Goal: Task Accomplishment & Management: Manage account settings

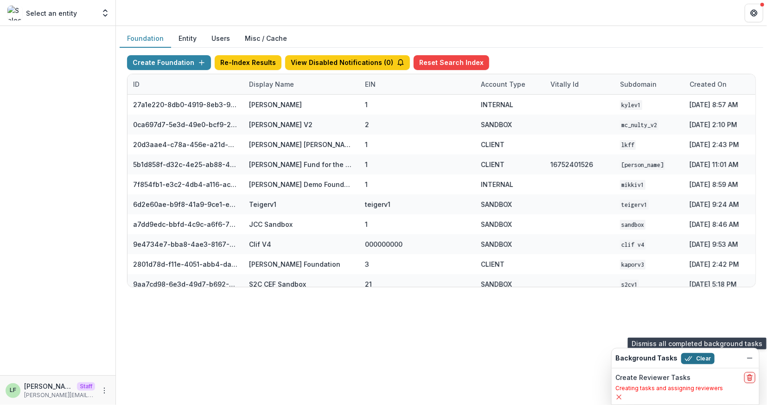
click at [694, 359] on button "Clear" at bounding box center [697, 358] width 33 height 11
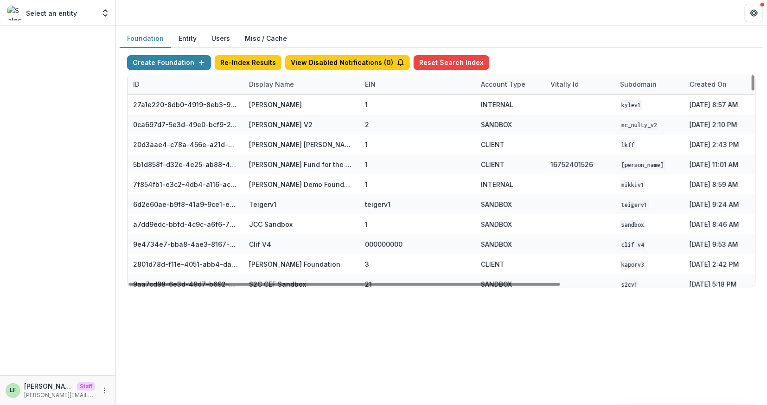
click at [292, 85] on div "Display Name" at bounding box center [272, 84] width 56 height 10
click at [289, 98] on input at bounding box center [300, 104] width 111 height 15
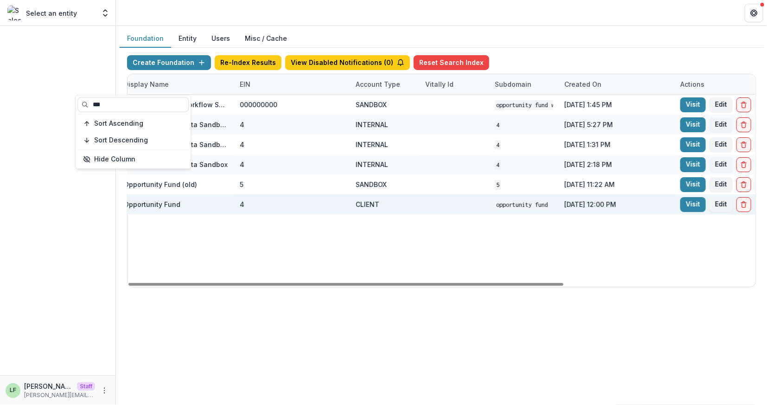
scroll to position [0, 195]
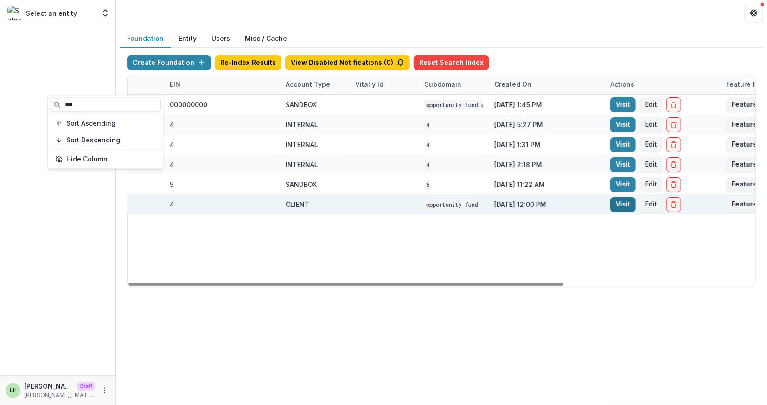
type input "***"
click at [625, 205] on link "Visit" at bounding box center [624, 204] width 26 height 15
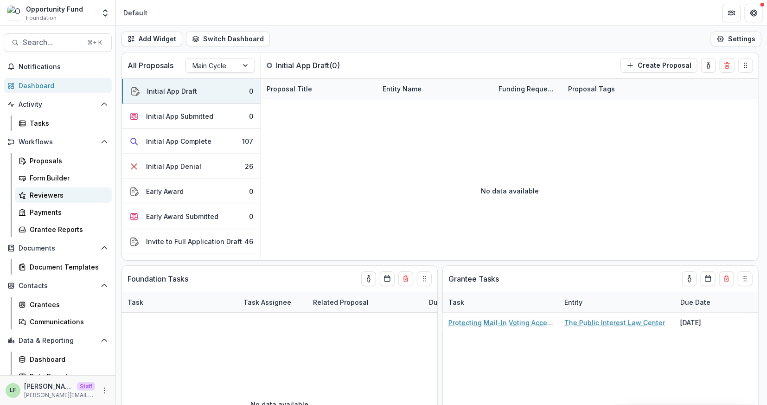
scroll to position [8, 0]
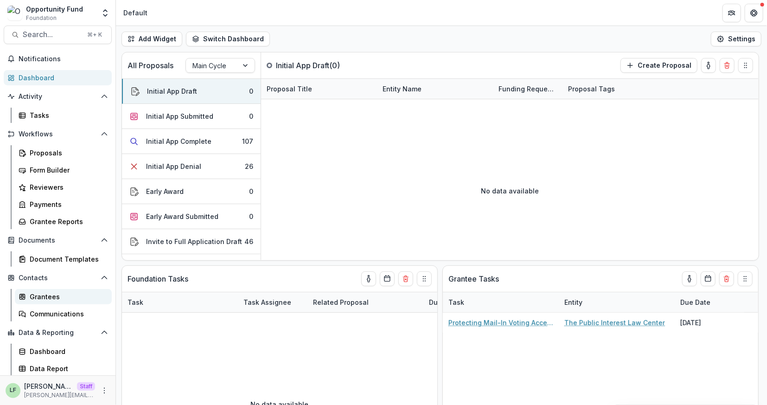
click at [48, 292] on div "Grantees" at bounding box center [67, 297] width 75 height 10
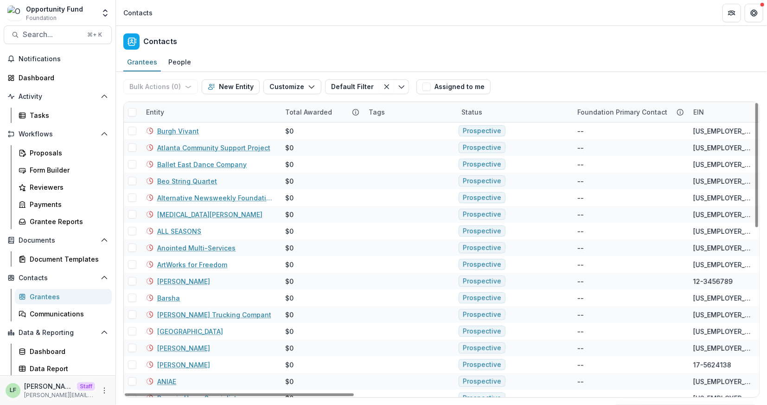
click at [198, 111] on div "Entity" at bounding box center [210, 112] width 139 height 20
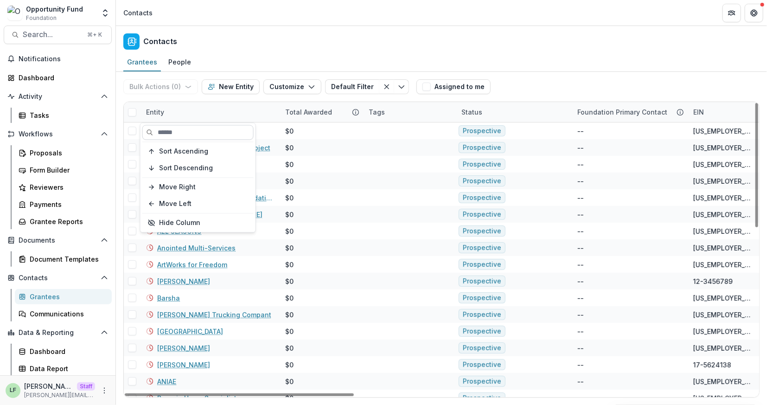
click at [192, 134] on input at bounding box center [197, 132] width 111 height 15
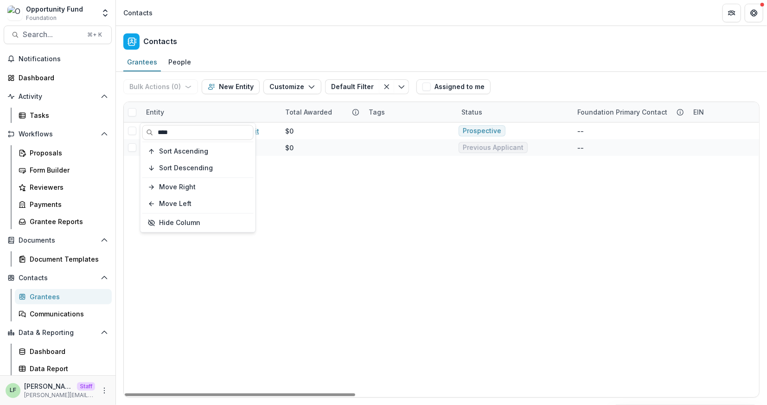
type input "****"
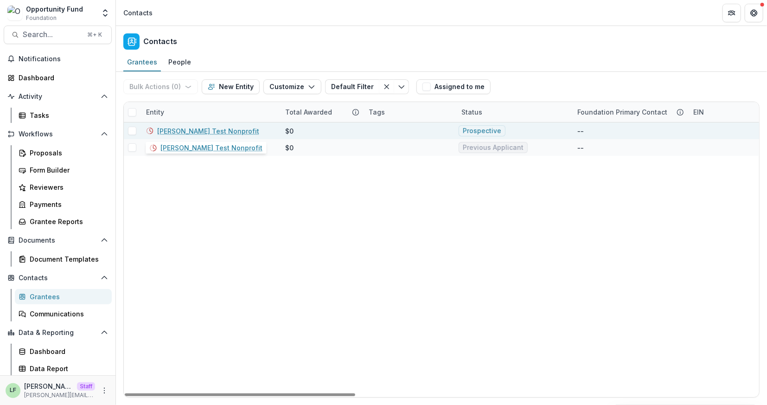
click at [221, 130] on link "Lucy Fey Test Nonprofit" at bounding box center [208, 131] width 102 height 10
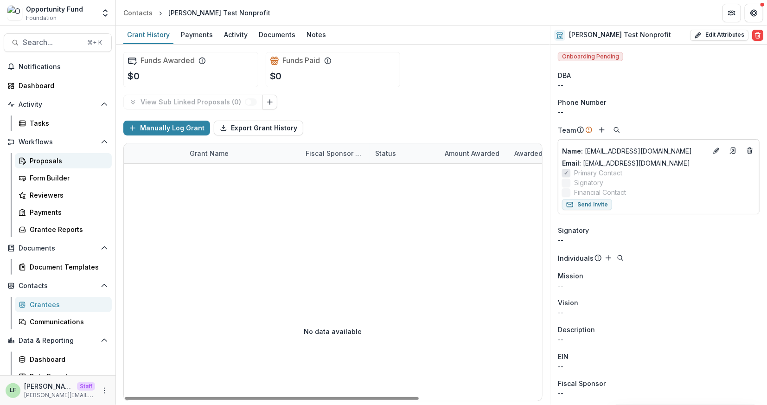
click at [41, 161] on div "Proposals" at bounding box center [67, 161] width 75 height 10
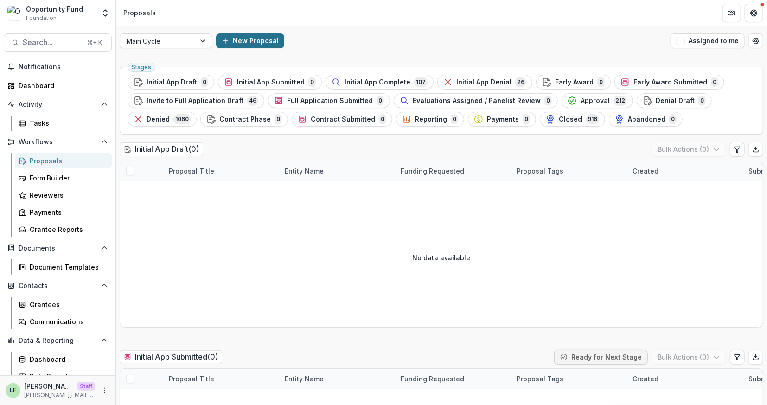
click at [254, 42] on button "New Proposal" at bounding box center [250, 40] width 68 height 15
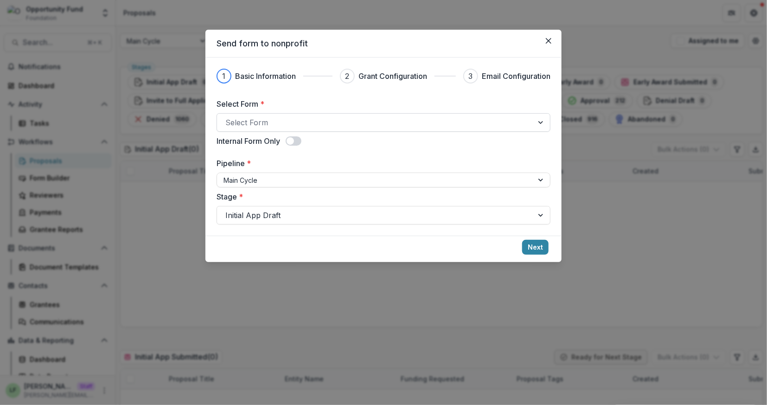
click at [263, 120] on div at bounding box center [375, 122] width 300 height 13
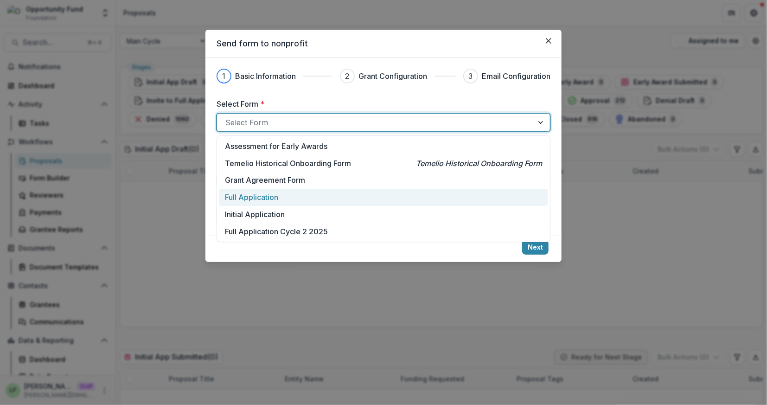
click at [263, 201] on p "Full Application" at bounding box center [251, 197] width 53 height 11
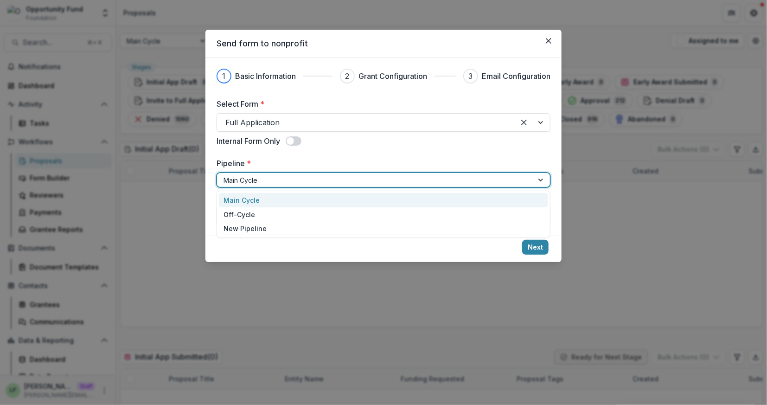
click at [257, 180] on div at bounding box center [375, 180] width 303 height 12
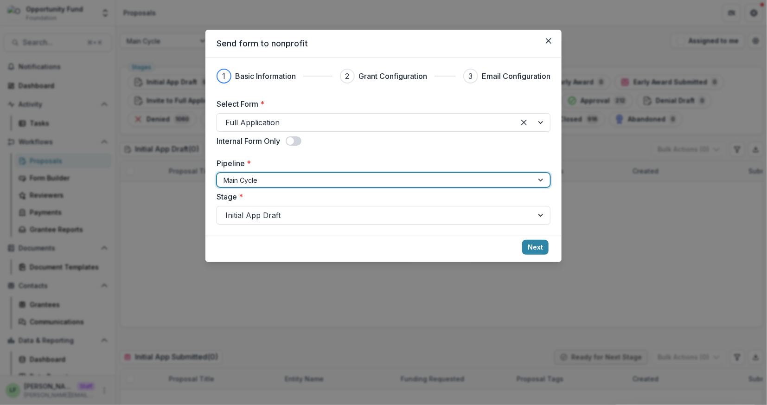
click at [257, 180] on div at bounding box center [375, 180] width 303 height 12
click at [260, 211] on div at bounding box center [375, 215] width 300 height 13
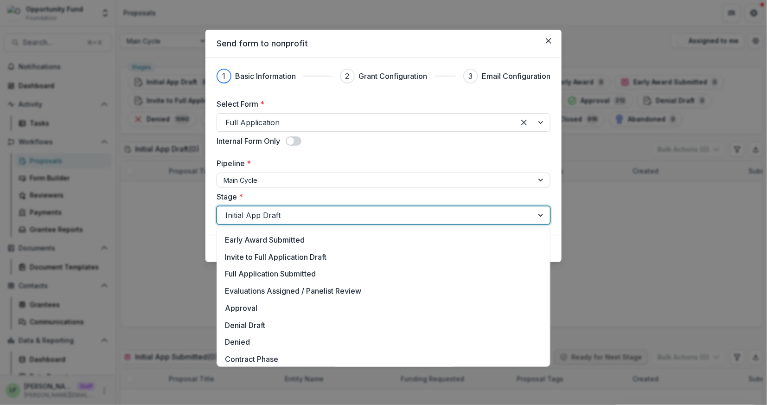
scroll to position [85, 0]
click at [286, 286] on div "Evaluations Assigned / Panelist Review" at bounding box center [383, 290] width 329 height 17
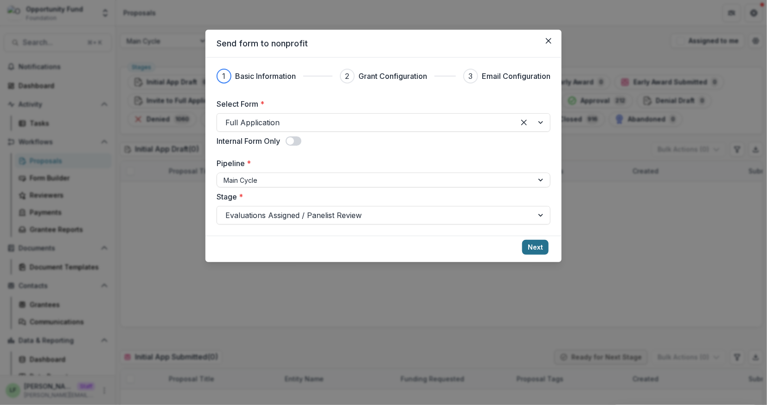
click at [538, 243] on button "Next" at bounding box center [535, 247] width 26 height 15
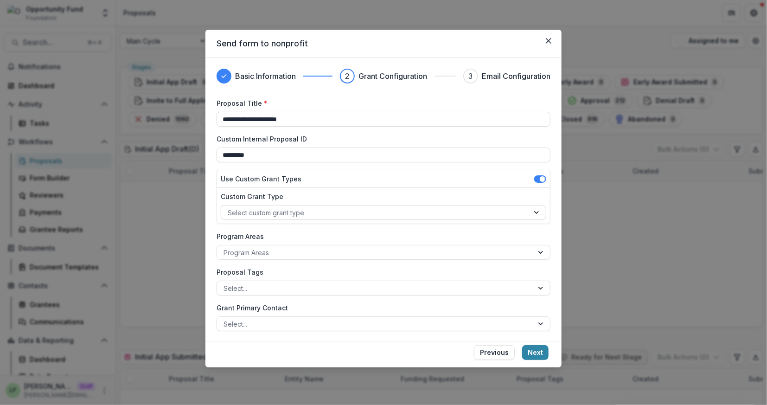
drag, startPoint x: 348, startPoint y: 123, endPoint x: 179, endPoint y: 115, distance: 169.6
click at [179, 116] on div "**********" at bounding box center [383, 202] width 767 height 405
type input "**********"
click at [405, 141] on label "Custom Internal Proposal ID" at bounding box center [381, 139] width 328 height 10
click at [405, 148] on input "*********" at bounding box center [384, 155] width 334 height 15
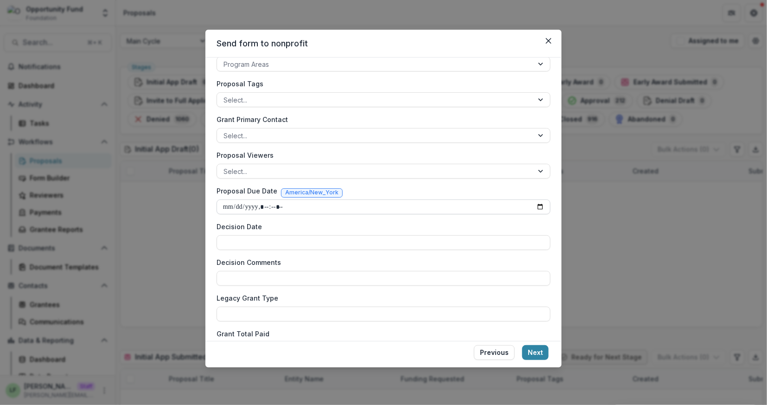
scroll to position [227, 0]
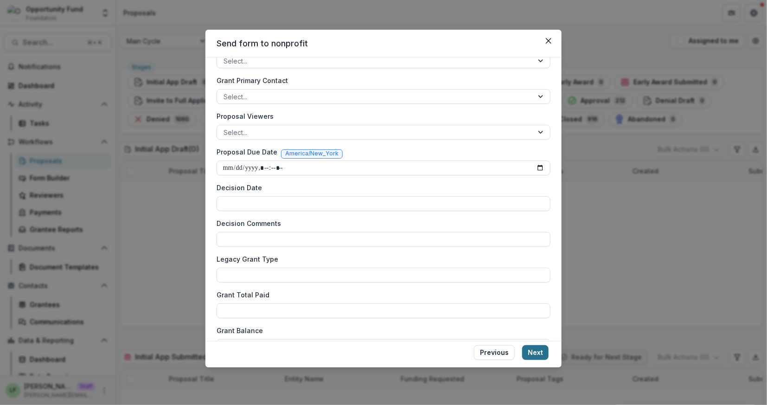
click at [540, 355] on button "Next" at bounding box center [535, 352] width 26 height 15
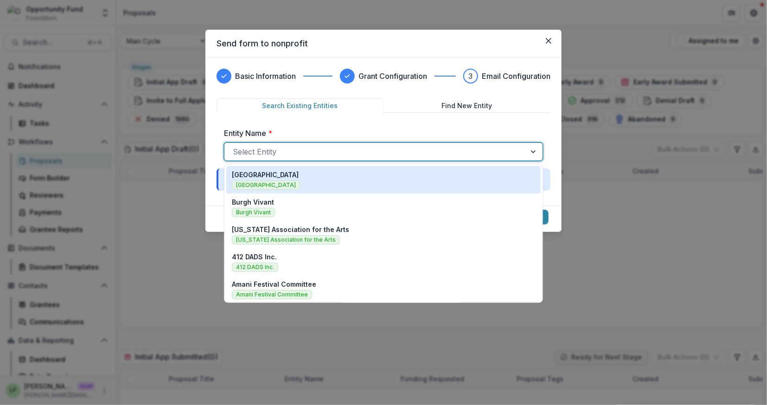
click at [321, 151] on div at bounding box center [375, 151] width 285 height 13
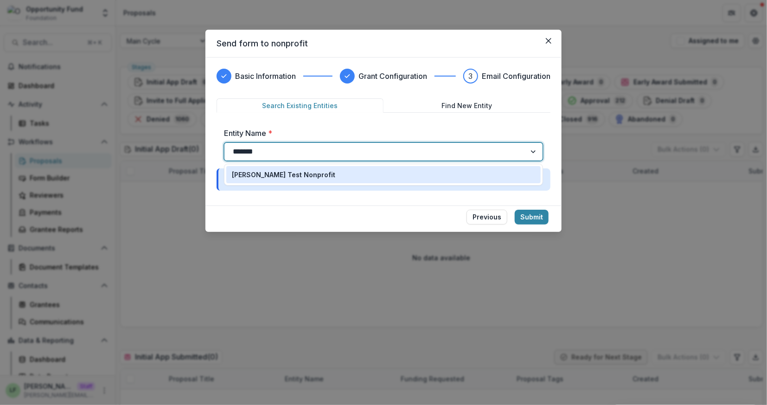
type input "********"
click at [297, 173] on p "Lucy Fey Test Nonprofit" at bounding box center [283, 175] width 103 height 10
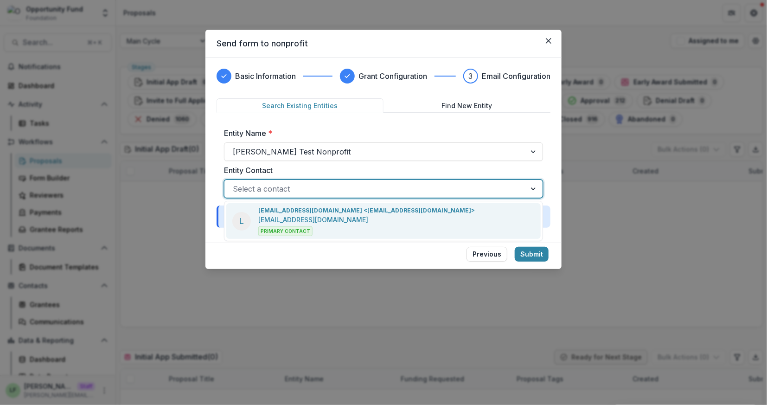
click at [342, 187] on div at bounding box center [375, 188] width 285 height 13
click at [341, 214] on p "lucyjfey@gmail.com <lucyjfey@gmail.com>" at bounding box center [366, 210] width 217 height 8
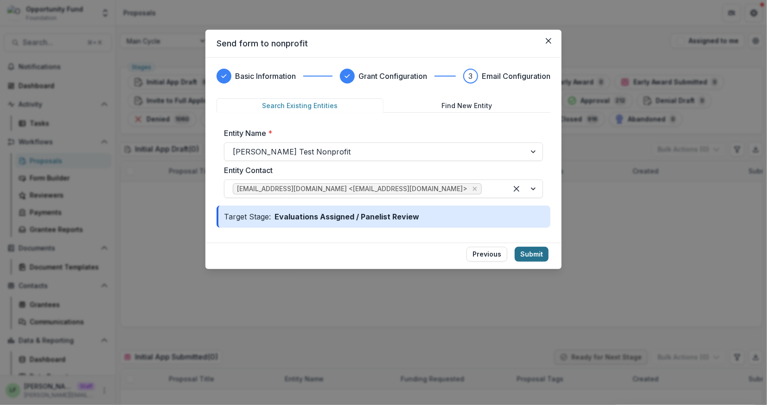
click at [532, 253] on button "Submit" at bounding box center [532, 254] width 34 height 15
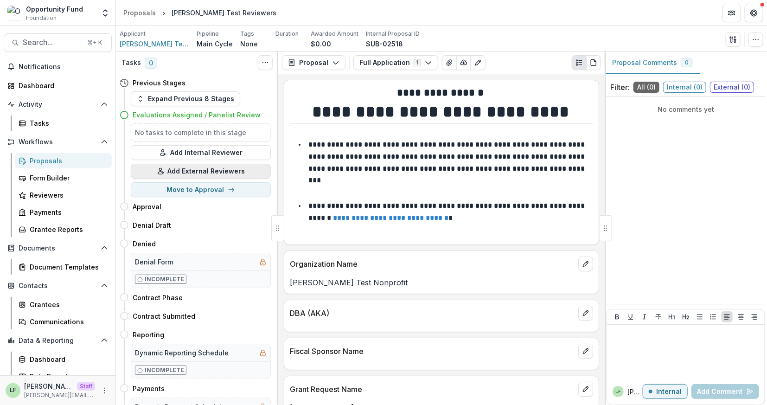
click at [231, 172] on button "Add External Reviewers" at bounding box center [201, 171] width 140 height 15
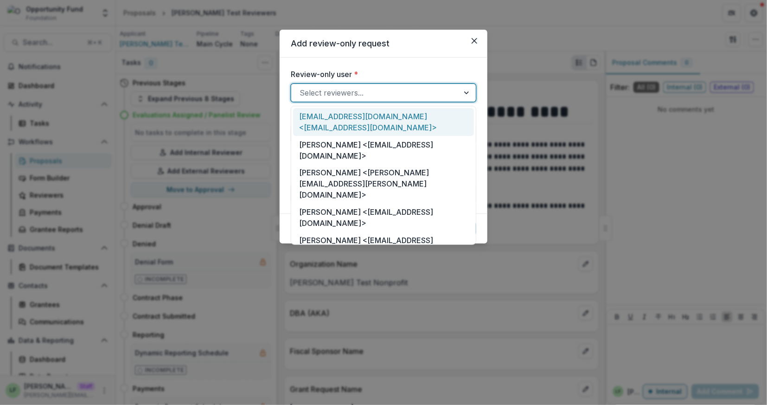
click at [359, 91] on div at bounding box center [375, 92] width 151 height 13
click at [358, 115] on div "lucyjfey@gmail.com <lucyjfey@gmail.com>" at bounding box center [383, 122] width 181 height 28
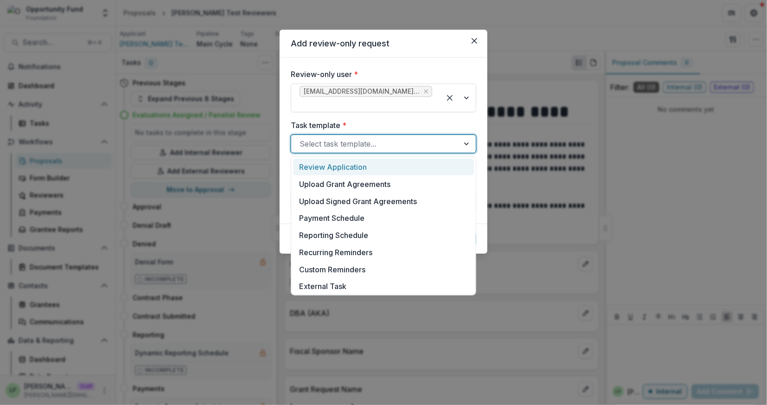
click at [347, 144] on div at bounding box center [375, 143] width 151 height 13
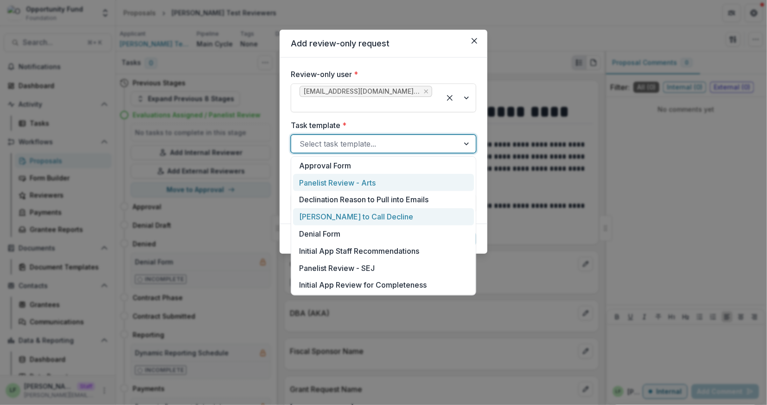
scroll to position [285, 0]
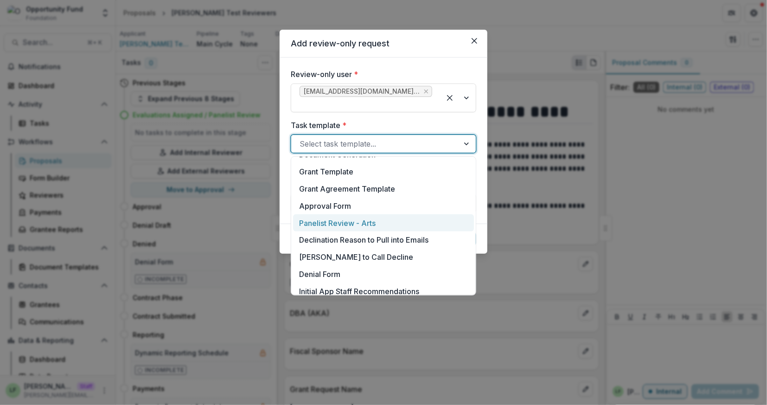
click at [349, 224] on div "Panelist Review - Arts" at bounding box center [383, 222] width 181 height 17
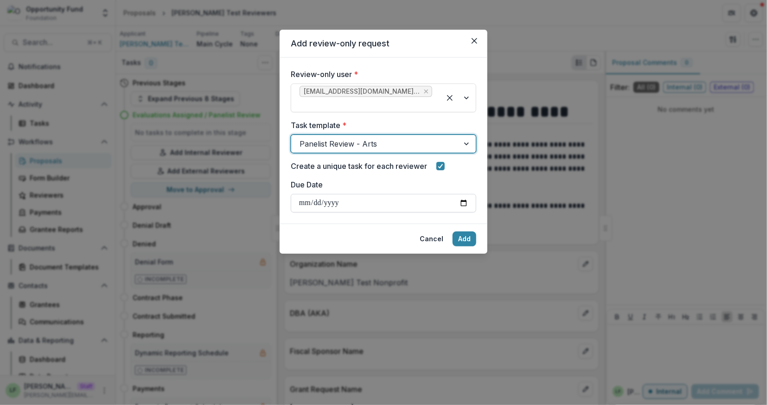
click at [464, 203] on input "Due Date" at bounding box center [384, 203] width 186 height 19
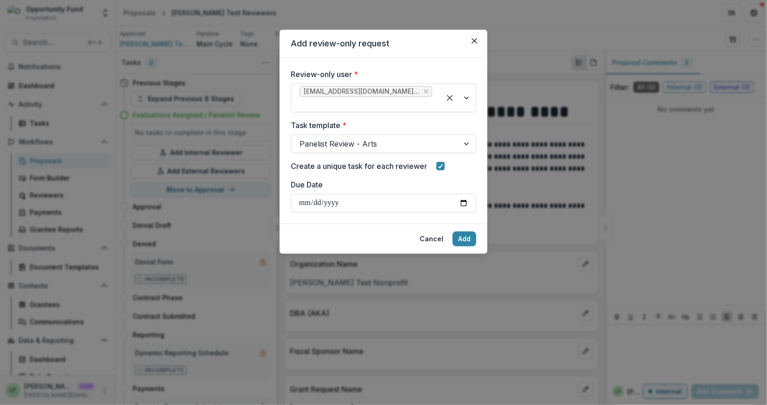
type input "**********"
click at [468, 239] on button "Add" at bounding box center [465, 238] width 24 height 15
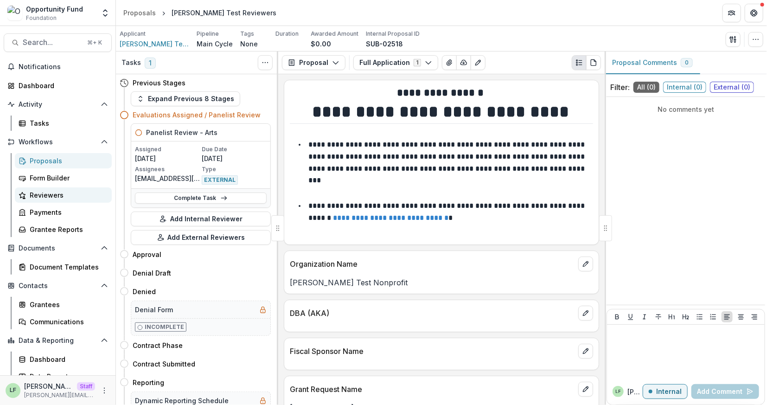
click at [76, 198] on div "Reviewers" at bounding box center [67, 195] width 75 height 10
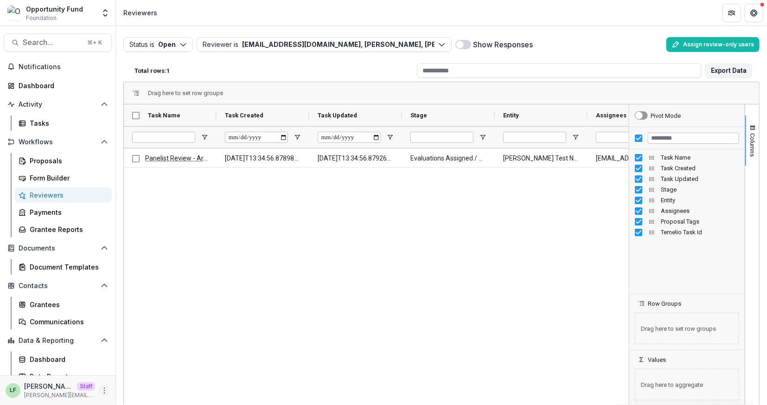
click at [104, 391] on icon "More" at bounding box center [104, 390] width 7 height 7
click at [159, 365] on link "User Settings" at bounding box center [163, 370] width 99 height 15
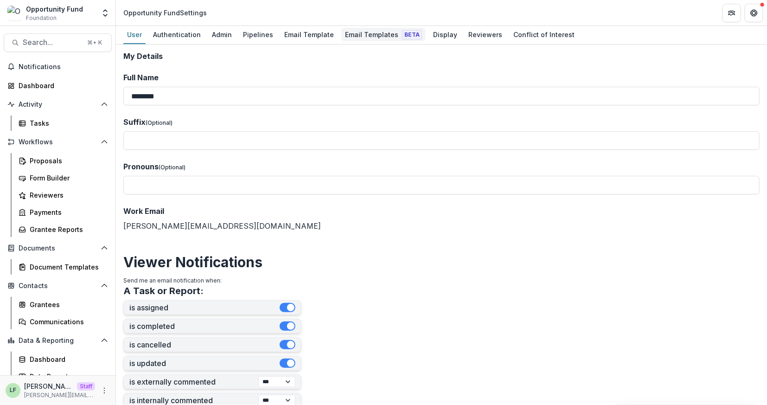
click at [382, 37] on div "Email Templates Beta" at bounding box center [383, 34] width 84 height 13
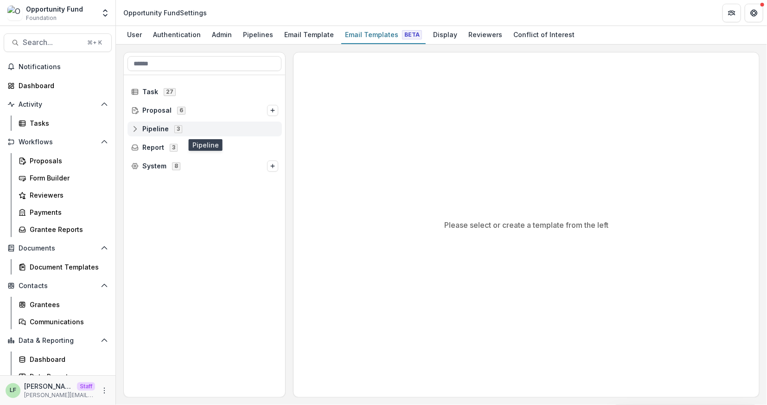
click at [138, 130] on icon at bounding box center [134, 128] width 7 height 7
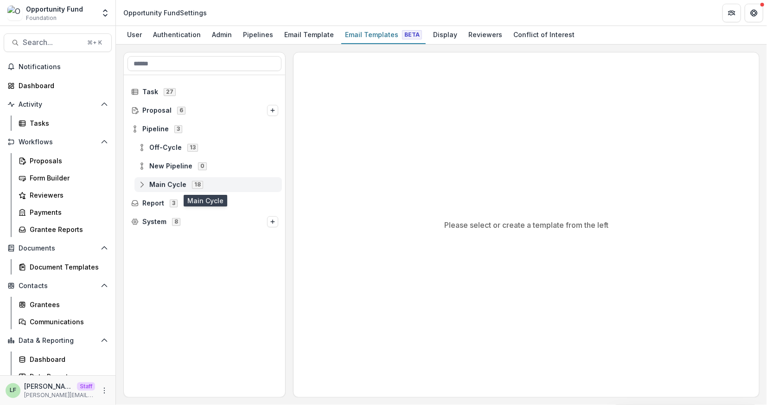
click at [143, 181] on circle at bounding box center [142, 182] width 2 height 2
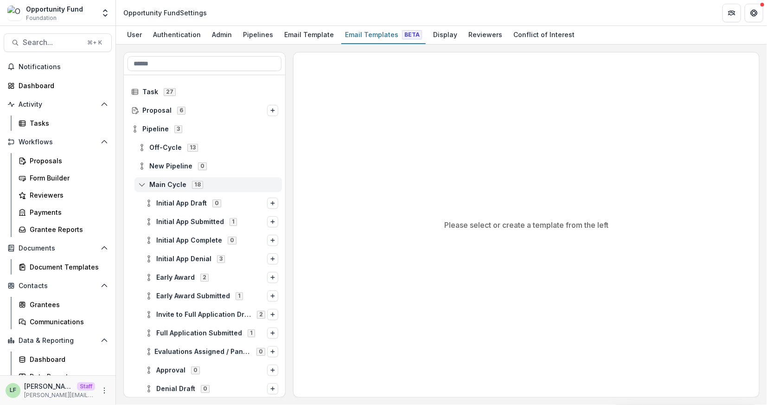
click at [143, 181] on circle at bounding box center [142, 182] width 2 height 2
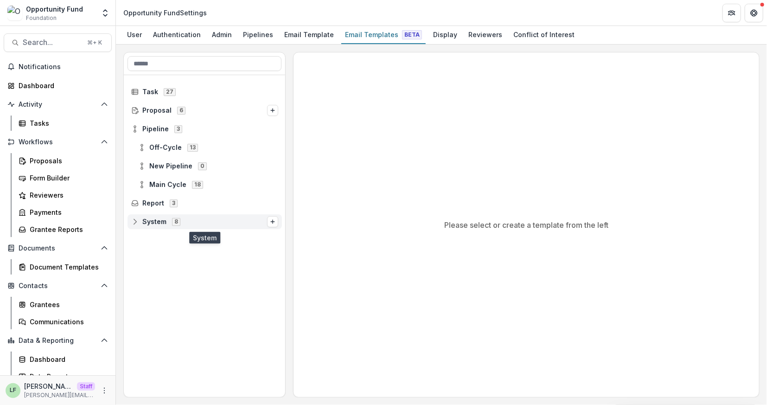
click at [136, 223] on icon at bounding box center [135, 222] width 6 height 6
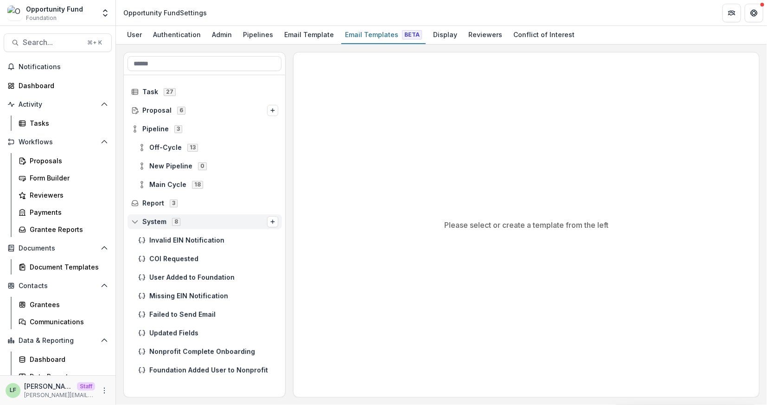
click at [136, 224] on icon at bounding box center [134, 221] width 7 height 7
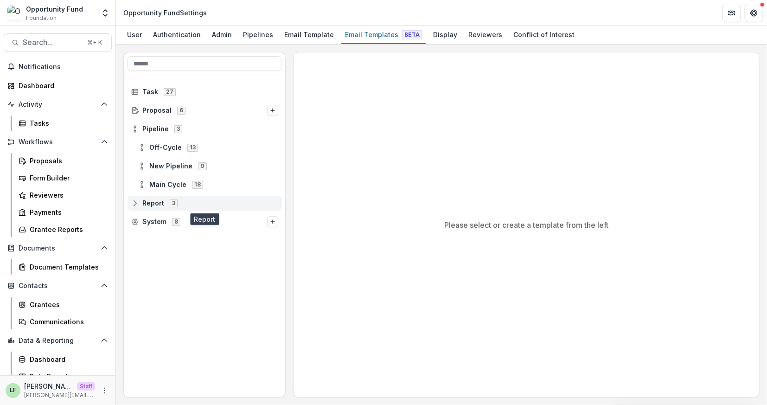
click at [133, 203] on icon at bounding box center [134, 202] width 7 height 7
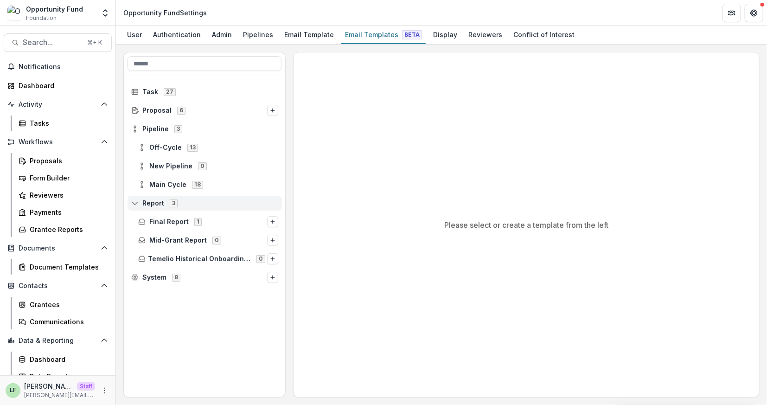
click at [133, 203] on icon at bounding box center [134, 202] width 7 height 7
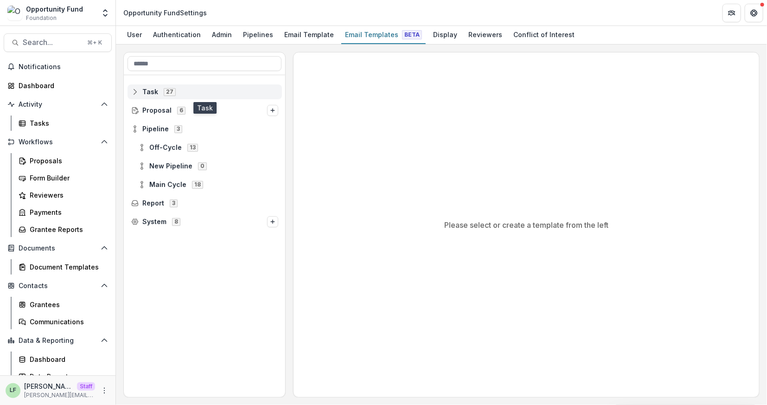
click at [154, 92] on span "Task" at bounding box center [150, 92] width 16 height 8
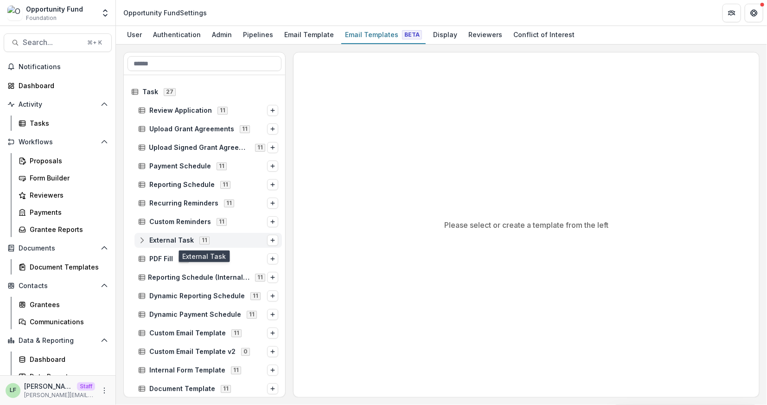
click at [178, 239] on span "External Task" at bounding box center [171, 241] width 45 height 8
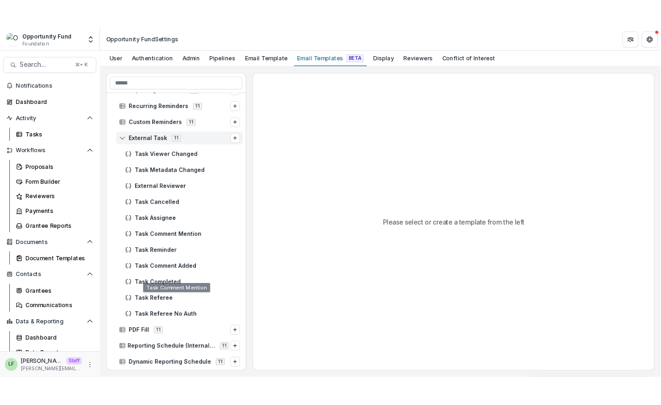
scroll to position [58, 0]
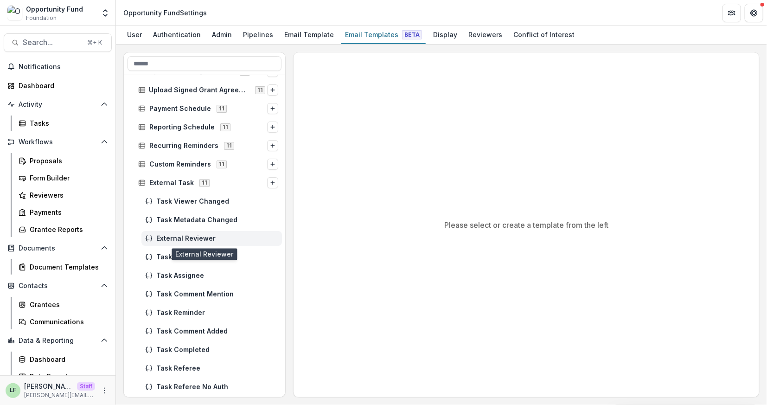
click at [180, 241] on span "External Reviewer" at bounding box center [217, 239] width 122 height 8
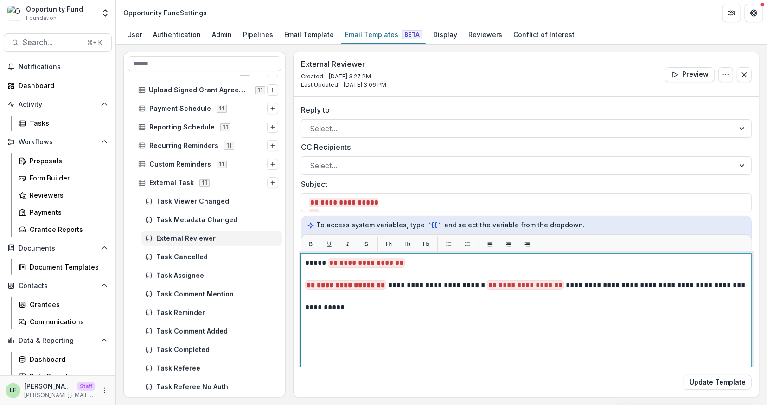
click at [467, 261] on p "**********" at bounding box center [525, 262] width 441 height 11
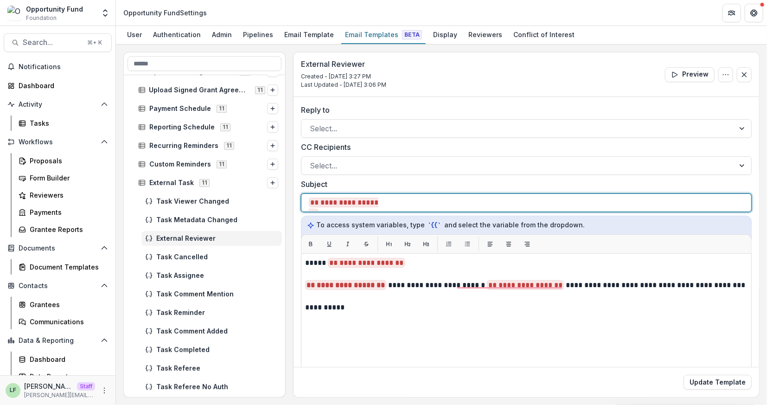
click at [387, 202] on p "**********" at bounding box center [400, 202] width 182 height 11
drag, startPoint x: 388, startPoint y: 201, endPoint x: 316, endPoint y: 201, distance: 71.9
click at [316, 201] on p "**********" at bounding box center [400, 202] width 182 height 11
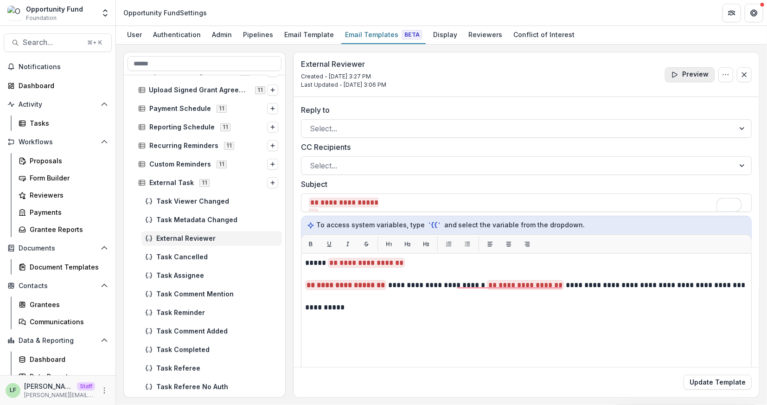
click at [684, 79] on button "Preview" at bounding box center [690, 74] width 50 height 15
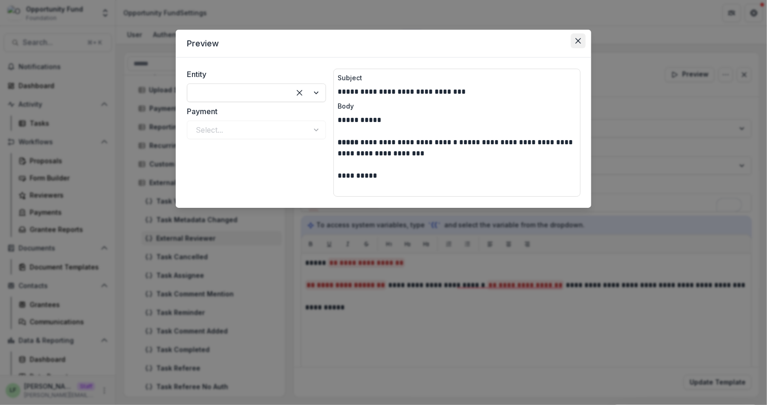
click at [579, 42] on icon "Close" at bounding box center [579, 41] width 6 height 6
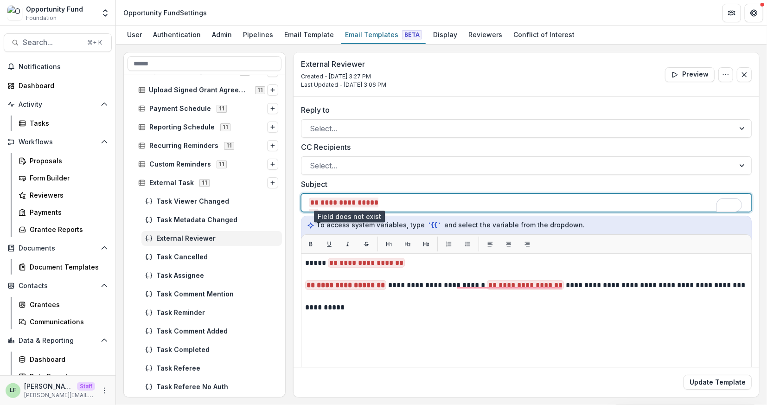
click at [379, 200] on span "**********" at bounding box center [344, 208] width 70 height 21
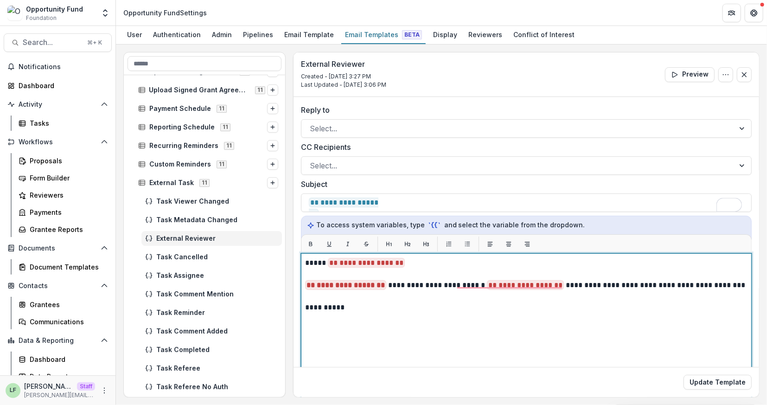
click at [418, 264] on p "**********" at bounding box center [525, 262] width 441 height 11
click at [384, 284] on p "**********" at bounding box center [525, 285] width 441 height 11
click at [560, 284] on p "**********" at bounding box center [525, 285] width 441 height 11
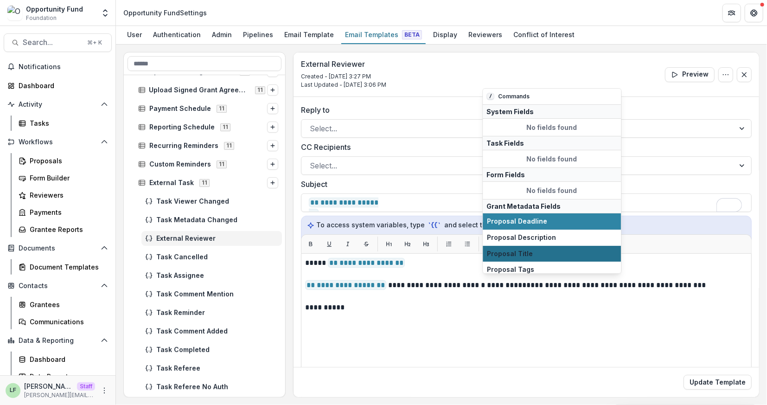
click at [532, 251] on span "Proposal Title" at bounding box center [553, 254] width 130 height 8
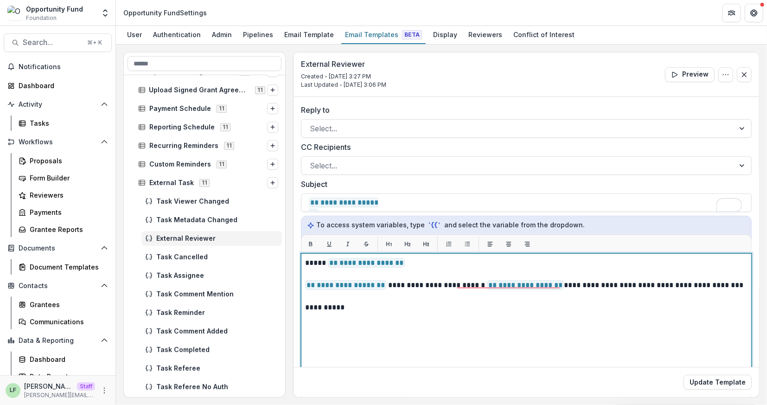
click at [547, 333] on div "**********" at bounding box center [526, 369] width 443 height 224
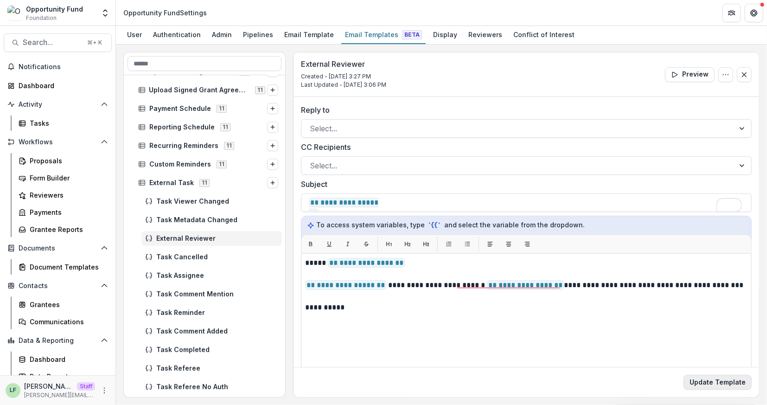
click at [715, 383] on button "Update Template" at bounding box center [718, 382] width 68 height 15
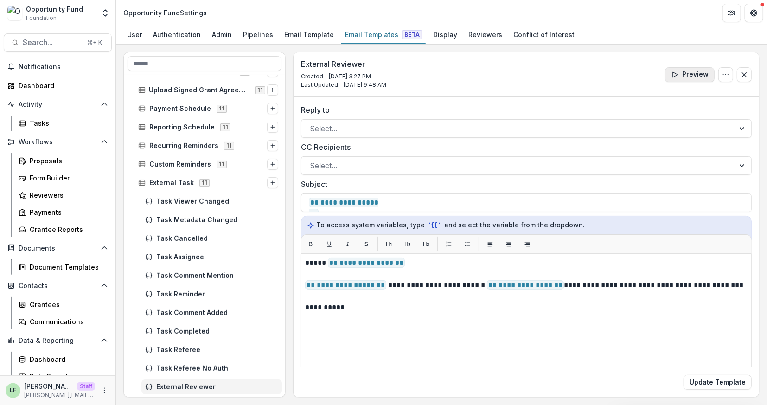
click at [688, 74] on button "Preview" at bounding box center [690, 74] width 50 height 15
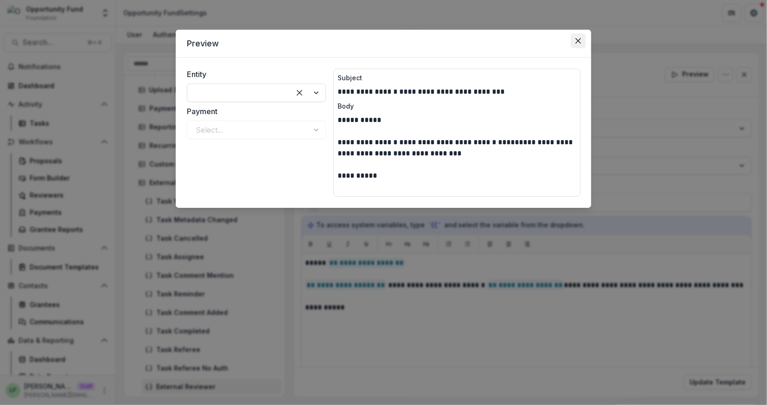
click at [581, 43] on icon "Close" at bounding box center [579, 41] width 6 height 6
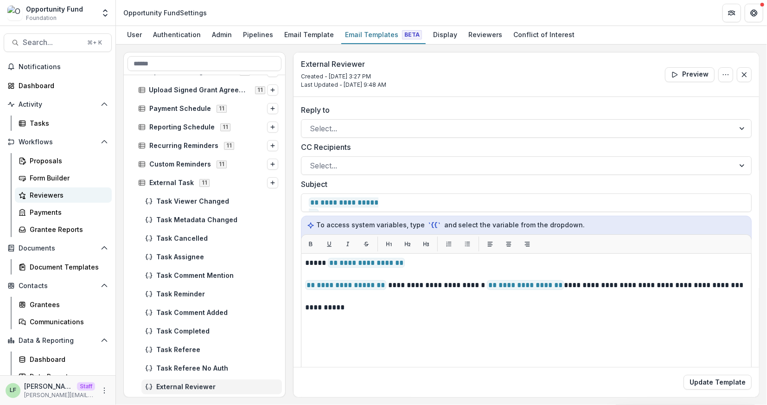
click at [69, 195] on div "Reviewers" at bounding box center [67, 195] width 75 height 10
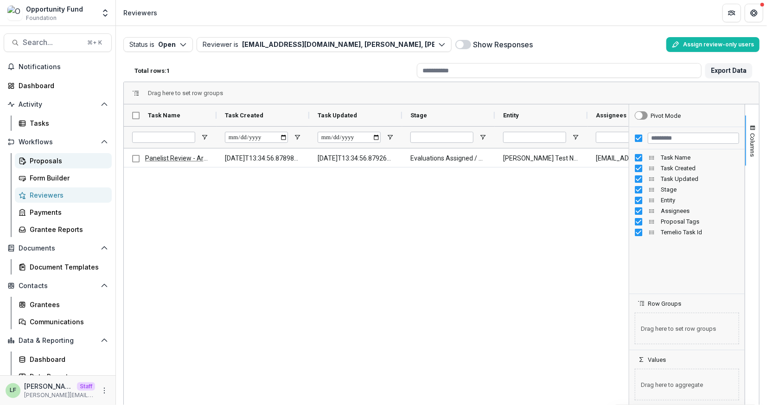
click at [68, 160] on div "Proposals" at bounding box center [67, 161] width 75 height 10
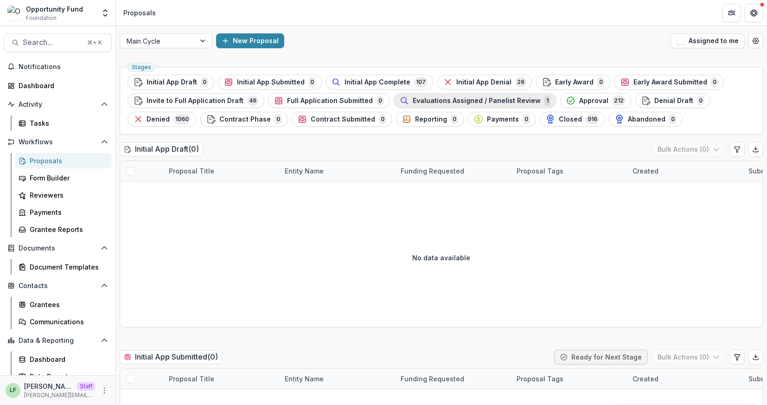
click at [460, 100] on span "Evaluations Assigned / Panelist Review" at bounding box center [477, 101] width 128 height 8
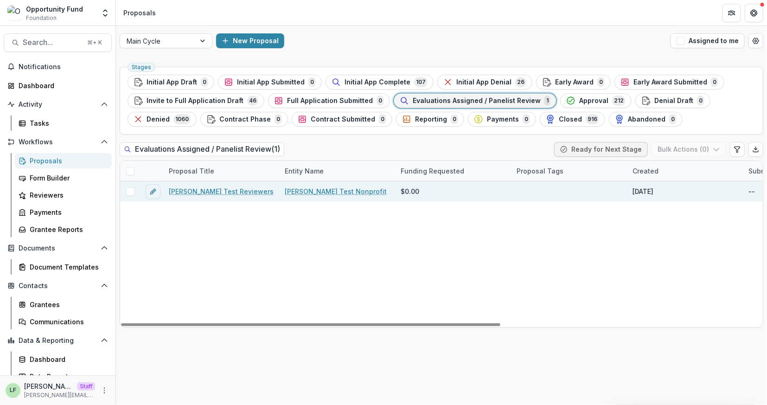
click at [205, 190] on link "Lucy Test Reviewers" at bounding box center [221, 191] width 105 height 10
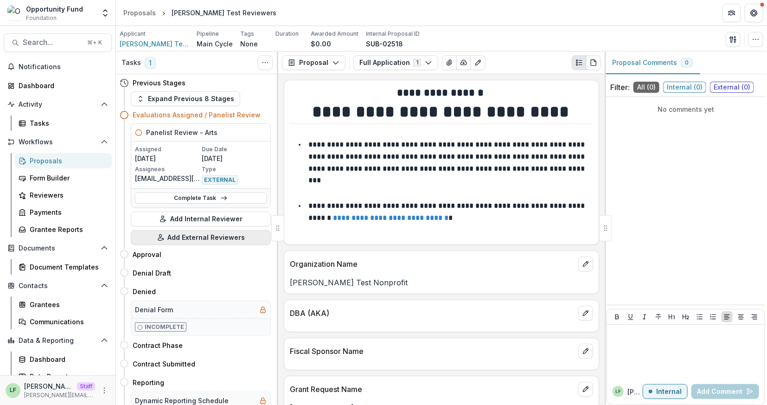
click at [199, 239] on button "Add External Reviewers" at bounding box center [201, 237] width 140 height 15
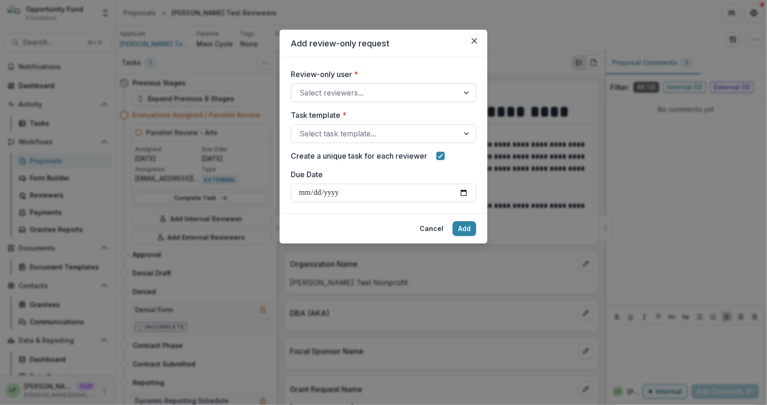
click at [382, 90] on div at bounding box center [375, 92] width 151 height 13
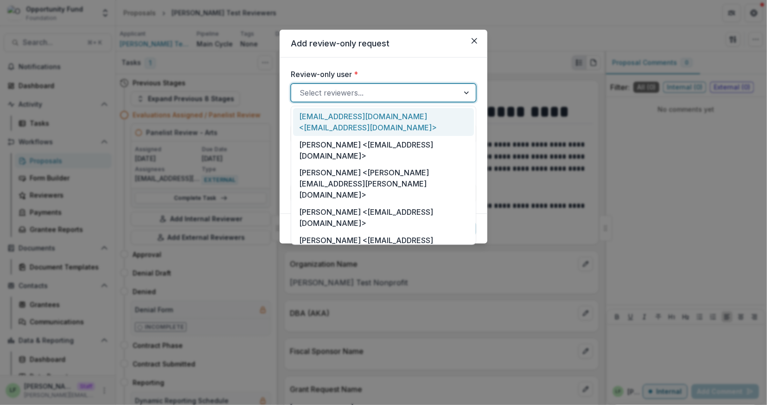
click at [374, 117] on div "lucyjfey@gmail.com <lucyjfey@gmail.com>" at bounding box center [383, 122] width 181 height 28
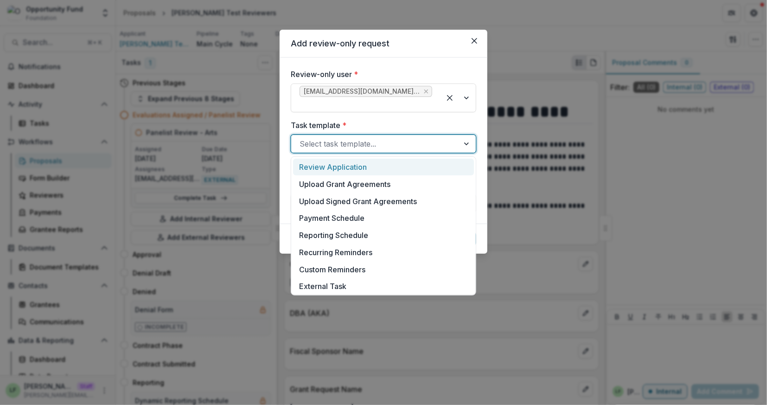
click at [366, 144] on div at bounding box center [375, 143] width 151 height 13
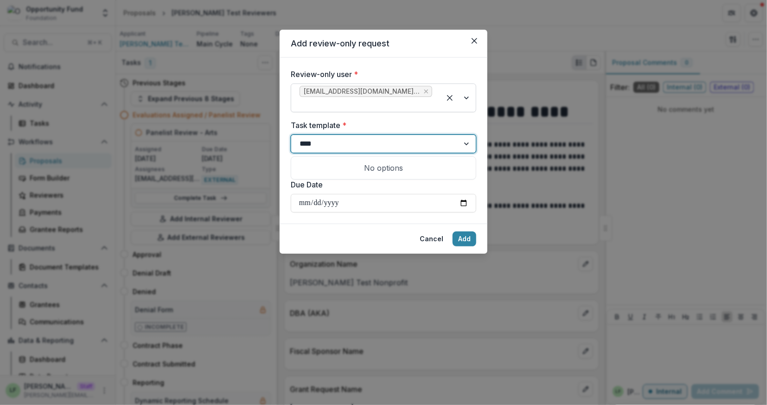
type input "***"
click at [340, 187] on div "Panelist Review - SEJ" at bounding box center [383, 183] width 181 height 17
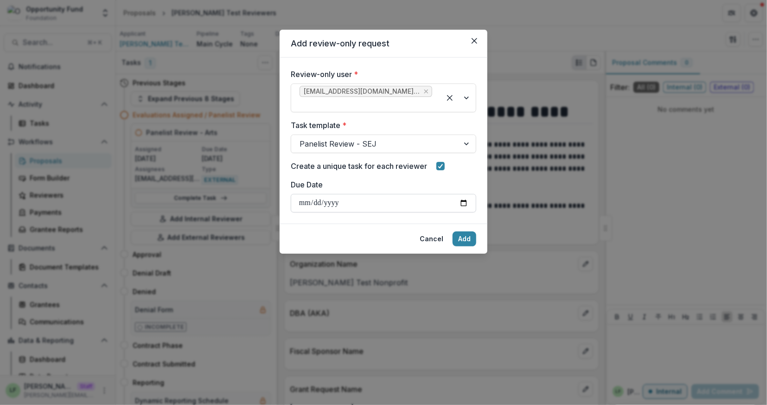
click at [465, 205] on input "Due Date" at bounding box center [384, 203] width 186 height 19
type input "**********"
click at [467, 241] on button "Add" at bounding box center [465, 238] width 24 height 15
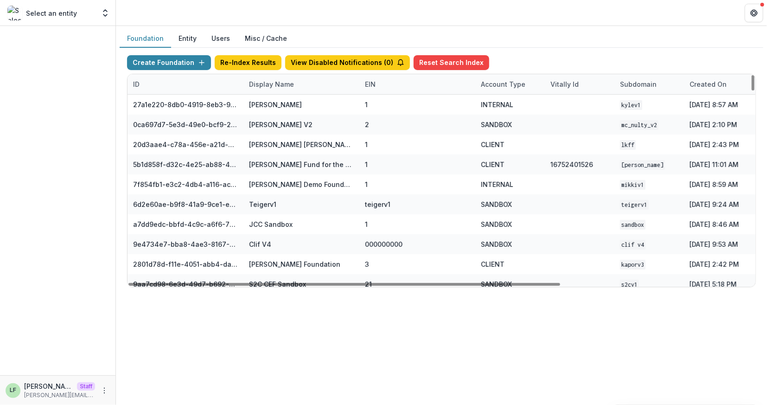
click at [277, 78] on div "Display Name" at bounding box center [302, 84] width 116 height 20
click at [270, 96] on div "Sort Ascending Sort Descending Hide Column" at bounding box center [300, 131] width 115 height 73
click at [270, 98] on input at bounding box center [300, 104] width 111 height 15
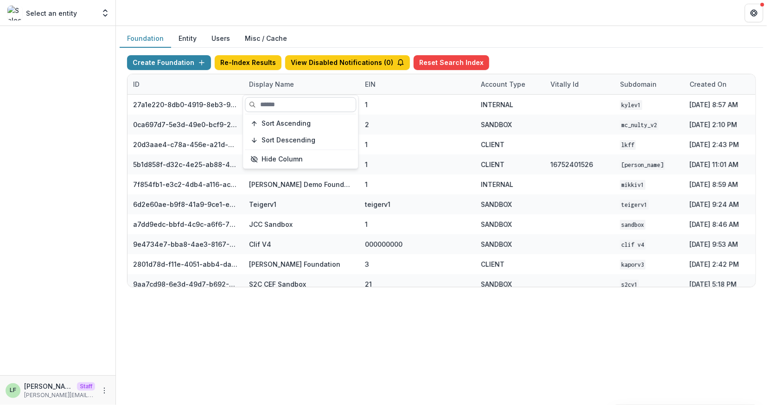
type input "*"
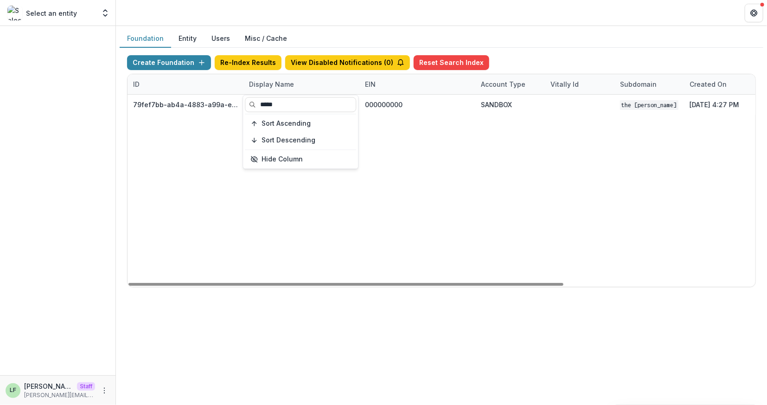
type input "*****"
click at [463, 143] on div "79fef7bb-ab4a-4883-a99a-e2f11936830d The Carol and James Collins Foundation Wor…" at bounding box center [580, 191] width 905 height 192
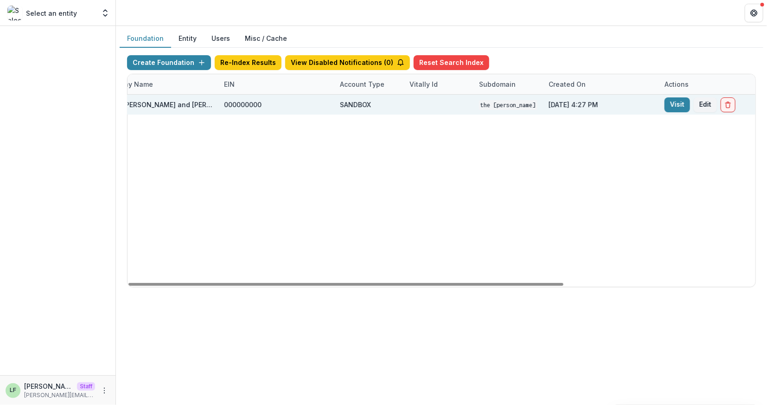
scroll to position [0, 168]
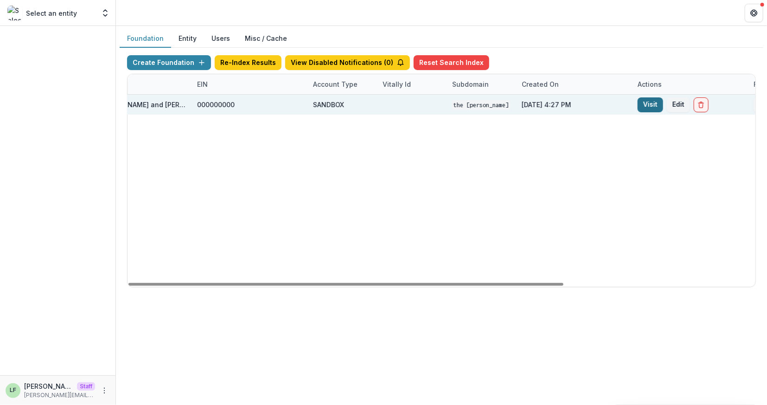
click at [643, 103] on link "Visit" at bounding box center [651, 104] width 26 height 15
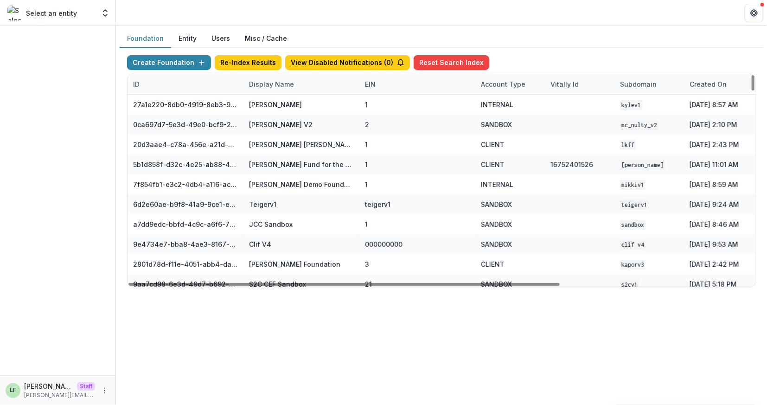
click at [267, 88] on div "Display Name" at bounding box center [272, 84] width 56 height 10
click at [274, 102] on input at bounding box center [300, 105] width 111 height 15
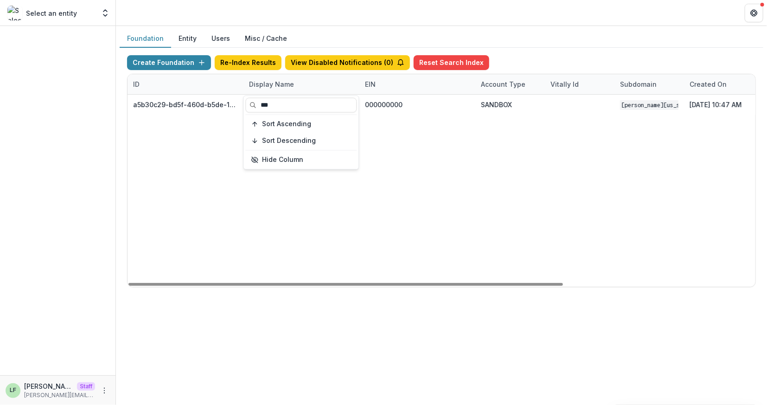
type input "***"
click at [433, 174] on div "a5b30c29-bd5f-460d-b5de-10f91c4c8fbf Mimi Washington Starrett Workflow Sandbox …" at bounding box center [580, 191] width 905 height 192
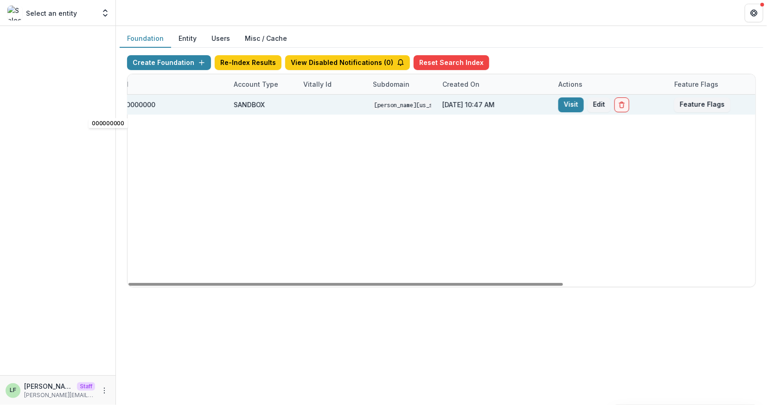
scroll to position [0, 276]
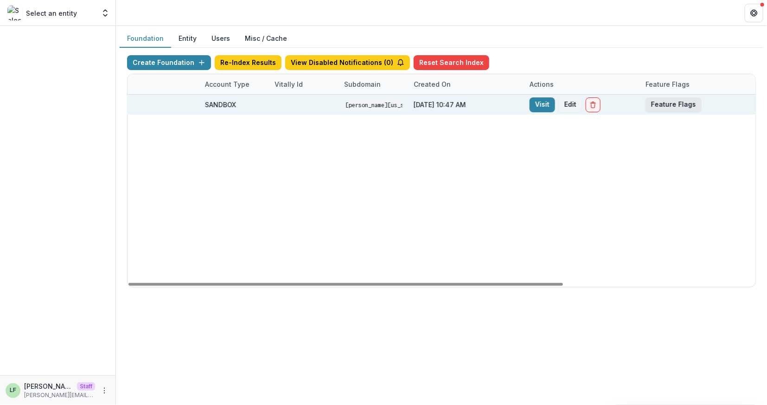
click at [669, 97] on button "Feature Flags" at bounding box center [674, 104] width 56 height 15
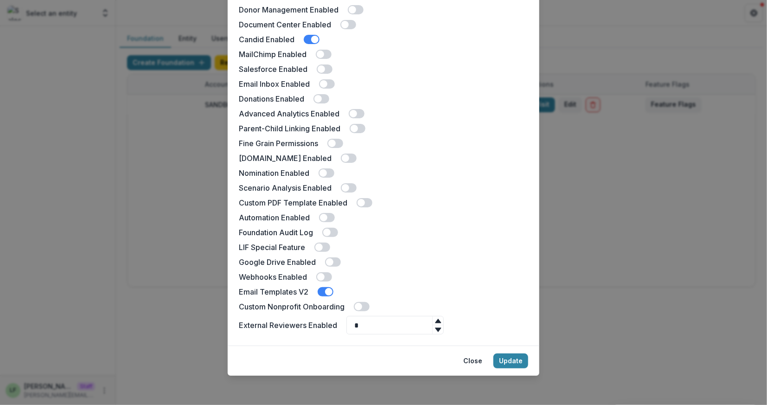
scroll to position [0, 0]
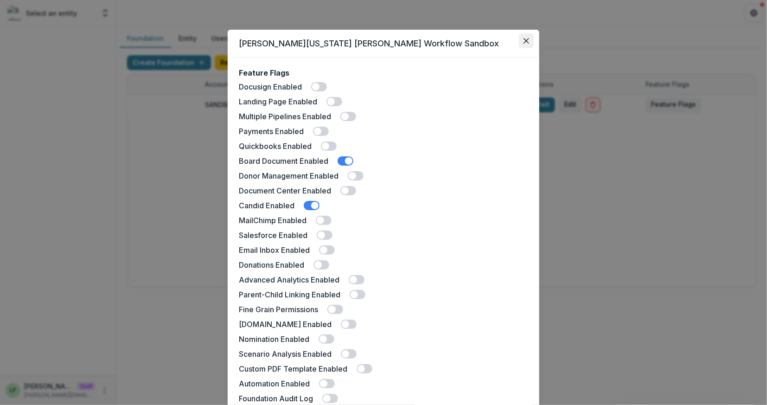
click at [528, 38] on button "Close" at bounding box center [526, 40] width 15 height 15
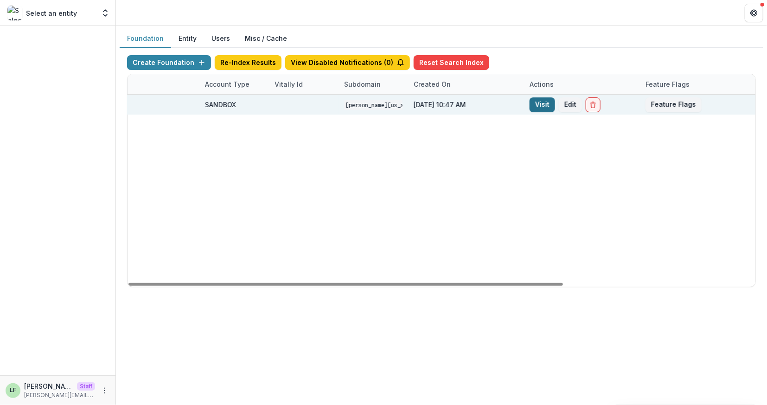
click at [535, 101] on link "Visit" at bounding box center [543, 104] width 26 height 15
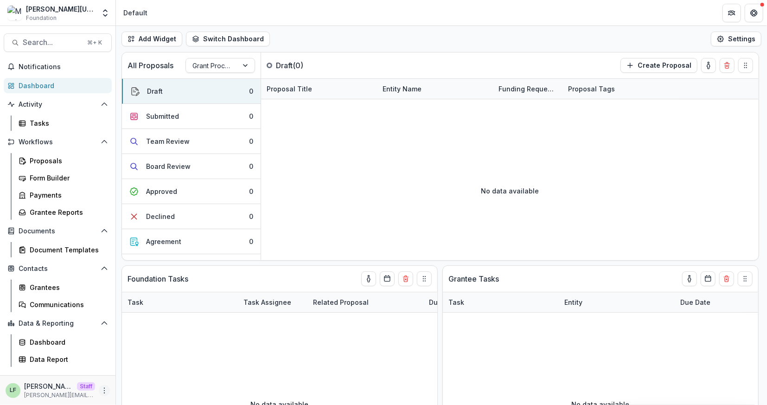
click at [103, 389] on icon "More" at bounding box center [104, 390] width 7 height 7
click at [144, 368] on link "User Settings" at bounding box center [165, 370] width 99 height 15
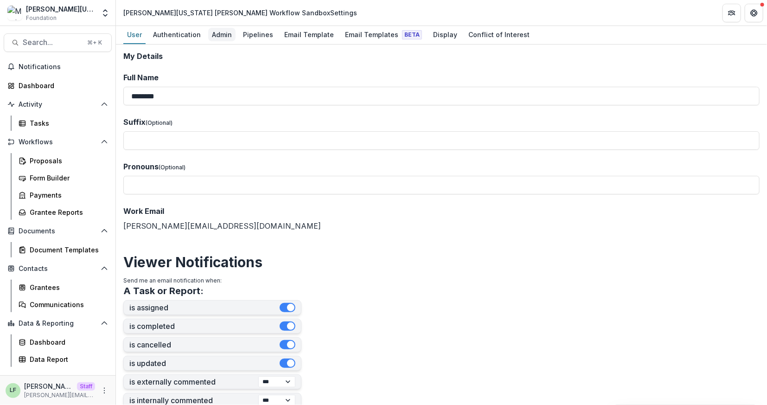
click at [215, 36] on div "Admin" at bounding box center [221, 34] width 27 height 13
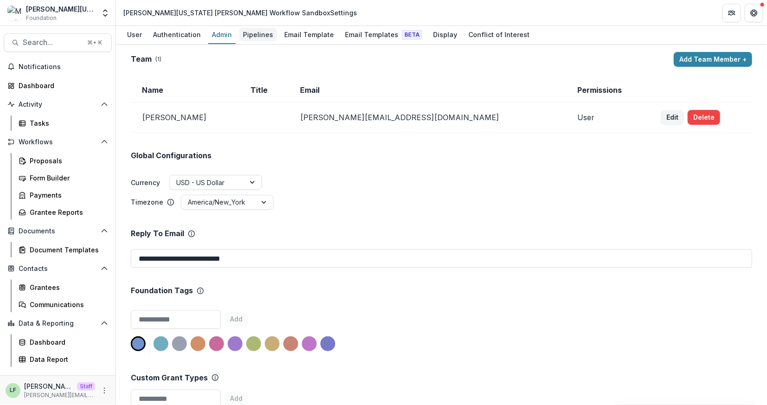
click at [247, 35] on div "Pipelines" at bounding box center [258, 34] width 38 height 13
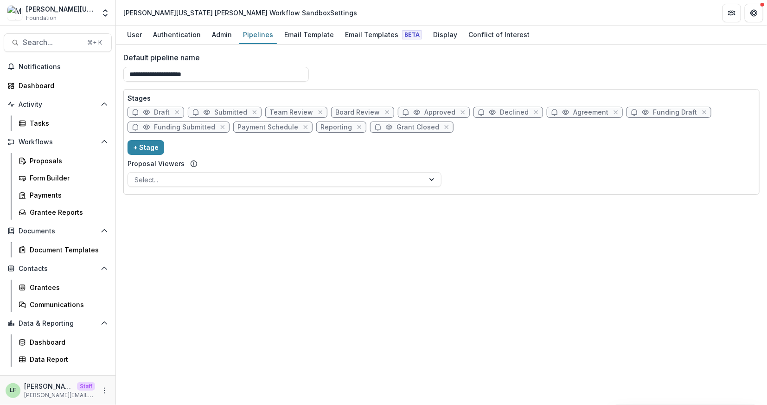
click at [167, 112] on span "Draft" at bounding box center [162, 113] width 16 height 8
select select "*****"
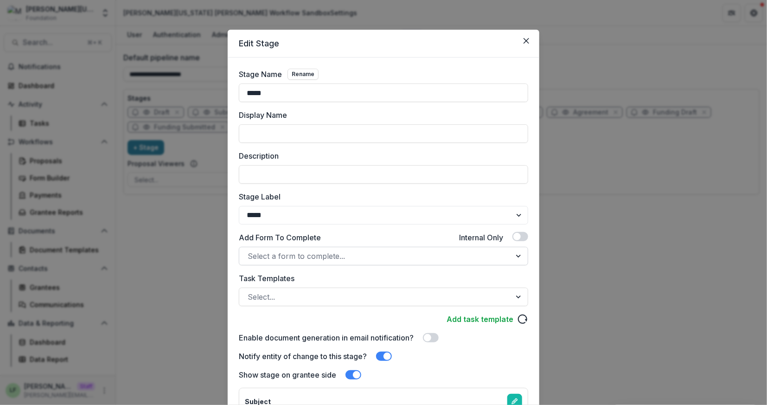
click at [306, 259] on div at bounding box center [375, 256] width 255 height 13
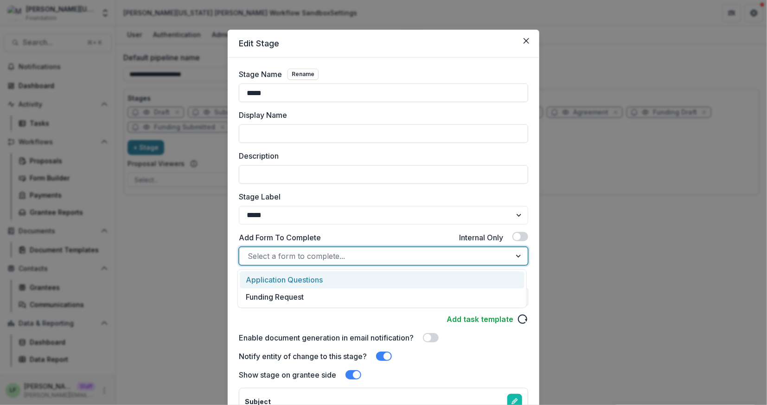
click at [307, 279] on div "Application Questions" at bounding box center [382, 279] width 285 height 17
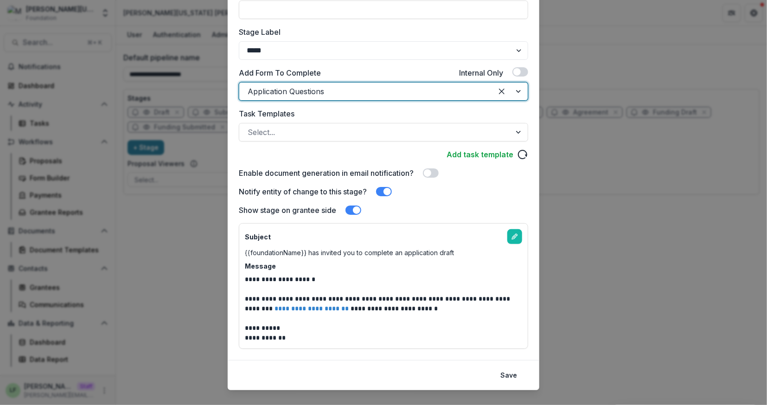
scroll to position [179, 0]
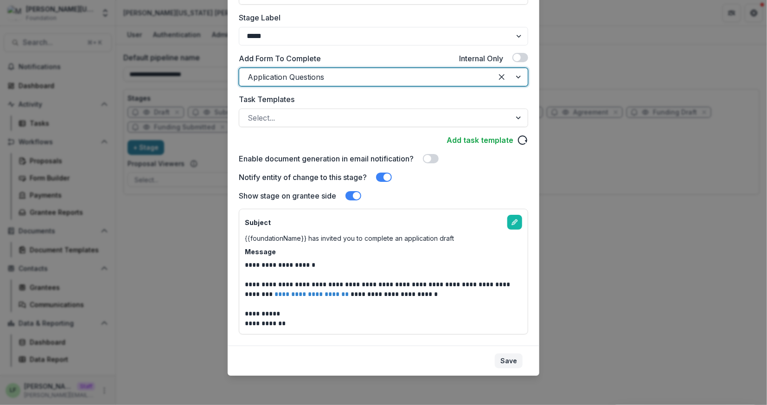
click at [513, 362] on button "Save" at bounding box center [509, 361] width 28 height 15
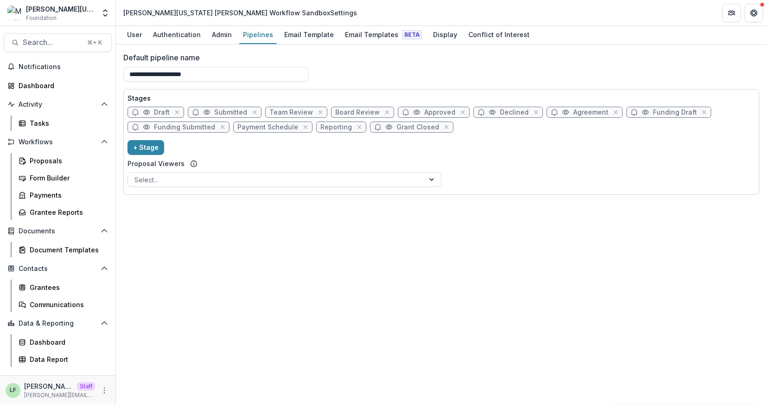
click at [211, 109] on span "Submitted" at bounding box center [225, 112] width 74 height 11
click at [562, 113] on span "Agreement" at bounding box center [585, 112] width 76 height 11
click at [573, 114] on span "Agreement" at bounding box center [590, 113] width 35 height 8
select select "********"
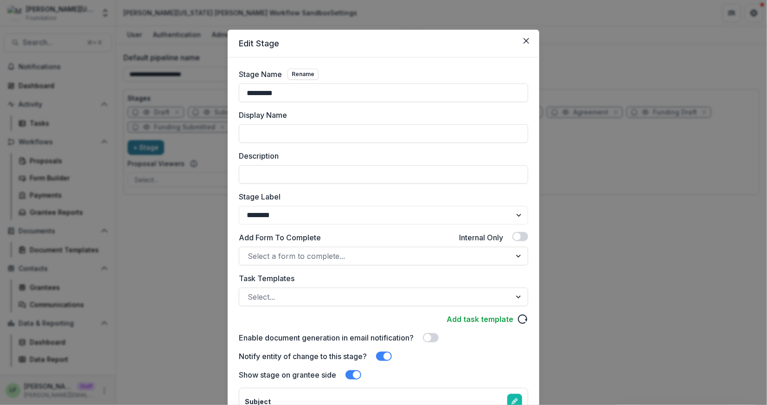
click at [349, 235] on div "Add Form To Complete Internal Only" at bounding box center [383, 239] width 289 height 15
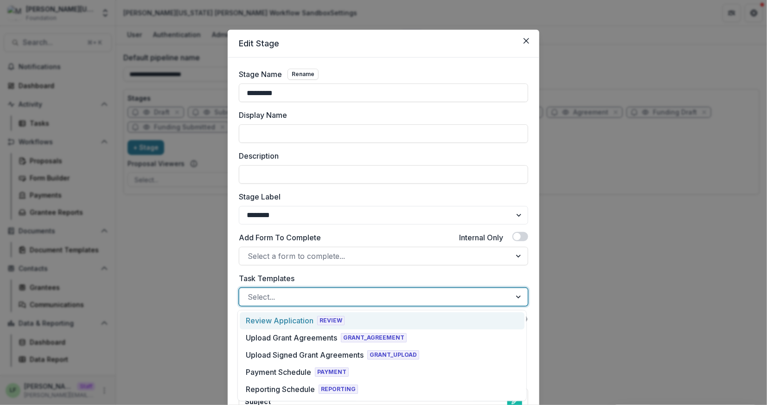
click at [319, 299] on div at bounding box center [375, 296] width 255 height 13
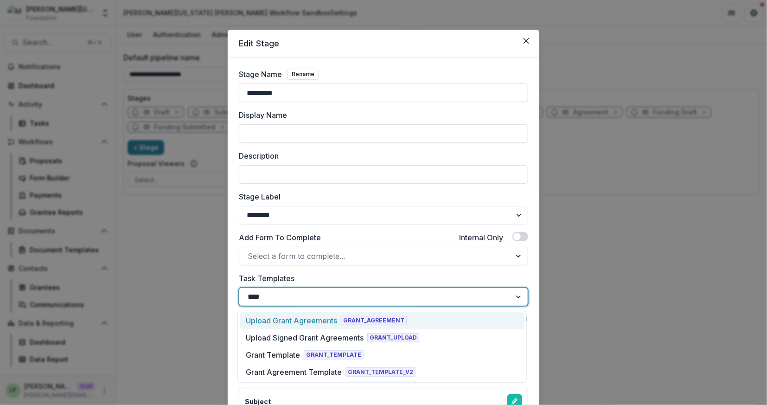
type input "*****"
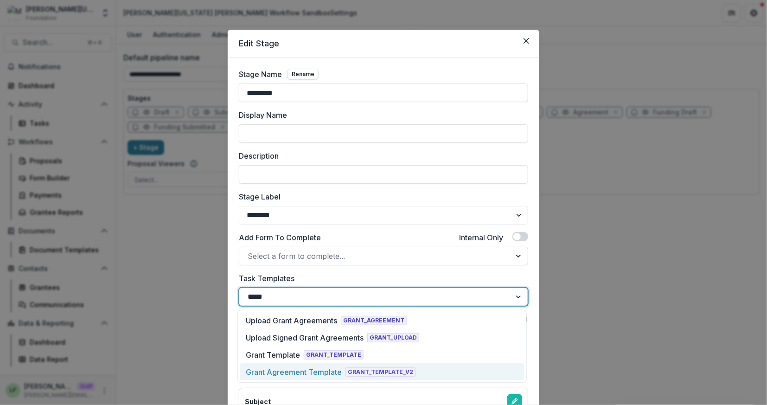
click at [342, 373] on div "Grant Agreement Template GRANT_TEMPLATE_V2" at bounding box center [331, 371] width 170 height 11
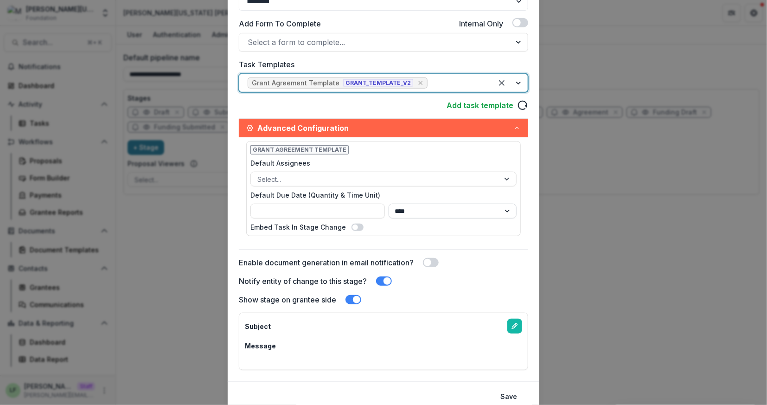
scroll to position [250, 0]
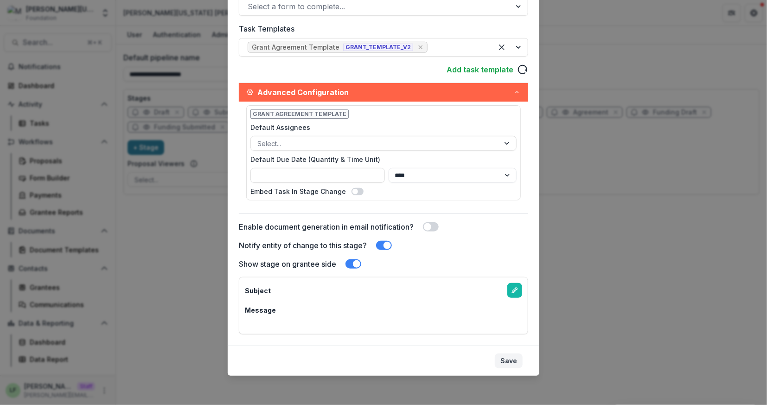
click at [503, 363] on button "Save" at bounding box center [509, 361] width 28 height 15
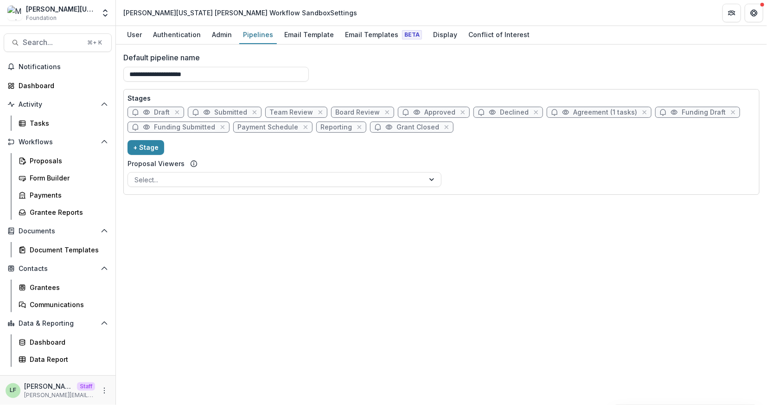
click at [682, 114] on span "Funding Draft" at bounding box center [704, 113] width 44 height 8
select select "*****"
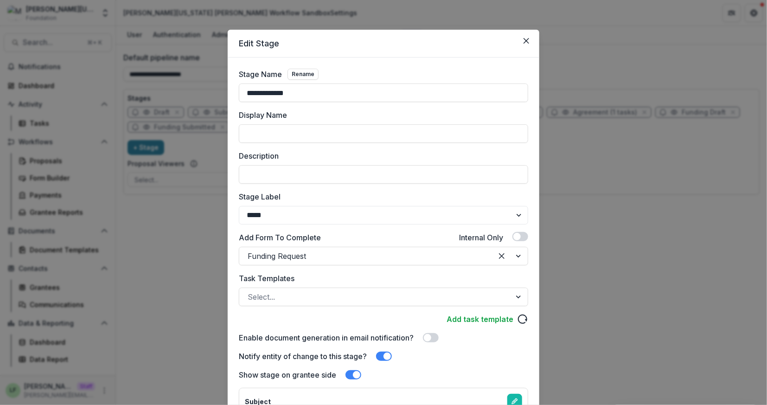
click at [312, 269] on div "**********" at bounding box center [383, 291] width 289 height 445
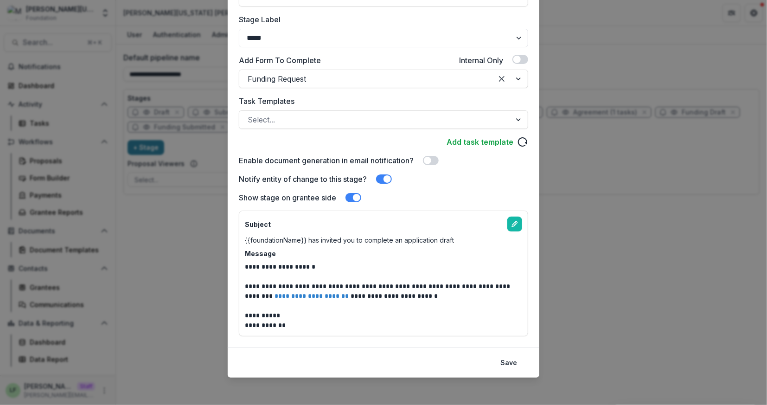
scroll to position [179, 0]
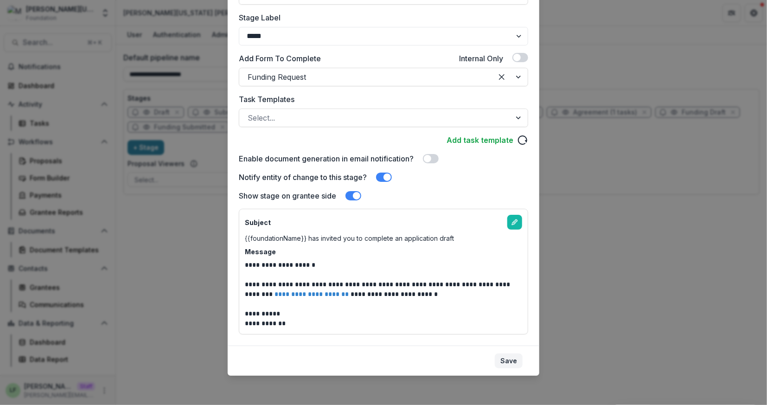
click at [511, 360] on button "Save" at bounding box center [509, 361] width 28 height 15
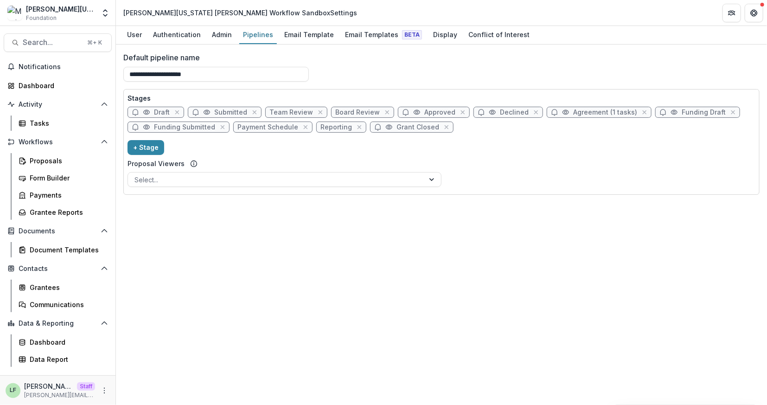
click at [266, 128] on span "Payment Schedule" at bounding box center [268, 127] width 61 height 8
select select "*******"
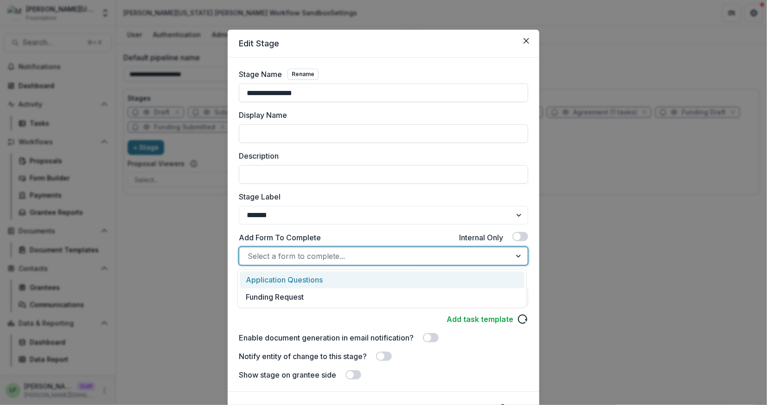
click at [288, 255] on div at bounding box center [375, 256] width 255 height 13
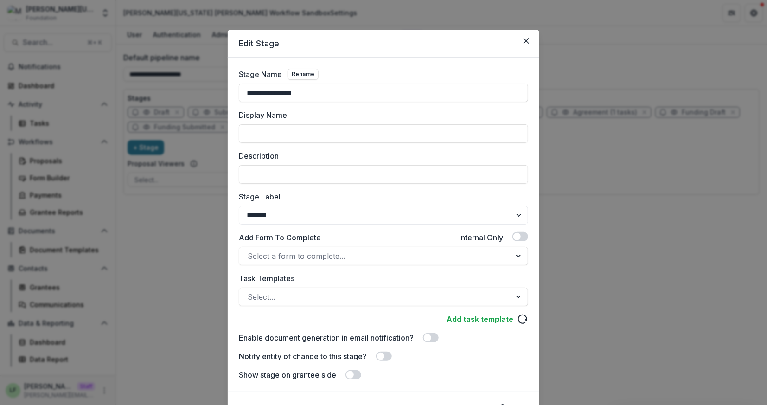
click at [316, 236] on label "Add Form To Complete" at bounding box center [280, 237] width 82 height 11
click at [250, 251] on input "Add Form To Complete" at bounding box center [249, 256] width 2 height 11
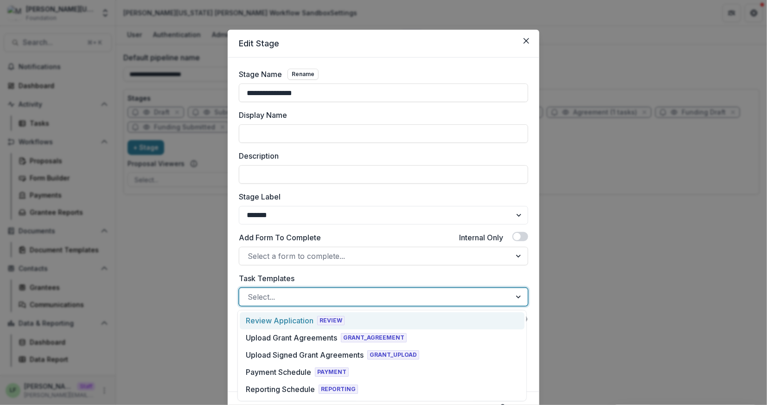
click at [304, 300] on div at bounding box center [375, 296] width 255 height 13
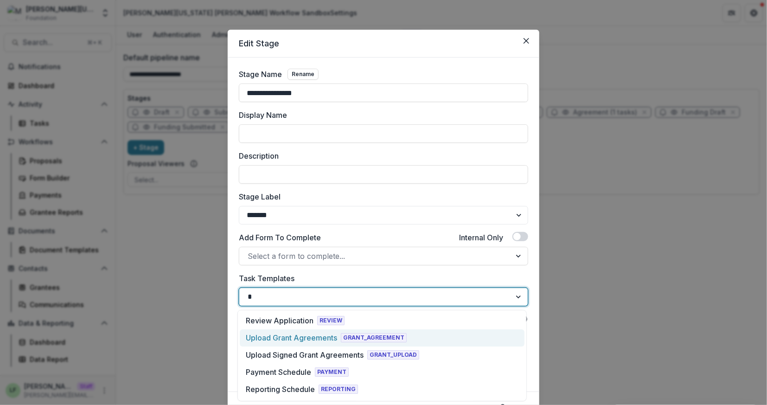
type input "**"
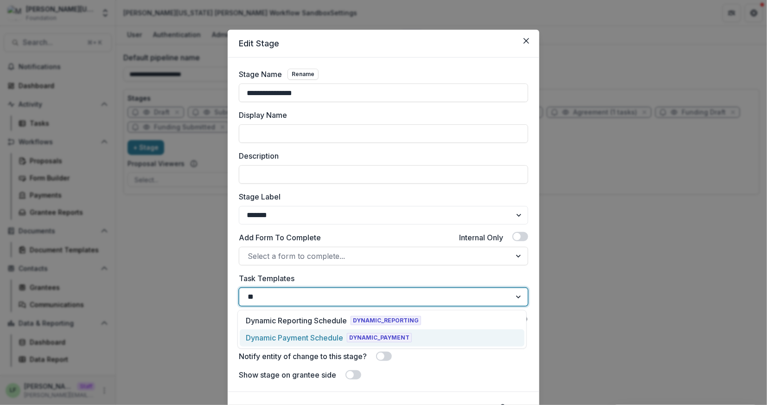
click at [320, 341] on div "Dynamic Payment Schedule" at bounding box center [294, 337] width 97 height 11
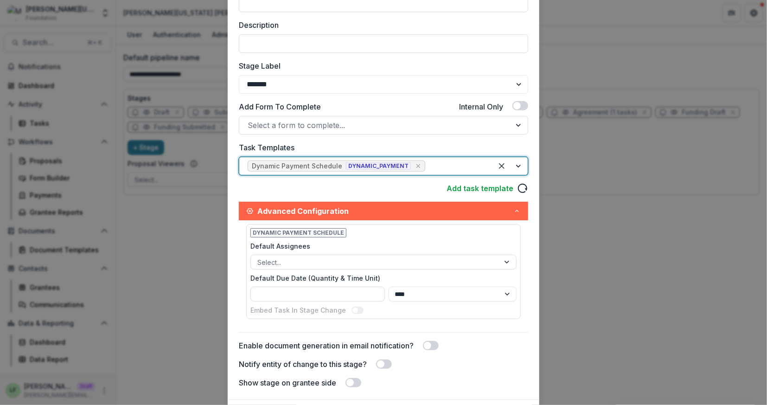
scroll to position [185, 0]
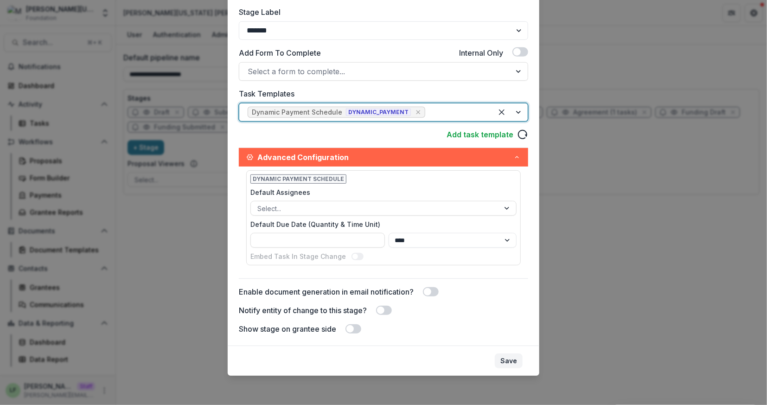
click at [508, 365] on button "Save" at bounding box center [509, 361] width 28 height 15
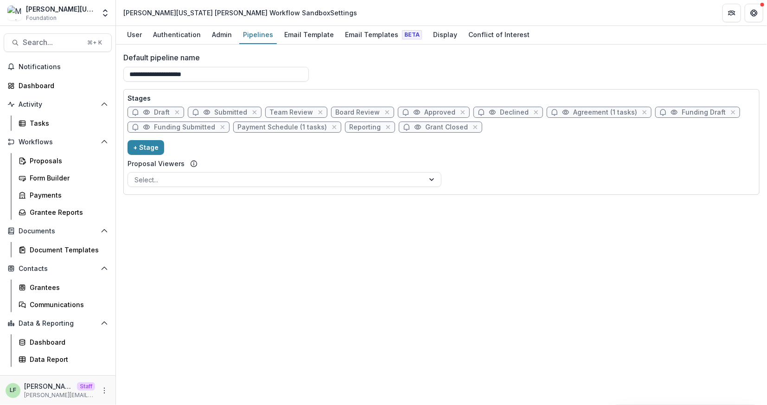
click at [364, 129] on span "Reporting" at bounding box center [365, 127] width 32 height 8
select select "*********"
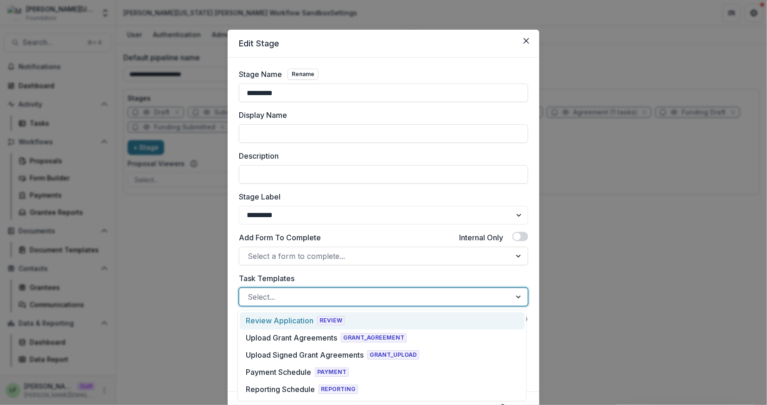
click at [347, 296] on div at bounding box center [375, 296] width 255 height 13
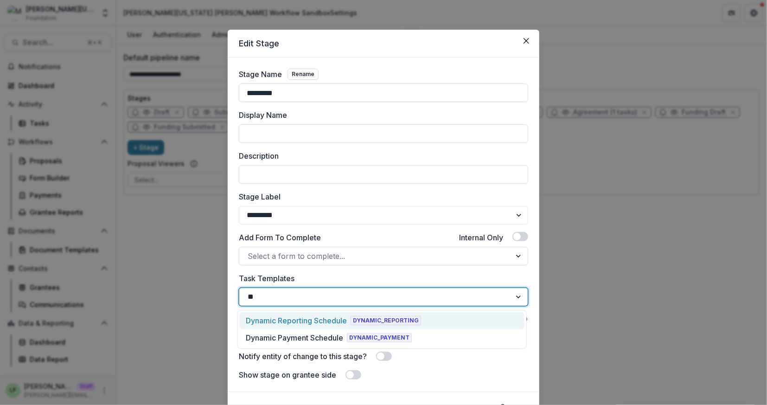
type input "***"
click at [314, 324] on div "Dynamic Reporting Schedule" at bounding box center [296, 320] width 101 height 11
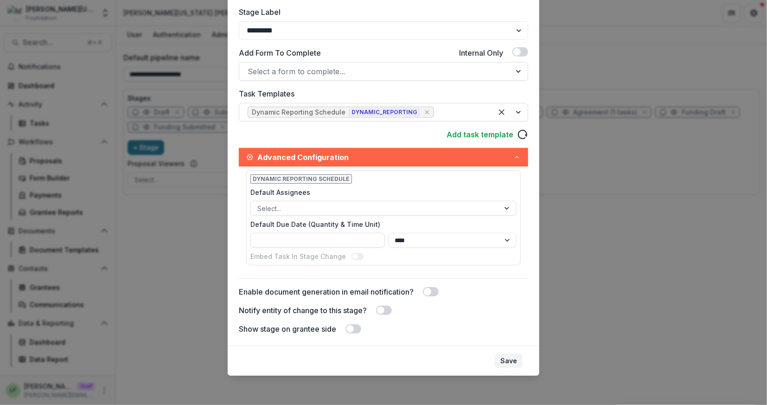
click at [500, 360] on button "Save" at bounding box center [509, 361] width 28 height 15
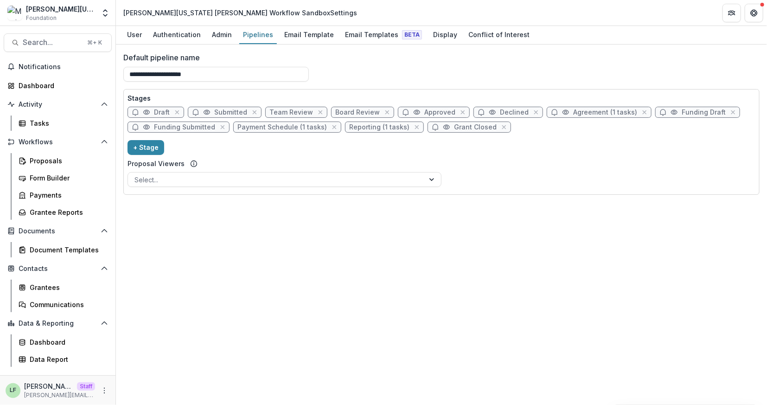
click at [157, 113] on span "Draft" at bounding box center [162, 113] width 16 height 8
select select "*****"
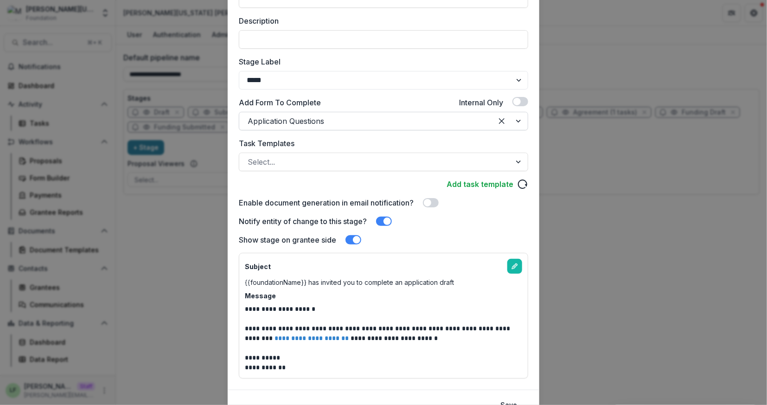
scroll to position [145, 0]
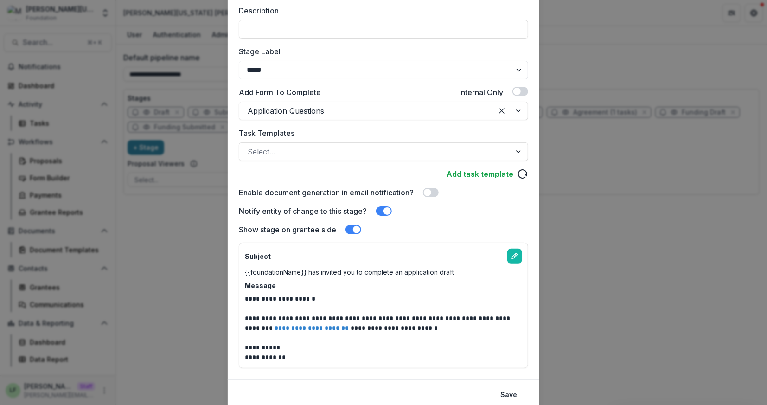
click at [428, 233] on div "Show stage on grantee side" at bounding box center [383, 229] width 289 height 11
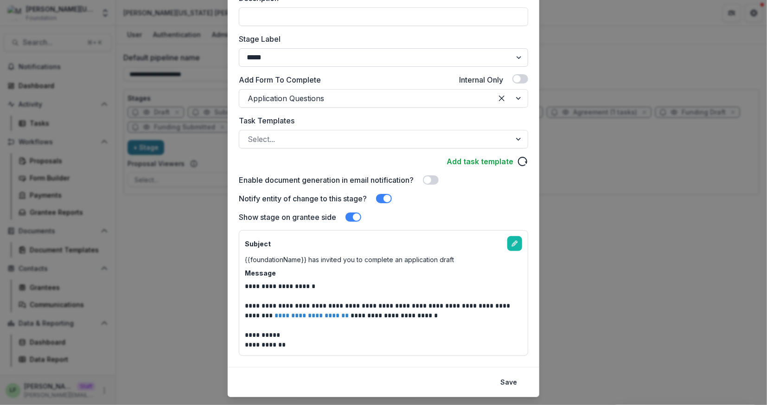
scroll to position [179, 0]
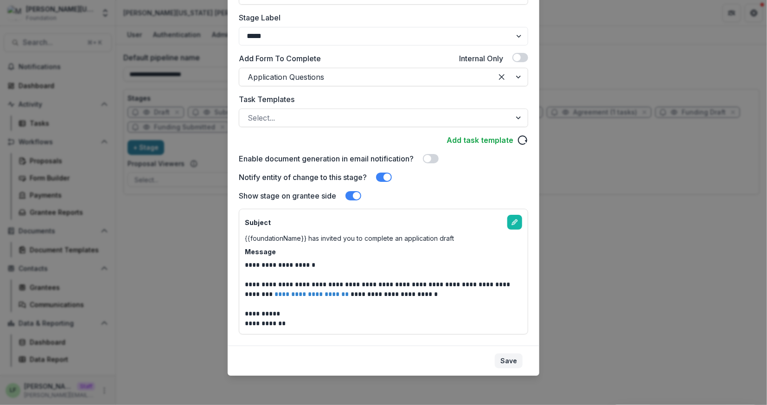
click at [503, 363] on button "Save" at bounding box center [509, 361] width 28 height 15
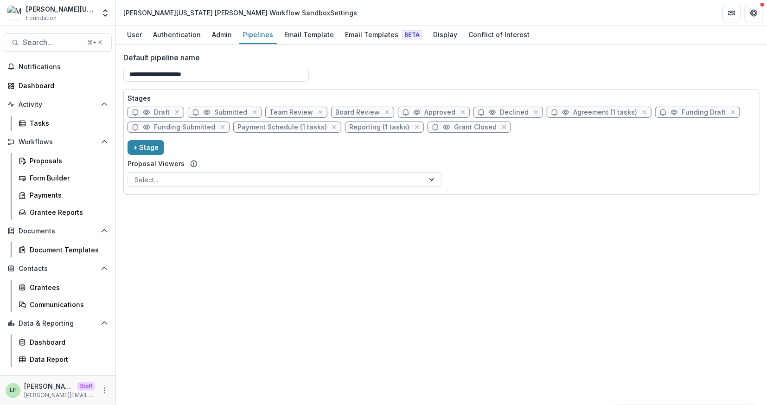
click at [288, 126] on span "Payment Schedule (1 tasks)" at bounding box center [283, 127] width 90 height 8
select select "*******"
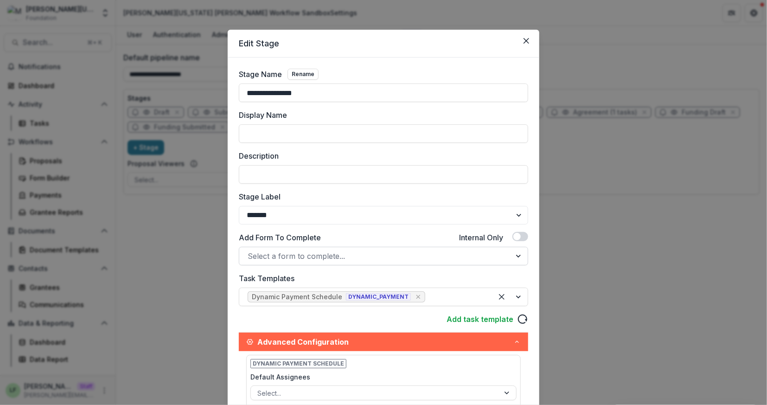
scroll to position [12, 0]
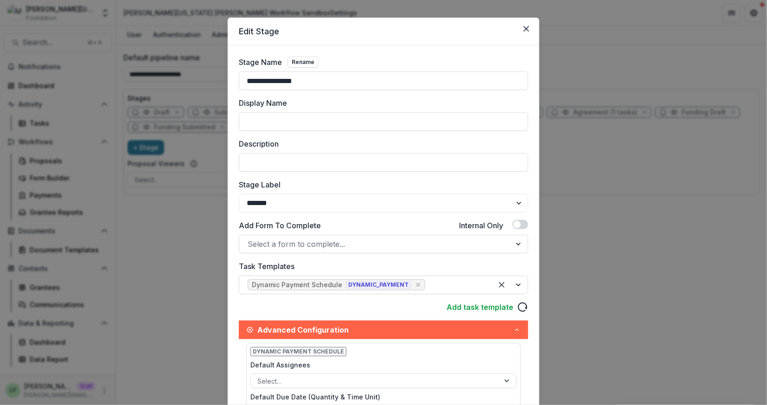
click at [436, 186] on label "Stage Label" at bounding box center [381, 184] width 284 height 11
click at [436, 194] on select "******* ***** ********* ****** ******* ******** ******** ******* ********* ****…" at bounding box center [383, 203] width 289 height 19
click at [519, 29] on button "Close" at bounding box center [526, 28] width 15 height 15
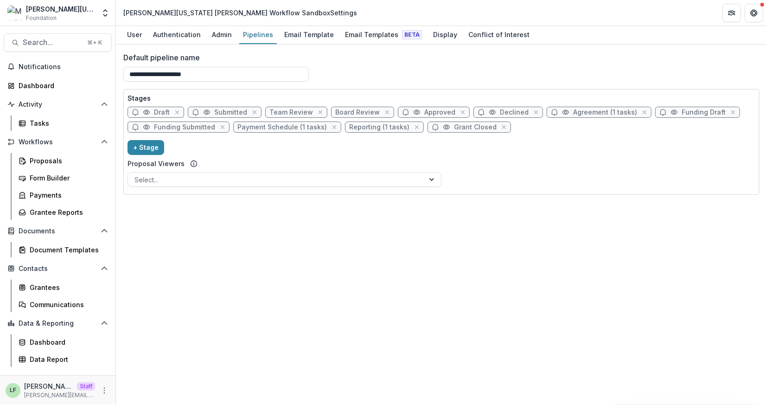
click at [431, 124] on span "Grant Closed" at bounding box center [470, 127] width 84 height 11
click at [444, 130] on span "Grant Closed" at bounding box center [470, 127] width 84 height 11
click at [456, 127] on span "Grant Closed" at bounding box center [475, 127] width 43 height 8
select select "*******"
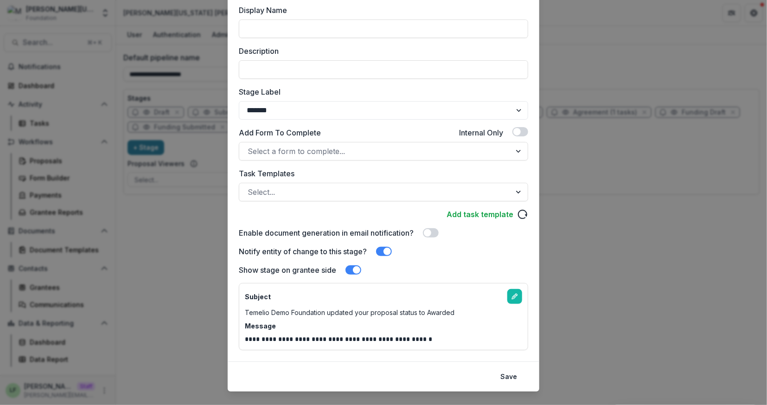
click at [384, 249] on span at bounding box center [384, 251] width 16 height 9
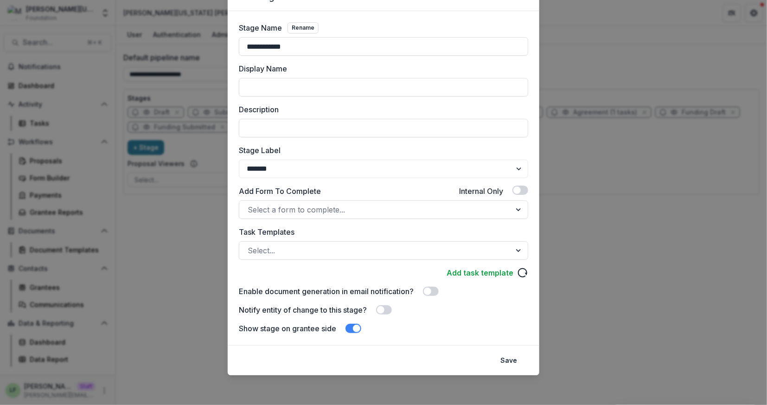
scroll to position [46, 0]
click at [354, 326] on span at bounding box center [356, 328] width 7 height 7
click at [351, 328] on span at bounding box center [350, 328] width 7 height 7
click at [505, 362] on button "Save" at bounding box center [509, 360] width 28 height 15
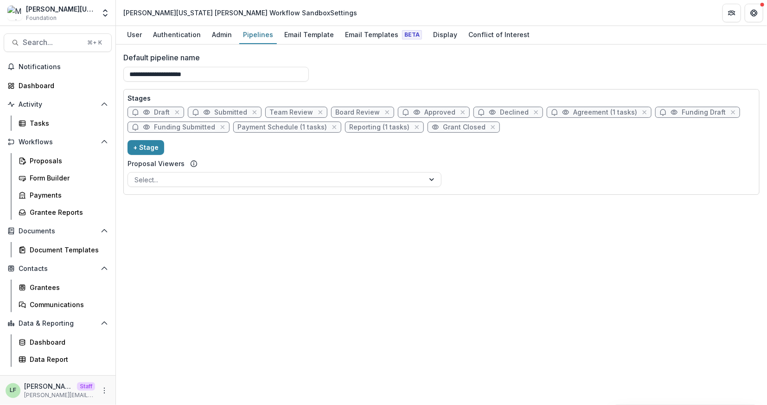
click at [292, 114] on span "Team Review" at bounding box center [292, 113] width 44 height 8
select select "******"
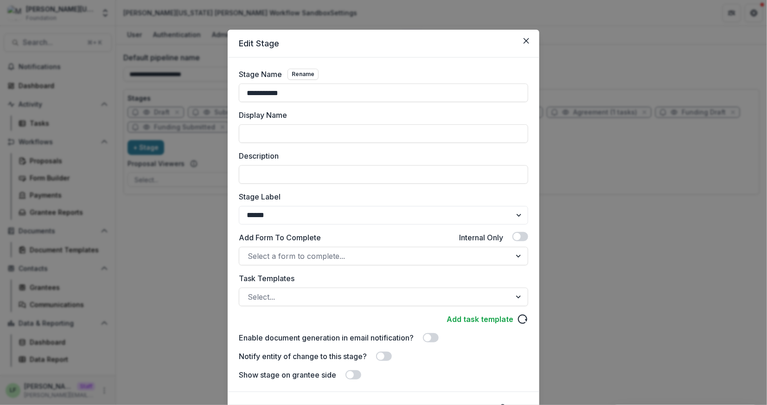
click at [354, 230] on div "**********" at bounding box center [383, 225] width 289 height 312
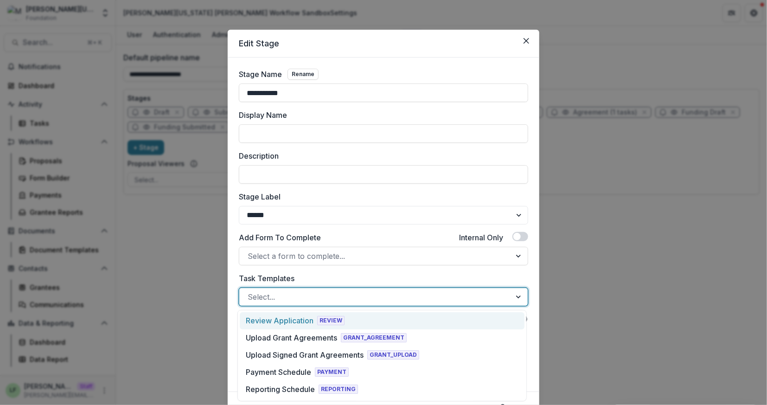
click at [337, 292] on div at bounding box center [375, 296] width 255 height 13
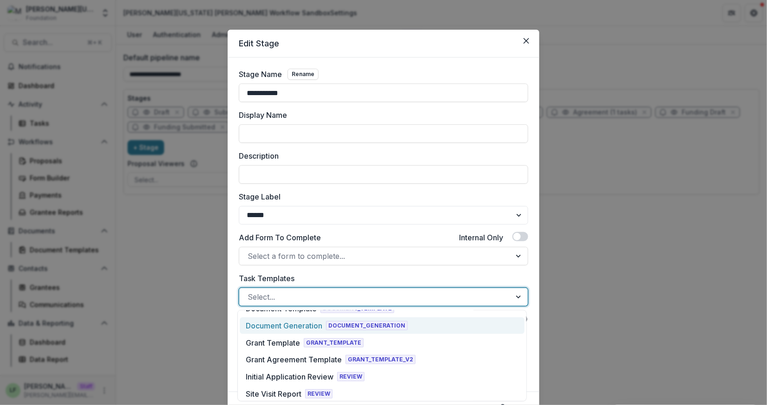
scroll to position [271, 0]
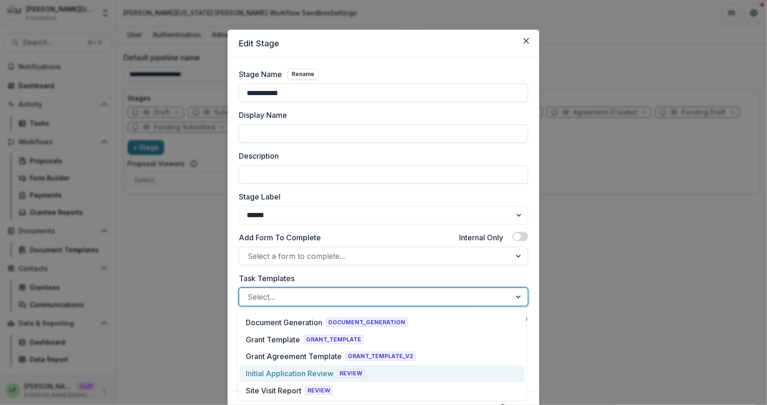
click at [281, 373] on div "Initial Application Review" at bounding box center [290, 373] width 88 height 11
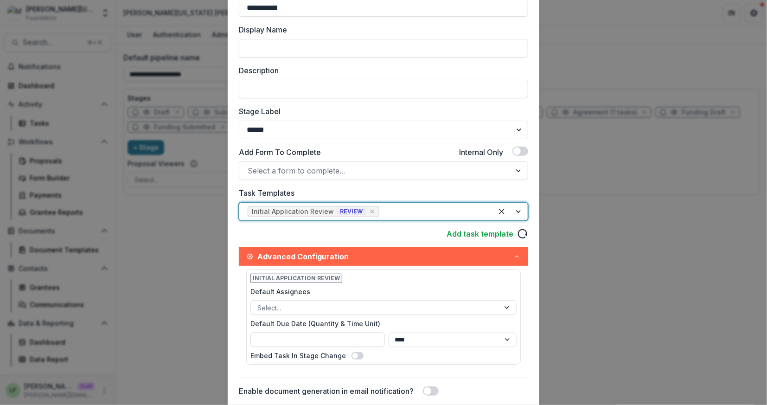
scroll to position [90, 0]
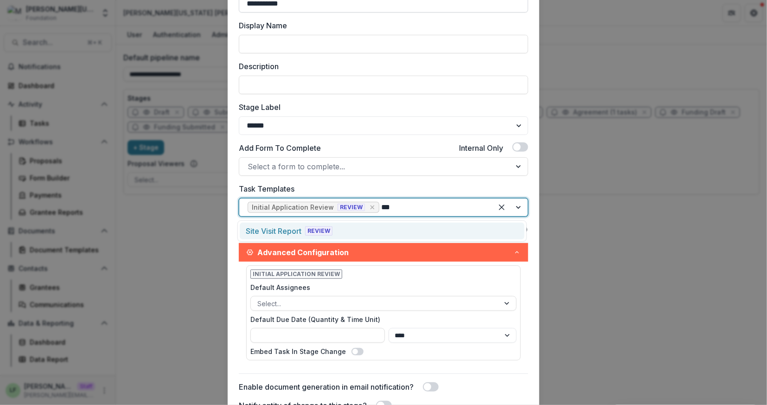
type input "****"
click at [370, 238] on div "Site Visit Report REVIEW" at bounding box center [382, 231] width 285 height 17
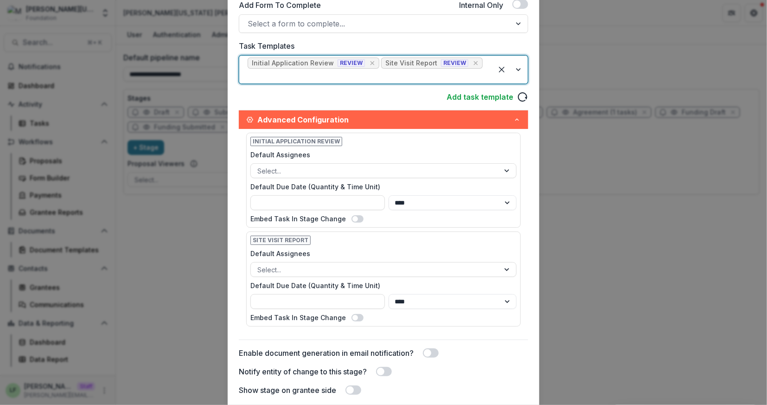
scroll to position [284, 0]
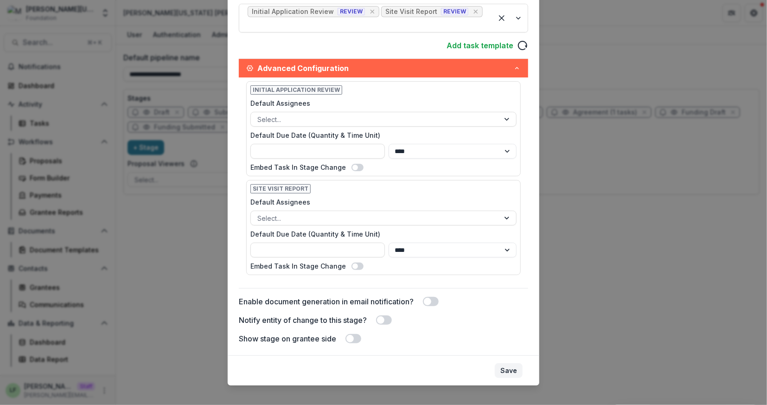
click at [505, 363] on button "Save" at bounding box center [509, 370] width 28 height 15
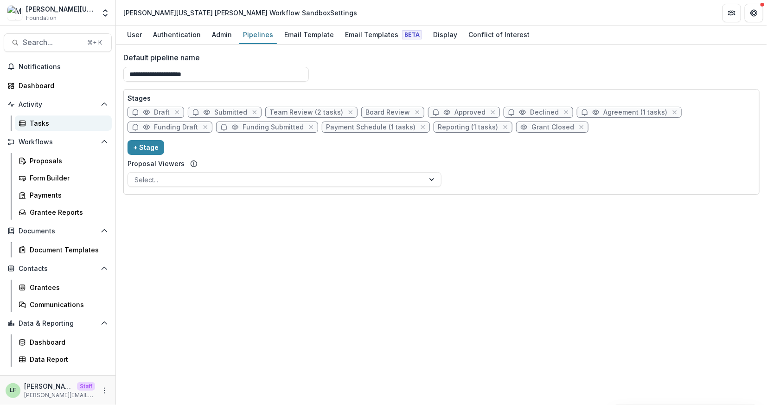
click at [46, 124] on div "Tasks" at bounding box center [67, 123] width 75 height 10
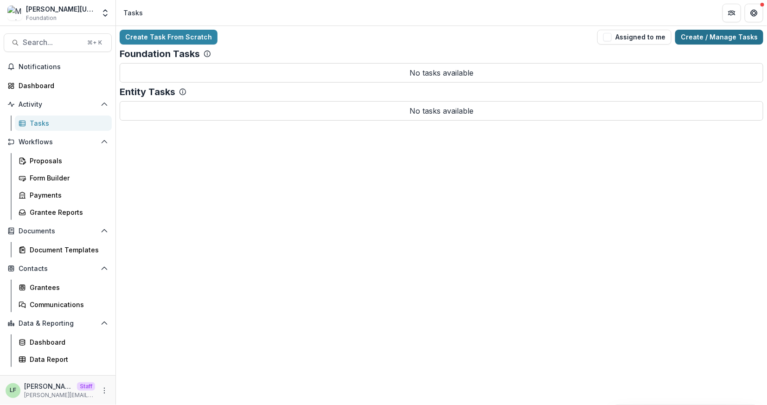
click at [736, 35] on link "Create / Manage Tasks" at bounding box center [719, 37] width 88 height 15
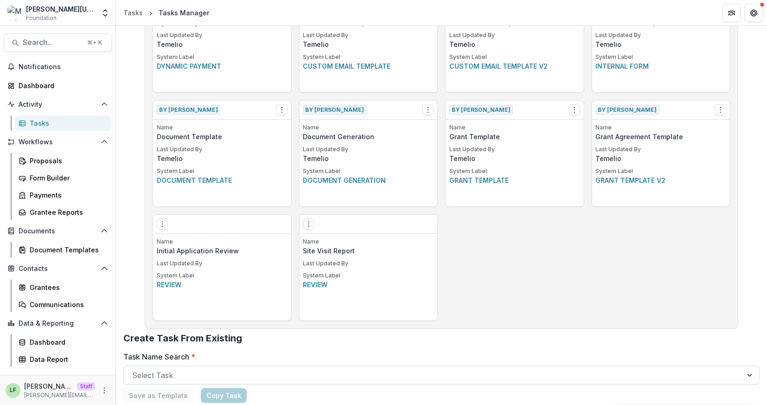
scroll to position [448, 0]
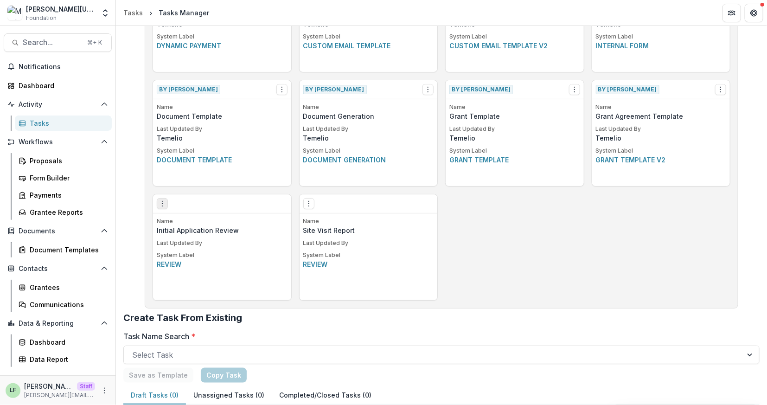
click at [160, 202] on icon "Options" at bounding box center [162, 203] width 7 height 7
click at [193, 220] on link "Edit" at bounding box center [215, 222] width 114 height 15
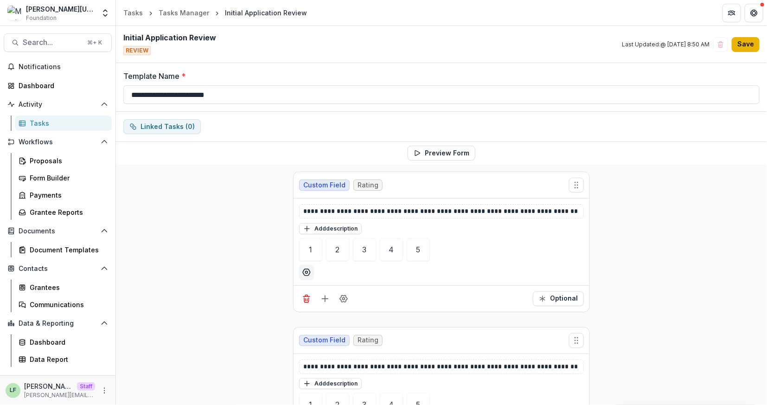
click at [750, 42] on button "Save" at bounding box center [746, 44] width 28 height 15
click at [197, 12] on div "Tasks Manager" at bounding box center [184, 13] width 51 height 10
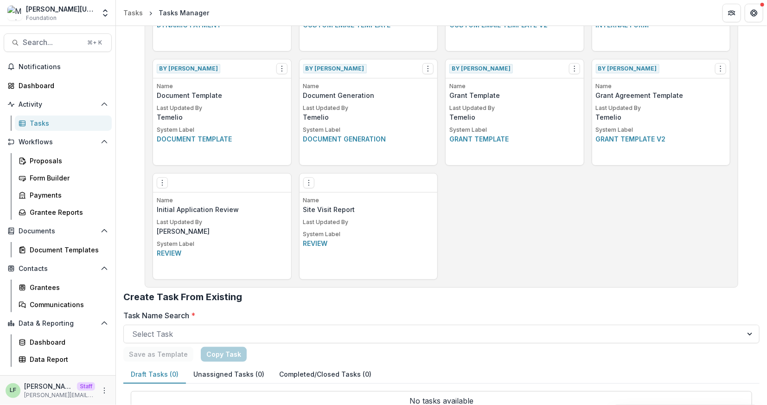
scroll to position [488, 0]
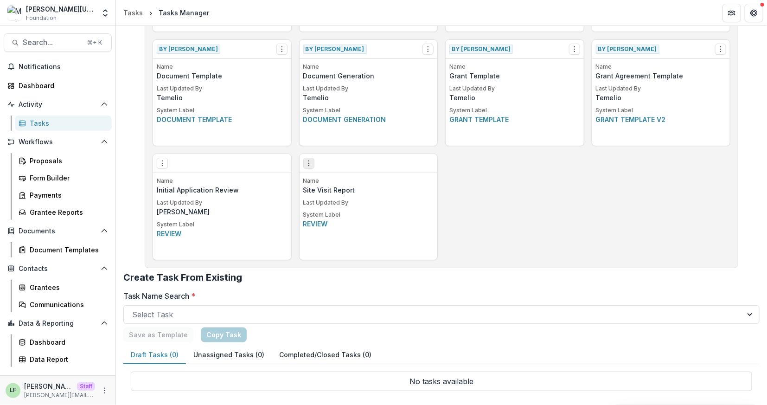
click at [309, 166] on icon "Options" at bounding box center [308, 163] width 7 height 7
click at [324, 183] on link "Edit" at bounding box center [361, 182] width 114 height 15
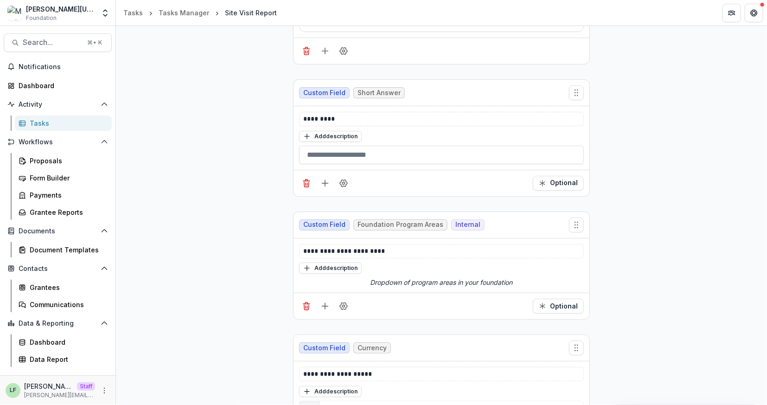
scroll to position [343, 0]
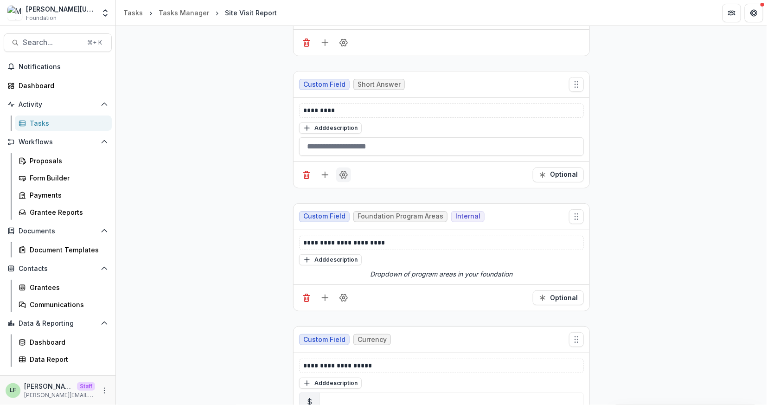
click at [341, 168] on button "Field Settings" at bounding box center [343, 174] width 15 height 15
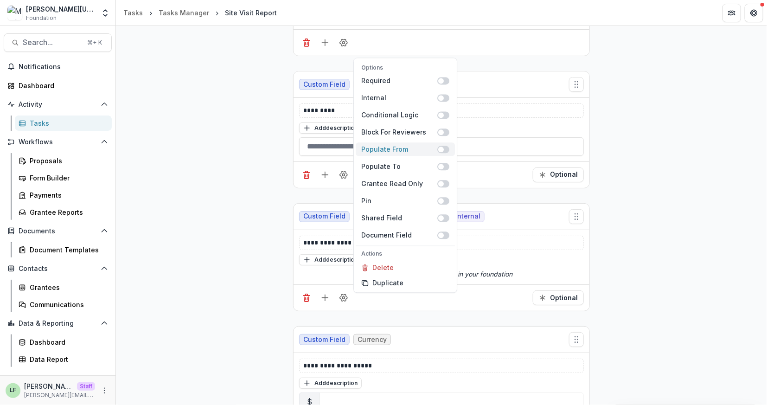
click at [444, 151] on span at bounding box center [443, 149] width 12 height 7
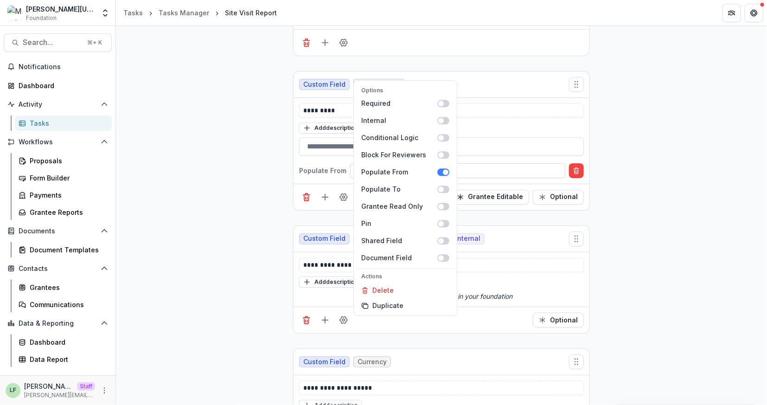
click at [469, 168] on div at bounding box center [457, 171] width 201 height 12
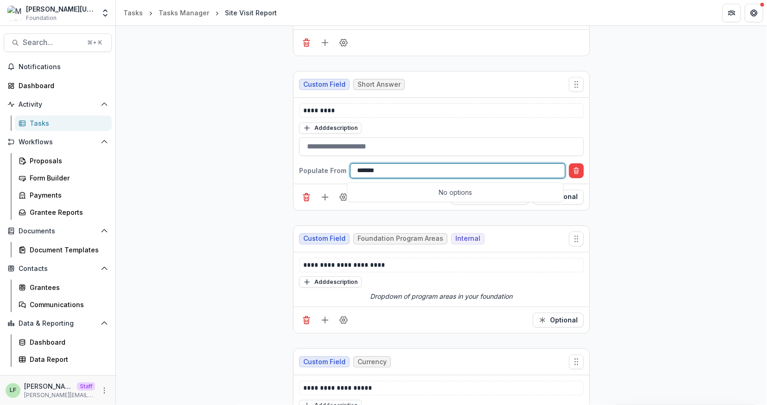
type input "******"
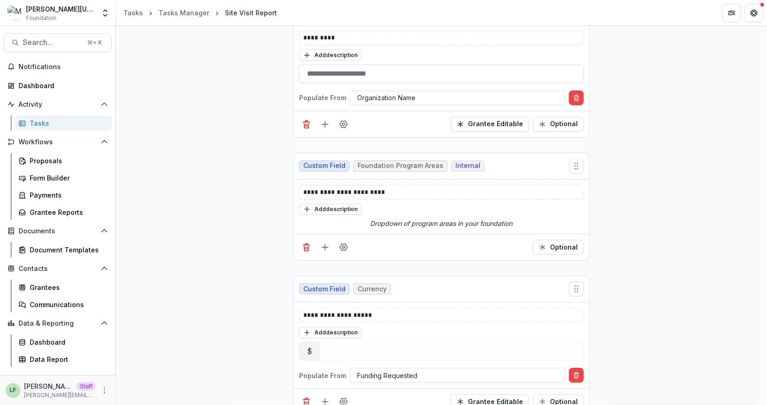
scroll to position [423, 0]
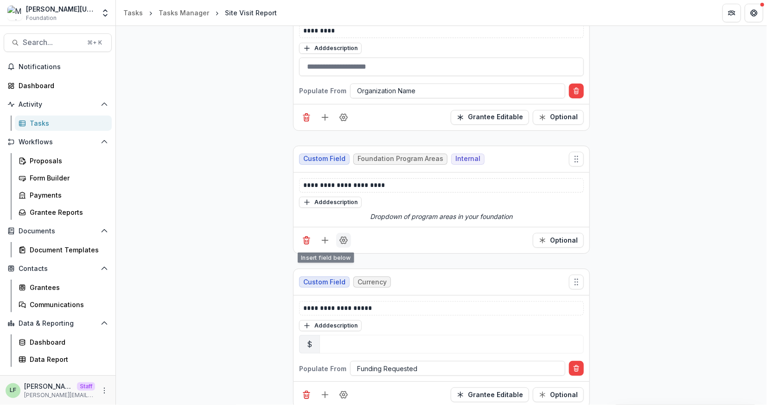
click at [339, 241] on icon "Field Settings" at bounding box center [343, 240] width 9 height 9
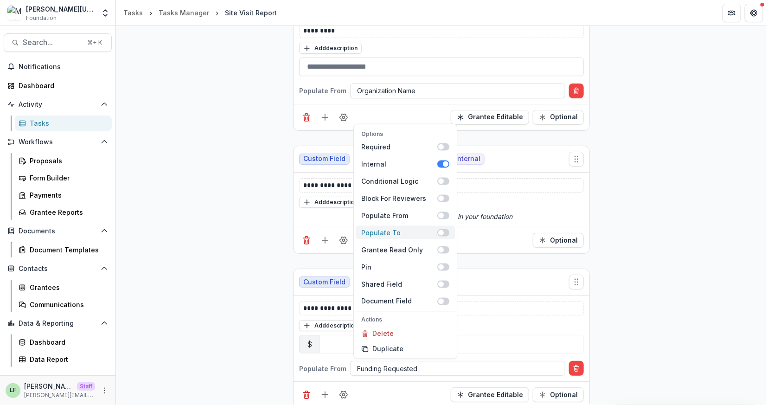
click at [439, 231] on span at bounding box center [441, 233] width 6 height 6
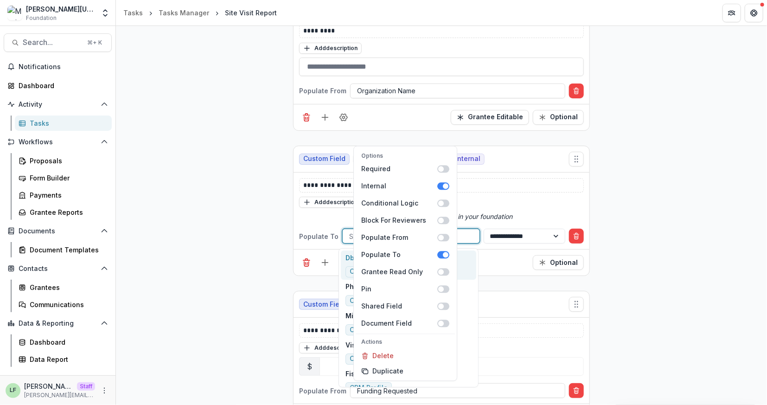
click at [467, 236] on div at bounding box center [411, 237] width 124 height 12
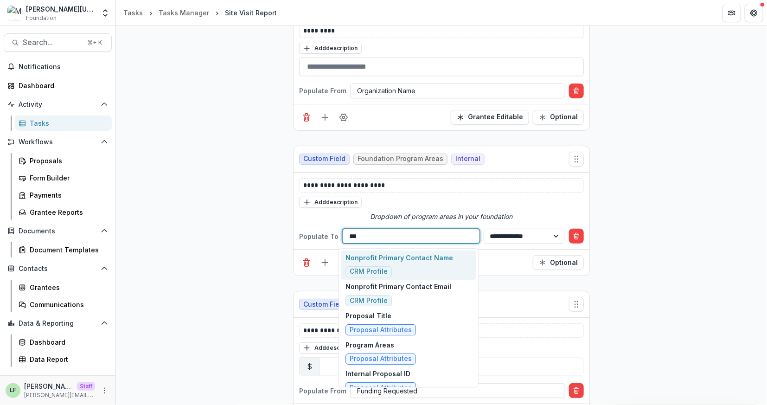
type input "****"
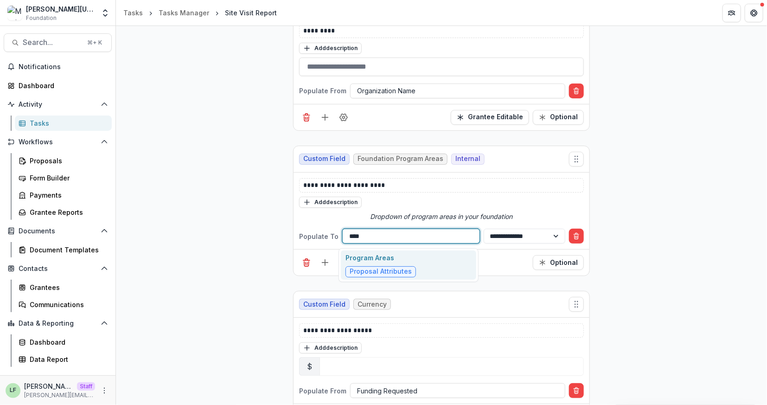
click at [457, 268] on div "Program Areas Proposal Attributes" at bounding box center [408, 265] width 135 height 29
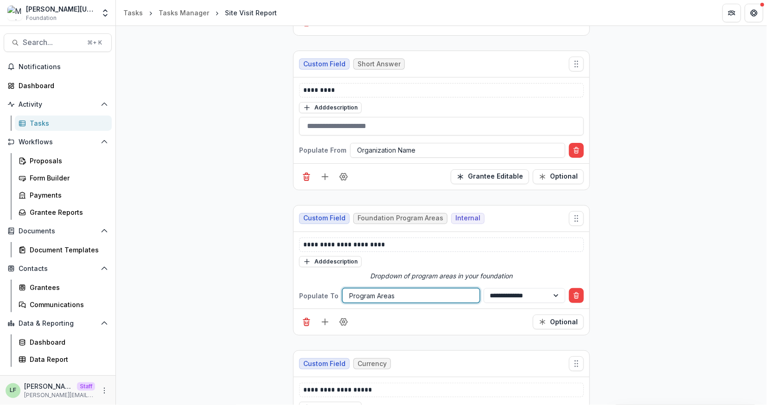
scroll to position [367, 0]
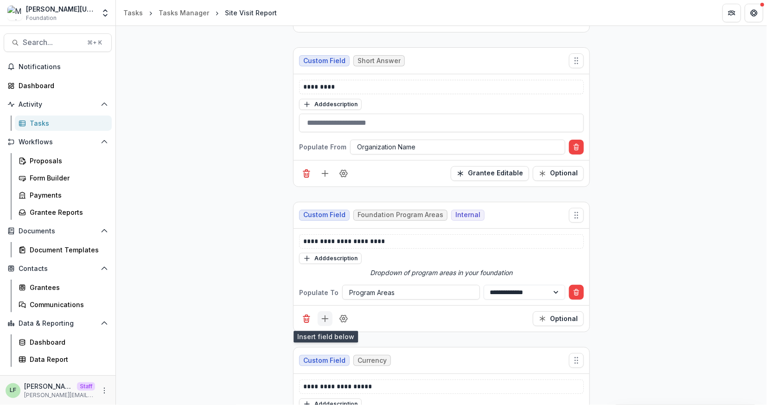
click at [325, 316] on icon "Add field" at bounding box center [325, 318] width 9 height 9
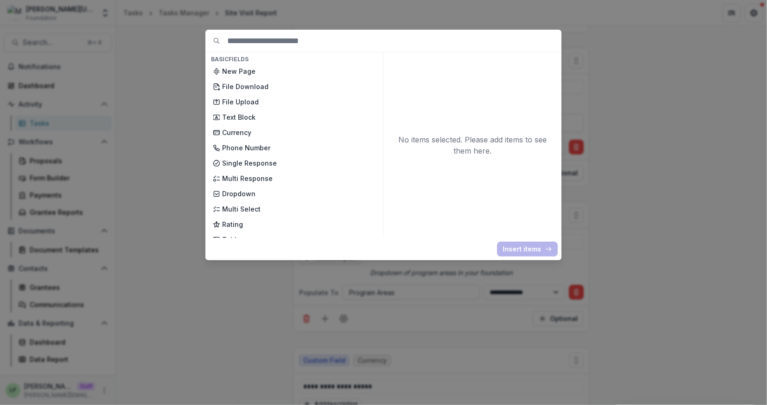
click at [404, 311] on div "Basic Fields New Page File Download File Upload Text Block Currency Phone Numbe…" at bounding box center [383, 202] width 767 height 405
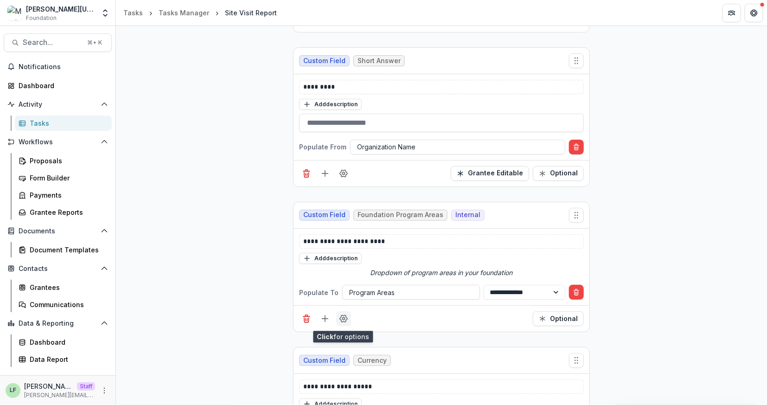
click at [343, 317] on icon "Field Settings" at bounding box center [343, 318] width 9 height 9
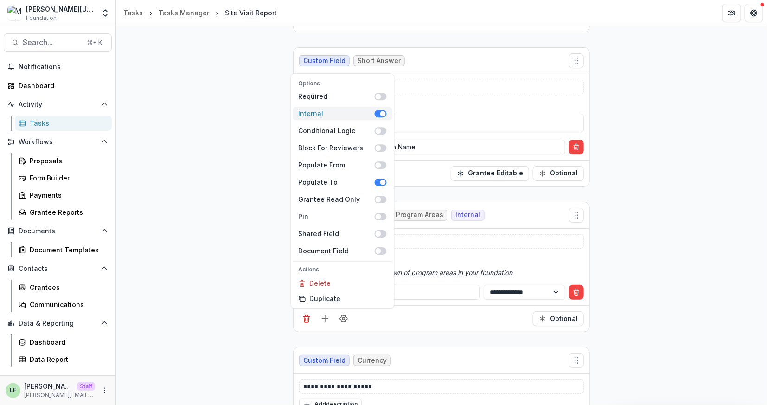
click at [379, 115] on span at bounding box center [381, 113] width 12 height 7
click at [502, 241] on p "**********" at bounding box center [441, 242] width 276 height 10
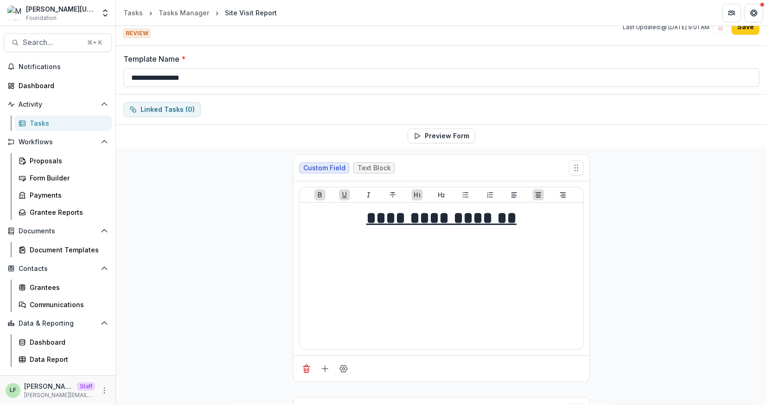
scroll to position [0, 0]
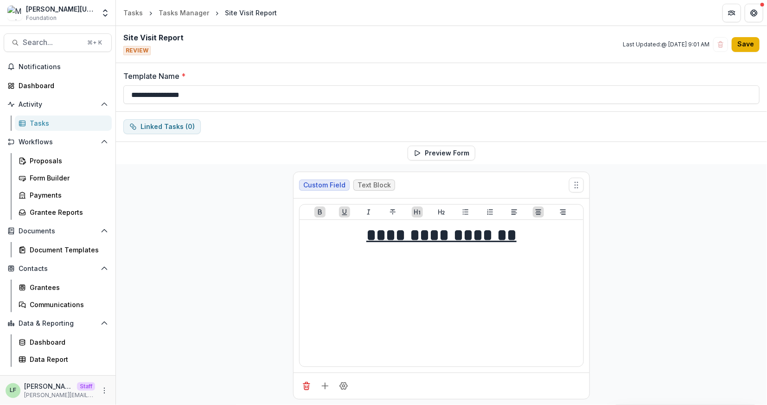
click at [744, 46] on button "Save" at bounding box center [746, 44] width 28 height 15
click at [745, 41] on button "Save" at bounding box center [746, 44] width 28 height 15
click at [752, 39] on button "Save" at bounding box center [746, 44] width 28 height 15
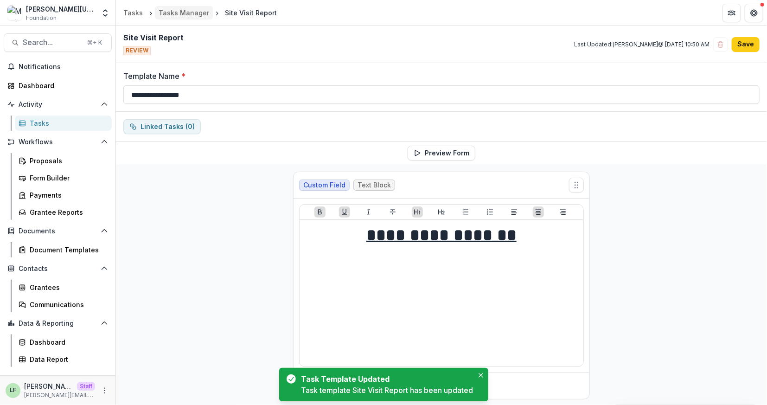
click at [186, 14] on div "Tasks Manager" at bounding box center [184, 13] width 51 height 10
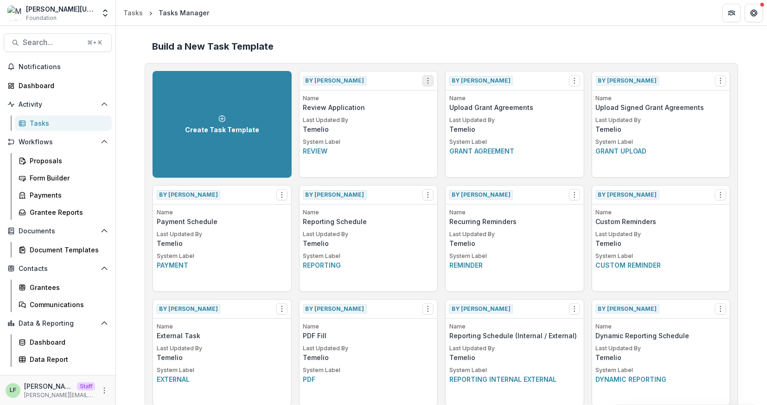
click at [428, 81] on circle "Options" at bounding box center [428, 81] width 0 height 0
click at [457, 118] on button "Make a Copy" at bounding box center [481, 115] width 114 height 15
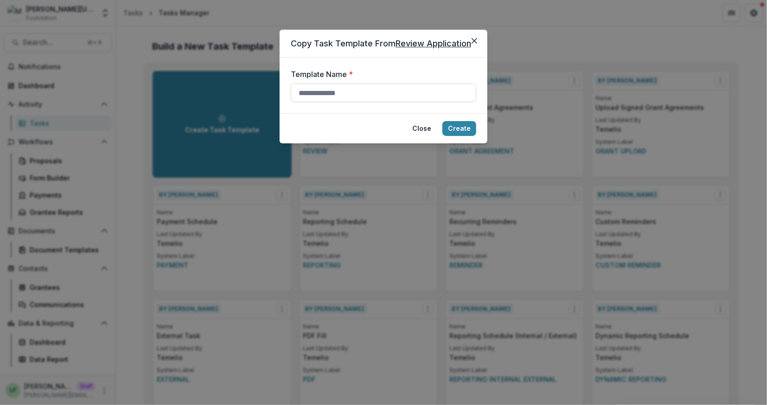
click at [411, 98] on input "Template Name *" at bounding box center [384, 93] width 186 height 19
type input "**********"
click at [466, 124] on button "Create" at bounding box center [460, 128] width 34 height 15
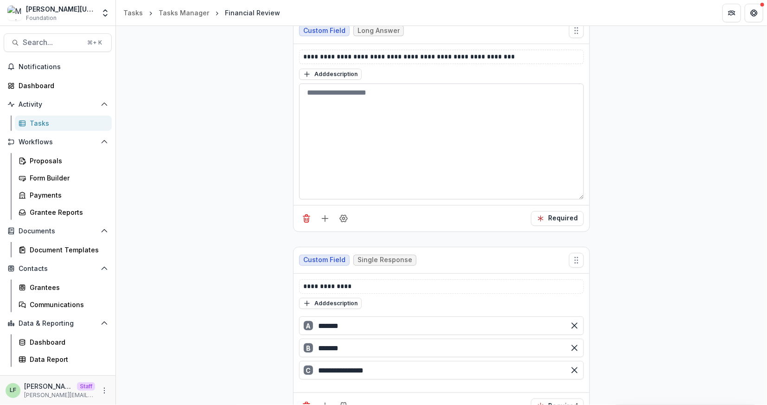
scroll to position [177, 0]
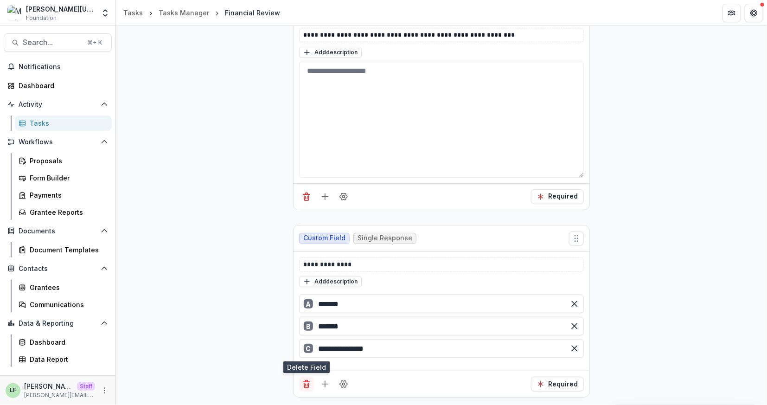
click at [305, 384] on icon "Delete field" at bounding box center [306, 383] width 9 height 9
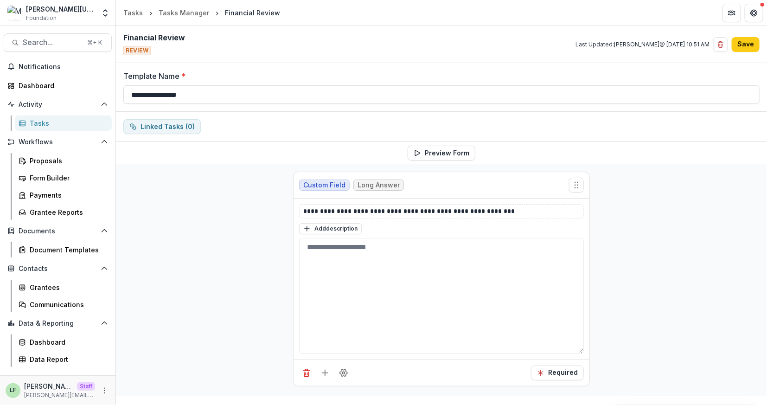
scroll to position [0, 0]
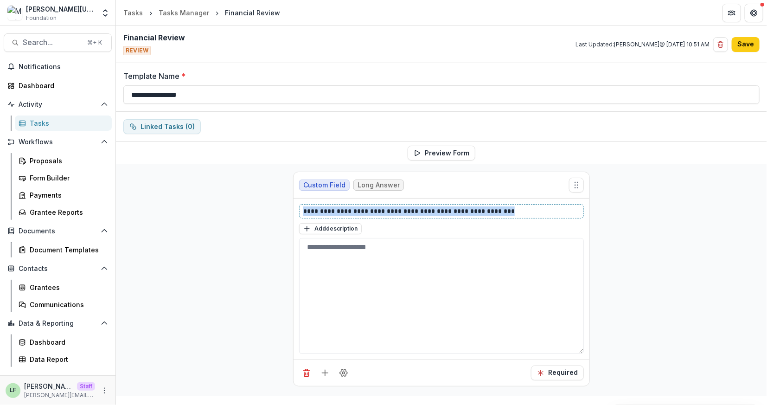
drag, startPoint x: 510, startPoint y: 210, endPoint x: 284, endPoint y: 198, distance: 225.8
click at [285, 198] on div "**********" at bounding box center [441, 280] width 651 height 232
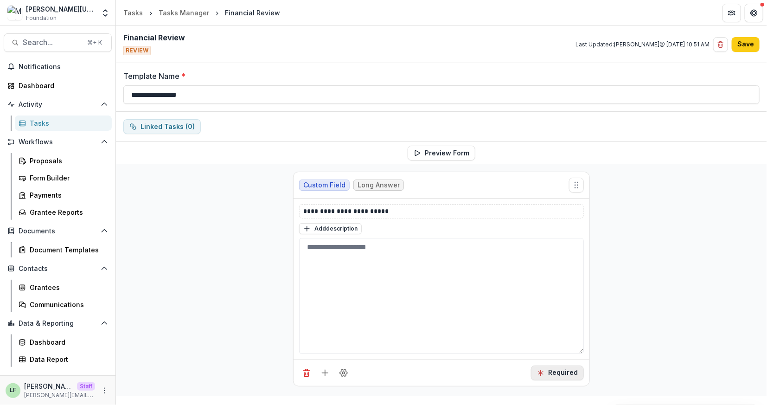
click at [566, 372] on button "Required" at bounding box center [557, 373] width 53 height 15
click at [304, 373] on icon "Delete field" at bounding box center [306, 372] width 9 height 9
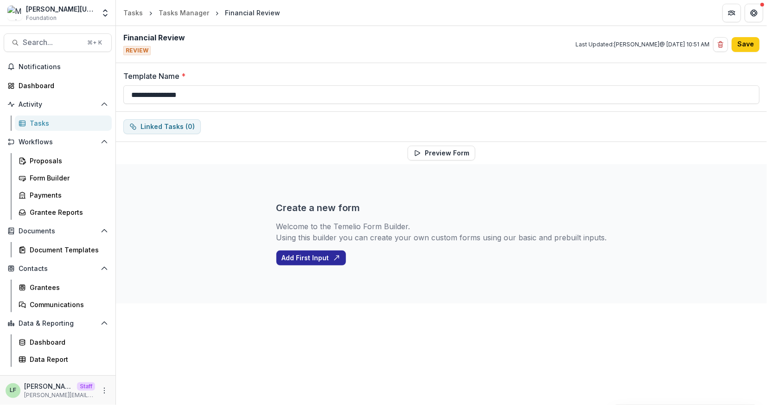
click at [303, 257] on button "Add First Input" at bounding box center [311, 258] width 70 height 15
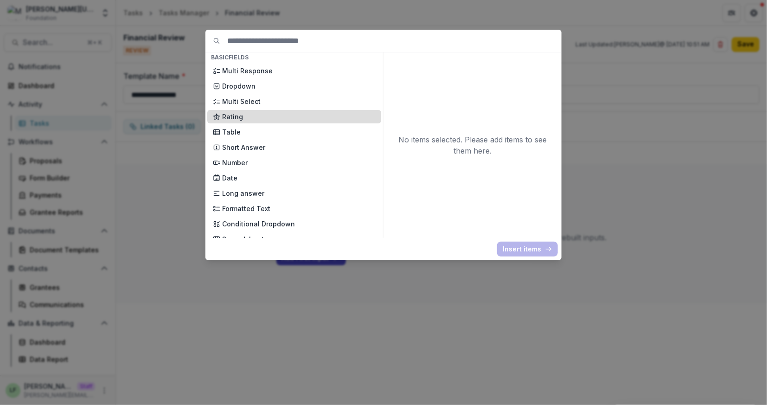
scroll to position [110, 0]
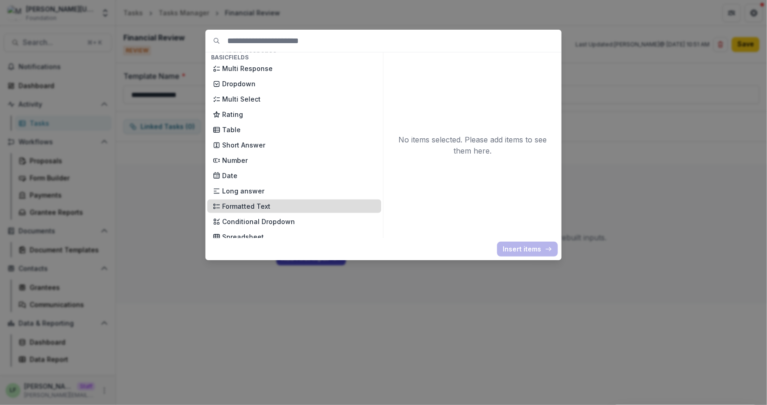
click at [259, 203] on p "Formatted Text" at bounding box center [299, 206] width 154 height 10
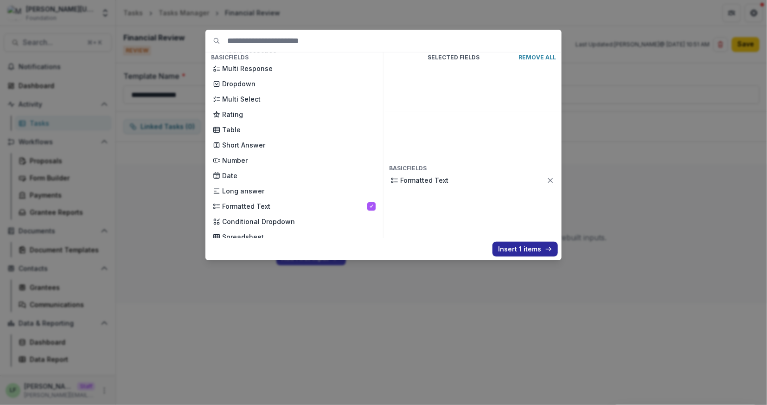
click at [509, 246] on button "Insert 1 items" at bounding box center [525, 249] width 65 height 15
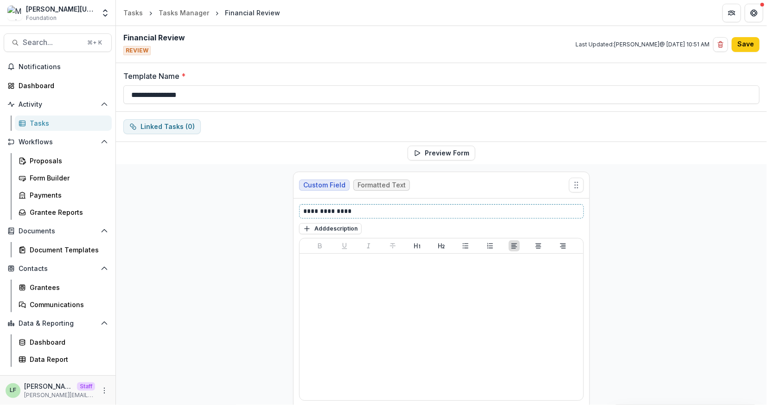
click at [379, 211] on p "**********" at bounding box center [441, 211] width 276 height 10
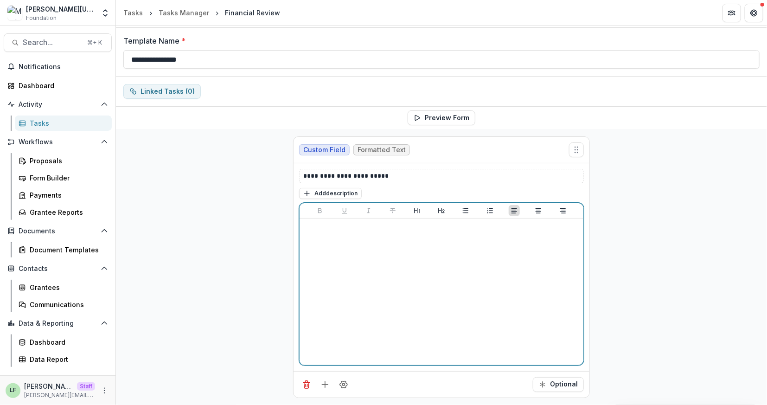
click at [461, 270] on div at bounding box center [441, 291] width 276 height 139
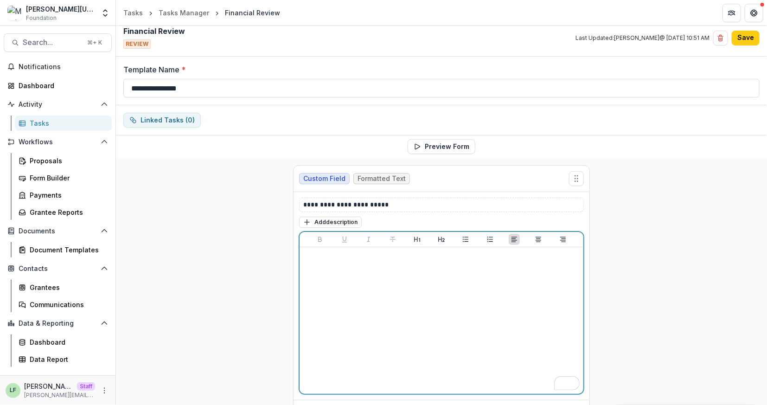
scroll to position [0, 0]
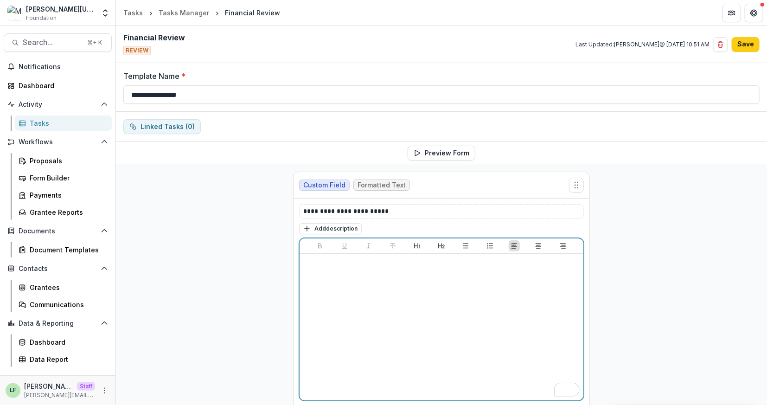
click at [563, 294] on div "To enrich screen reader interactions, please activate Accessibility in Grammarl…" at bounding box center [441, 326] width 276 height 139
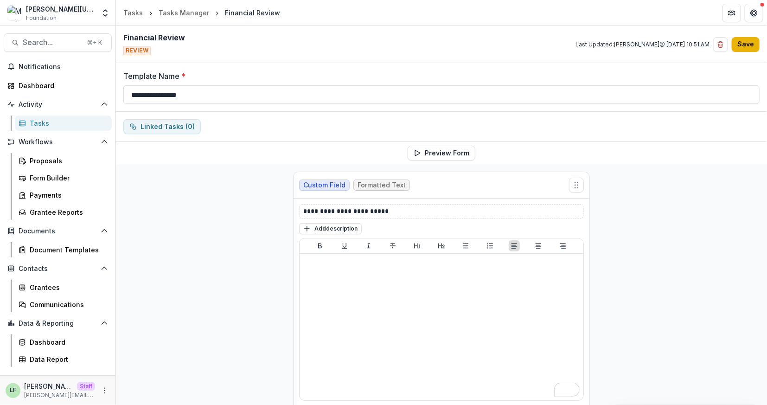
click at [739, 41] on button "Save" at bounding box center [746, 44] width 28 height 15
click at [739, 51] on button "Save" at bounding box center [746, 44] width 28 height 15
click at [105, 390] on icon "More" at bounding box center [104, 390] width 7 height 7
click at [184, 364] on link "User Settings" at bounding box center [165, 370] width 99 height 15
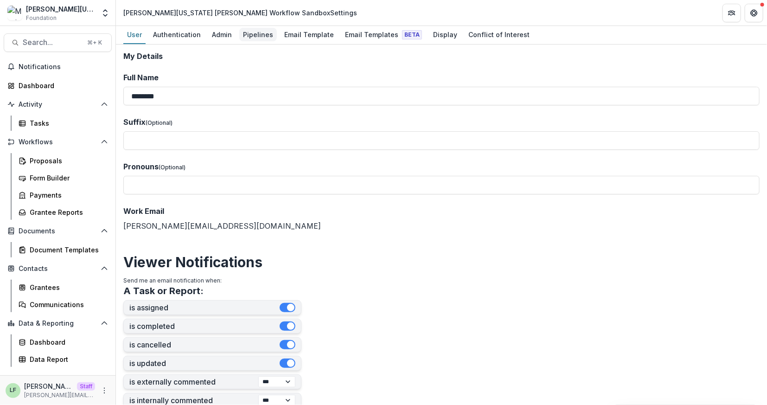
click at [245, 34] on div "Pipelines" at bounding box center [258, 34] width 38 height 13
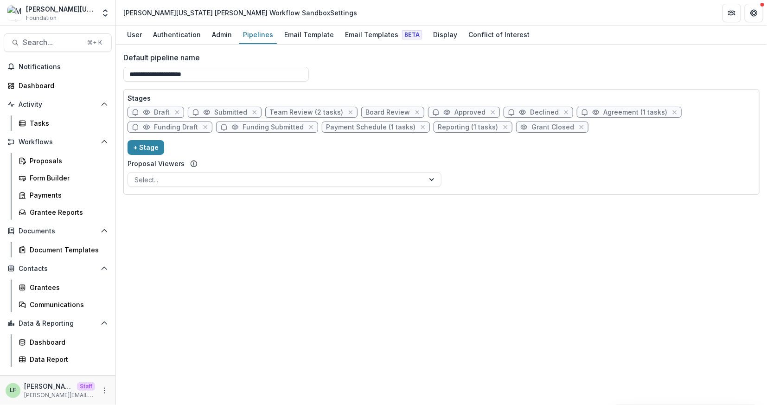
click at [298, 110] on span "Team Review (2 tasks)" at bounding box center [307, 113] width 74 height 8
select select "******"
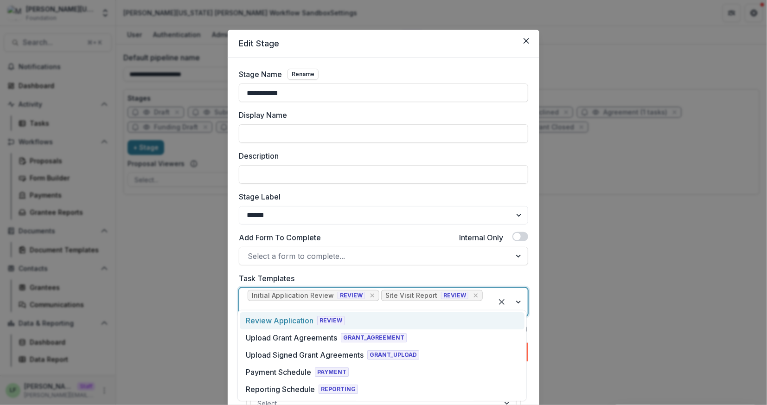
click at [250, 303] on input "Task Templates" at bounding box center [249, 308] width 2 height 11
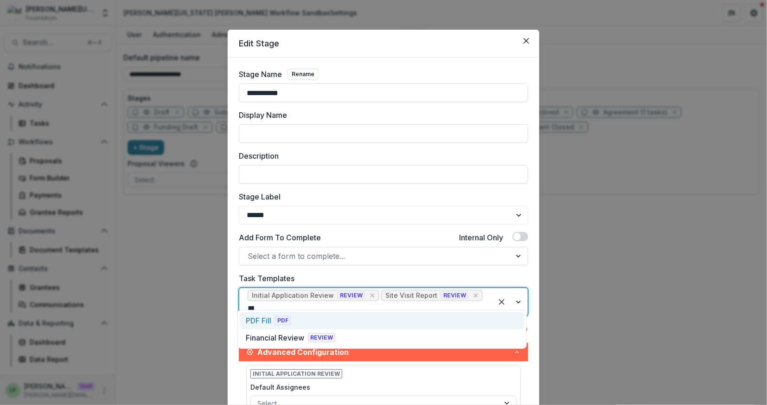
type input "****"
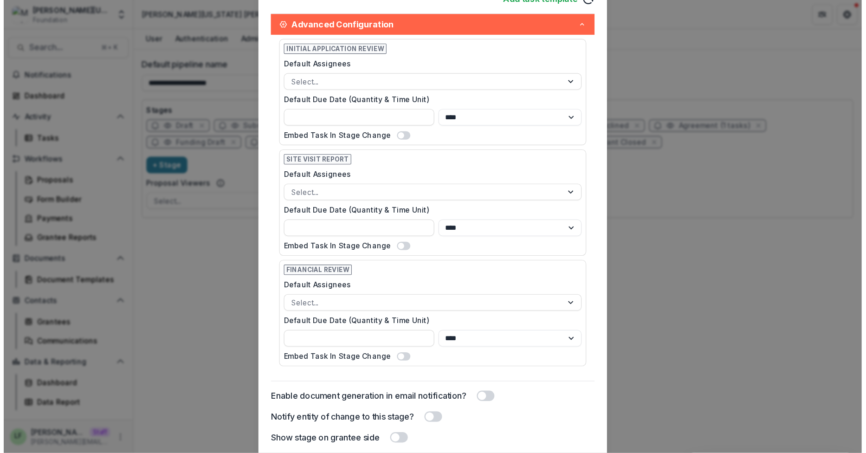
scroll to position [393, 0]
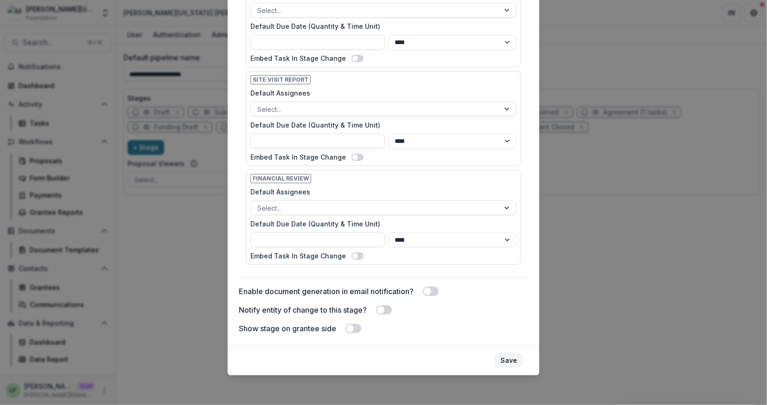
click at [503, 360] on button "Save" at bounding box center [509, 360] width 28 height 15
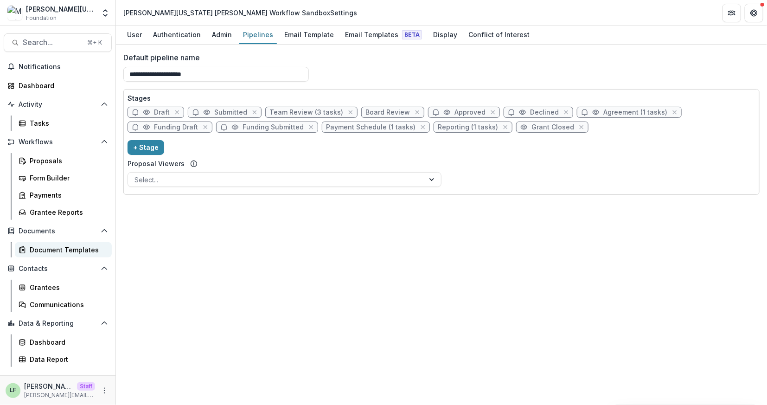
click at [76, 247] on div "Document Templates" at bounding box center [67, 250] width 75 height 10
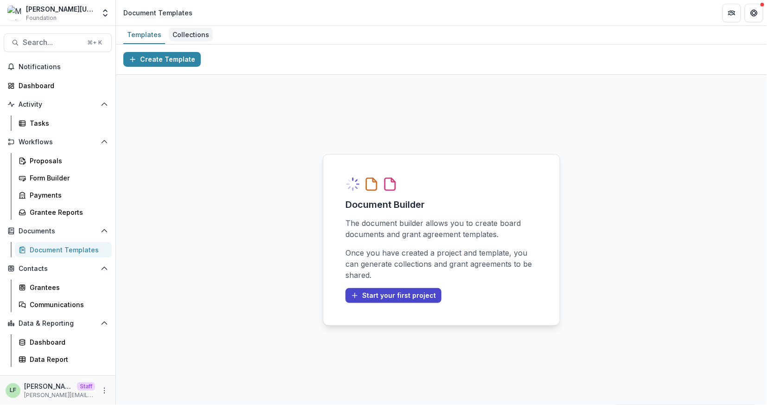
click at [192, 38] on div "Collections" at bounding box center [191, 34] width 44 height 13
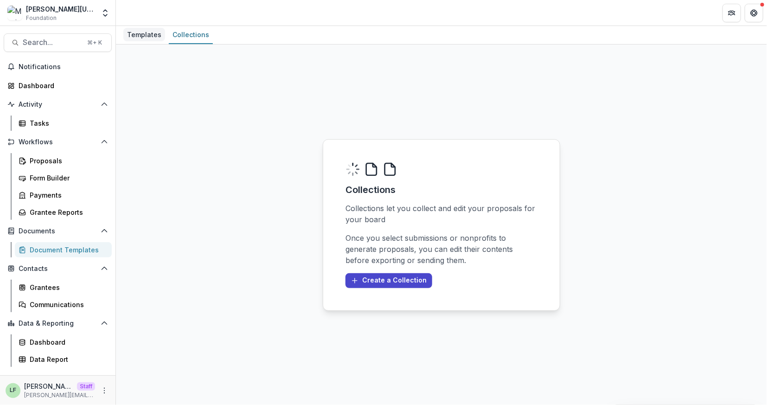
click at [153, 37] on div "Templates" at bounding box center [144, 34] width 42 height 13
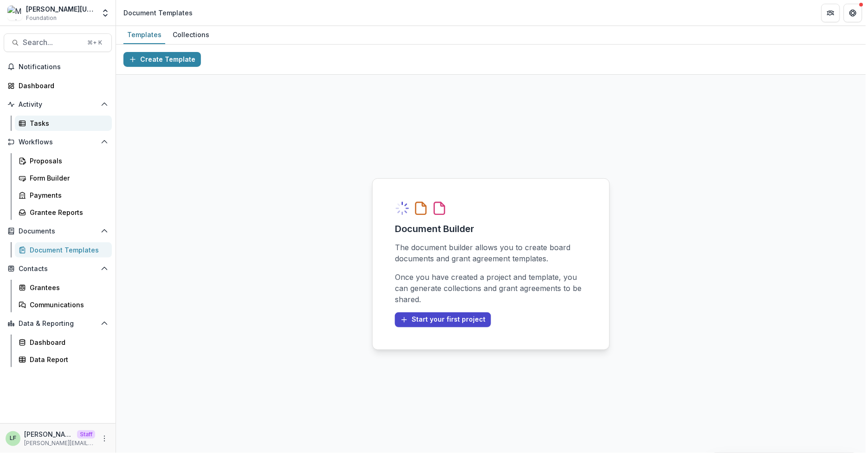
click at [52, 125] on div "Tasks" at bounding box center [67, 123] width 75 height 10
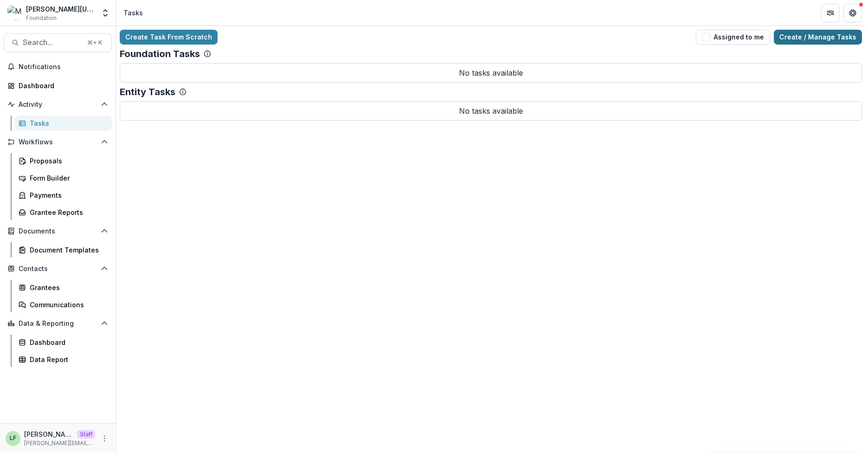
click at [767, 40] on link "Create / Manage Tasks" at bounding box center [818, 37] width 88 height 15
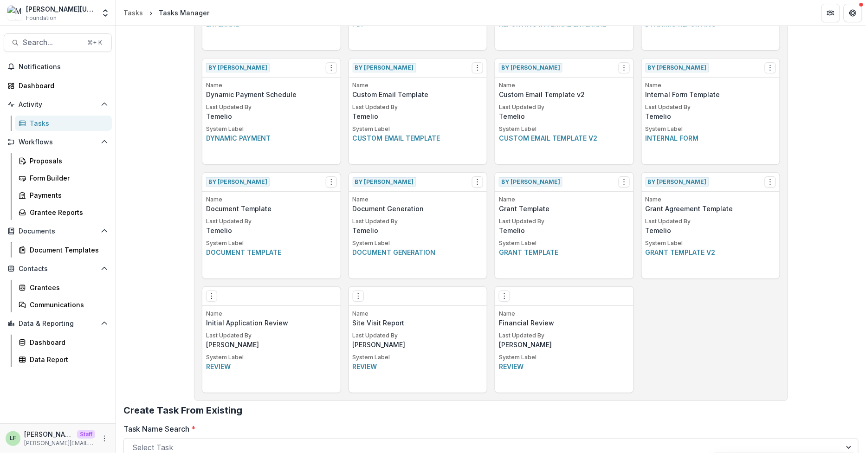
scroll to position [356, 0]
click at [501, 293] on icon "Options" at bounding box center [504, 294] width 7 height 7
click at [529, 315] on link "Edit" at bounding box center [557, 314] width 114 height 15
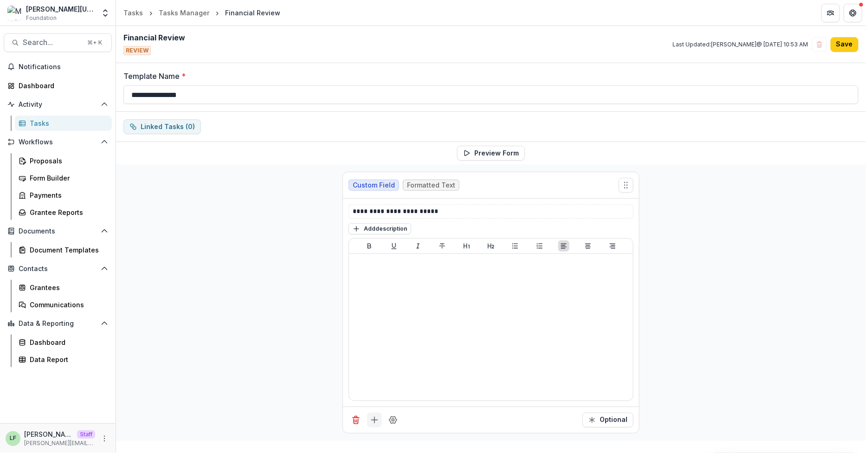
click at [374, 405] on icon "Add field" at bounding box center [374, 419] width 9 height 9
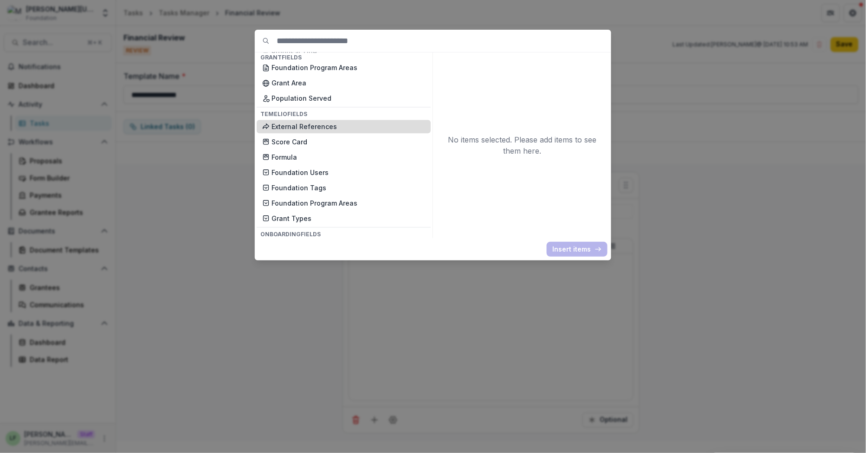
scroll to position [784, 0]
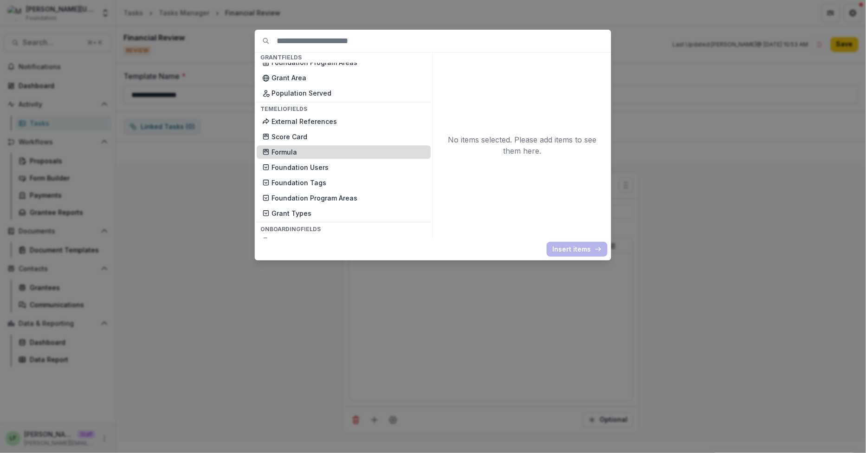
click at [329, 152] on p "Formula" at bounding box center [348, 152] width 154 height 10
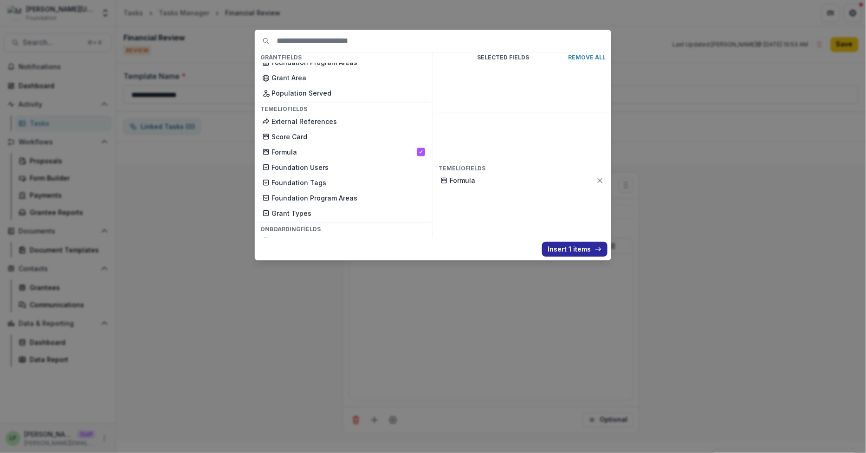
click at [563, 246] on button "Insert 1 items" at bounding box center [574, 249] width 65 height 15
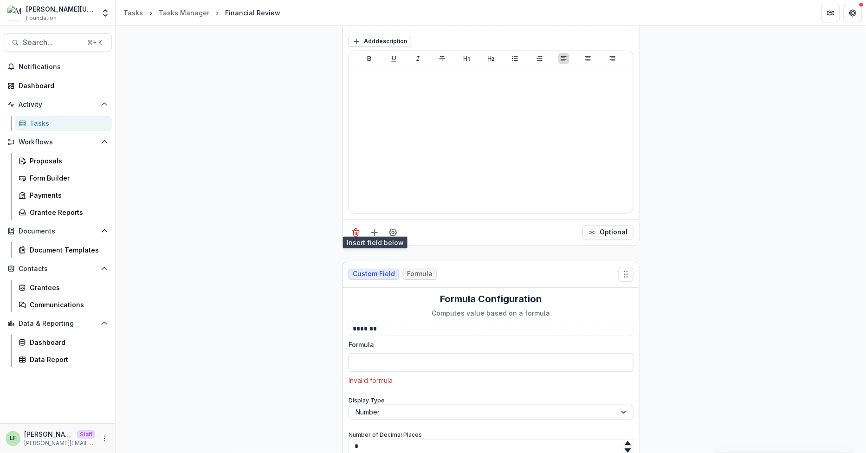
scroll to position [235, 0]
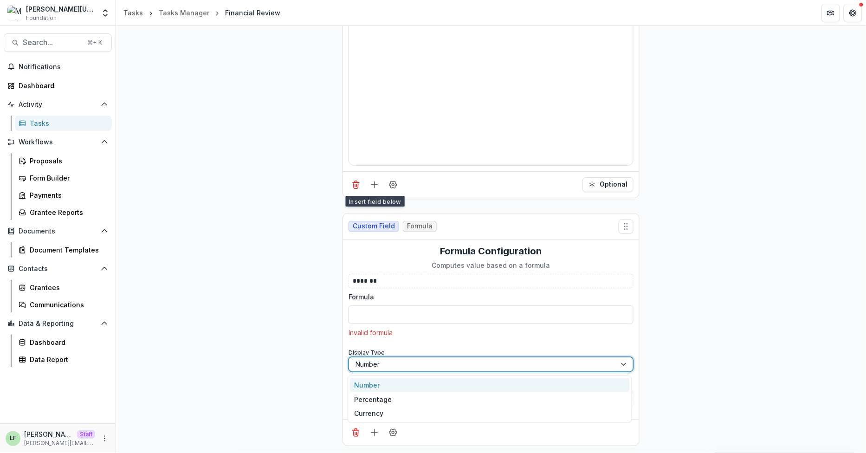
click at [400, 365] on div at bounding box center [482, 364] width 254 height 12
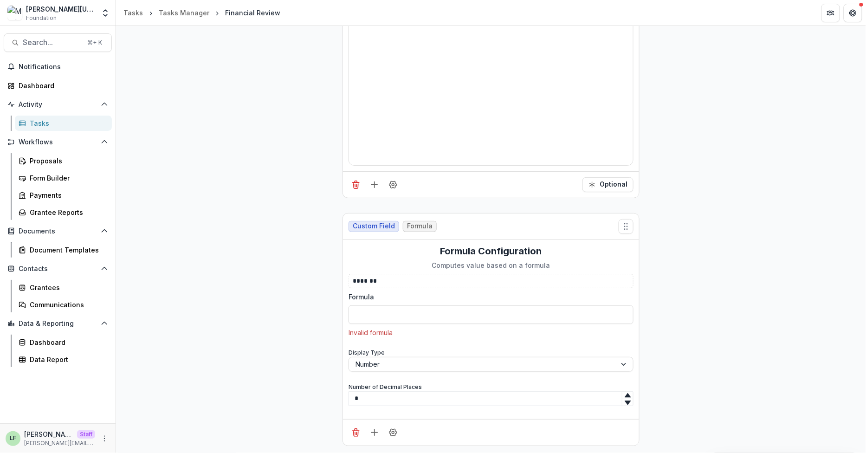
click at [419, 338] on div "Formula Configuration Computes value based on a formula ******* Formula Invalid…" at bounding box center [490, 329] width 285 height 168
click at [401, 318] on input "Formula" at bounding box center [490, 314] width 285 height 19
click at [354, 405] on icon "Delete field" at bounding box center [356, 433] width 5 height 5
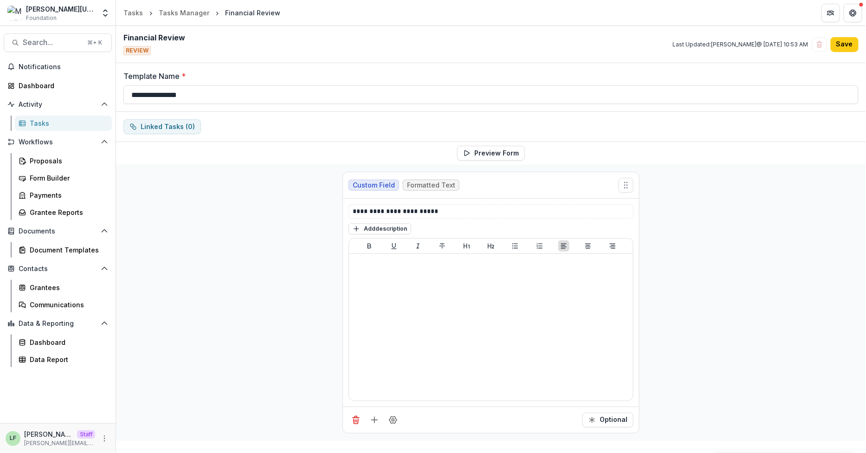
scroll to position [0, 0]
click at [370, 405] on icon "Add field" at bounding box center [374, 419] width 9 height 9
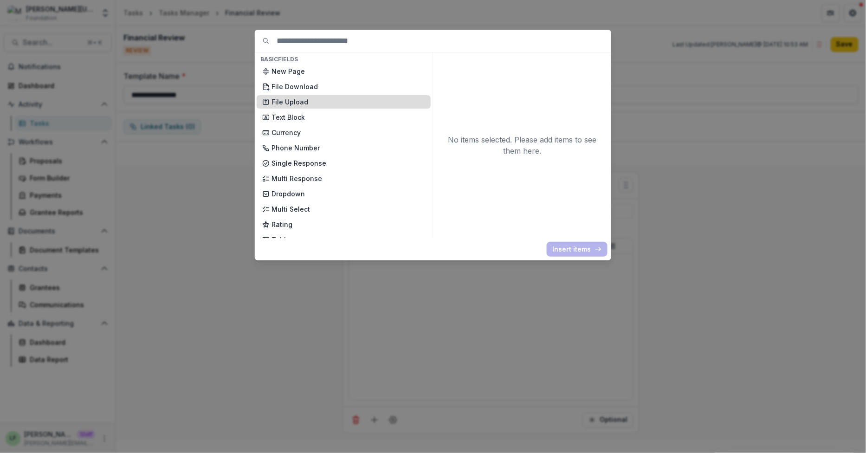
click at [316, 101] on p "File Upload" at bounding box center [348, 102] width 154 height 10
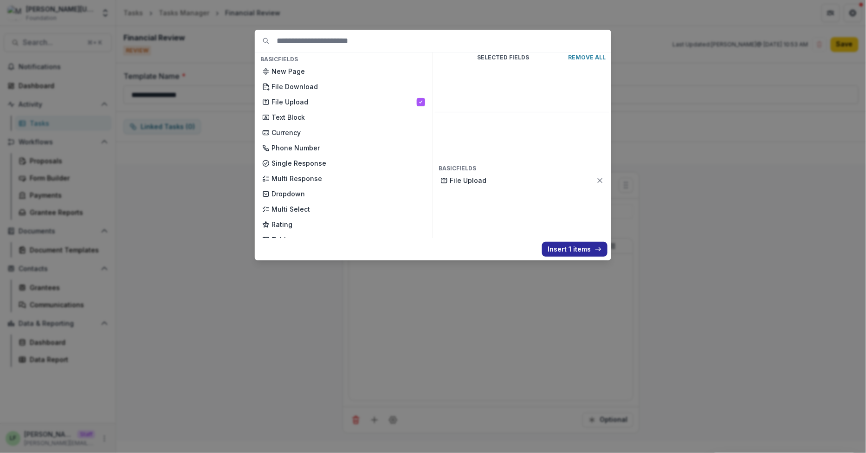
click at [563, 242] on button "Insert 1 items" at bounding box center [574, 249] width 65 height 15
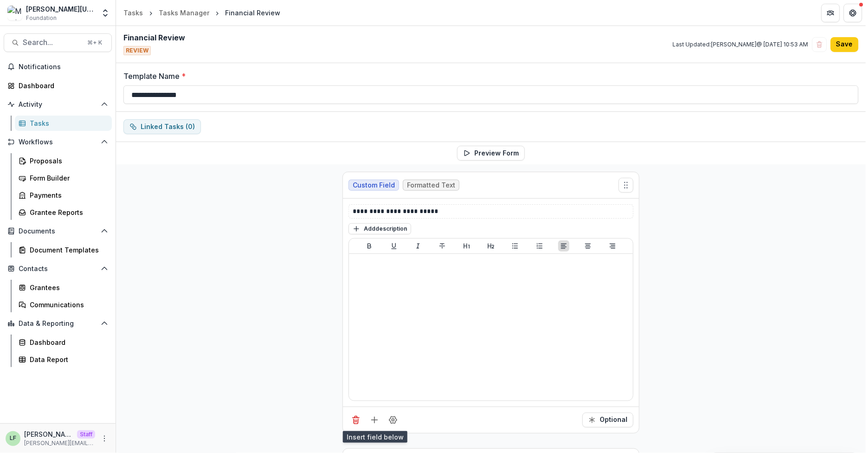
scroll to position [178, 0]
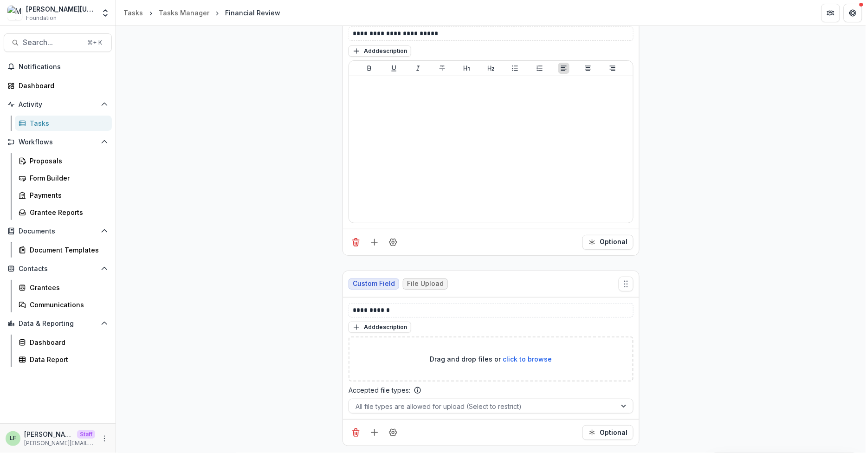
click at [495, 317] on div "**********" at bounding box center [490, 310] width 285 height 14
click at [495, 315] on p "**********" at bounding box center [491, 310] width 276 height 10
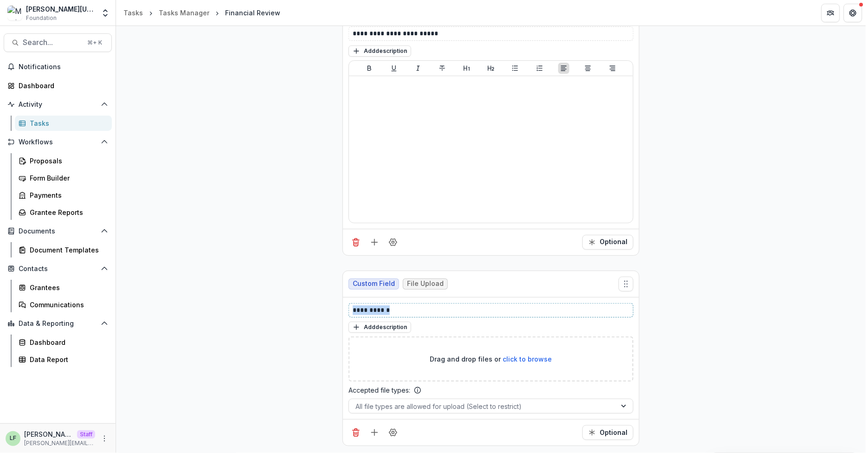
click at [495, 315] on p "**********" at bounding box center [491, 310] width 276 height 10
click at [601, 405] on button "Optional" at bounding box center [607, 432] width 51 height 15
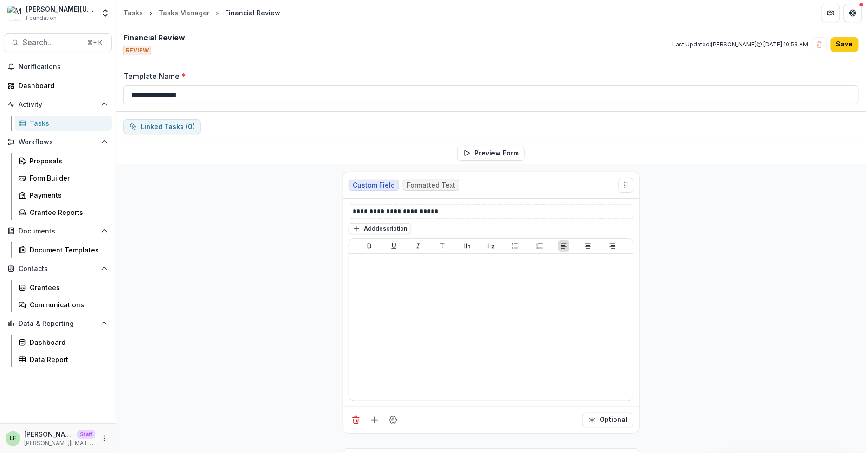
scroll to position [3, 0]
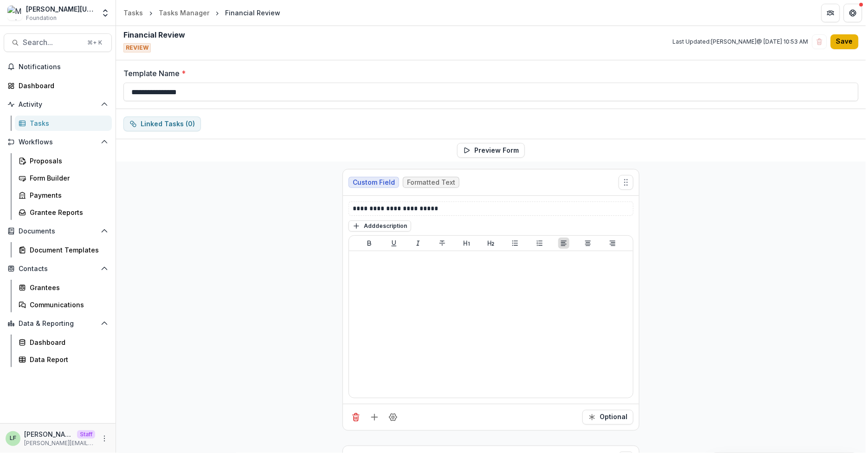
click at [767, 43] on button "Save" at bounding box center [844, 41] width 28 height 15
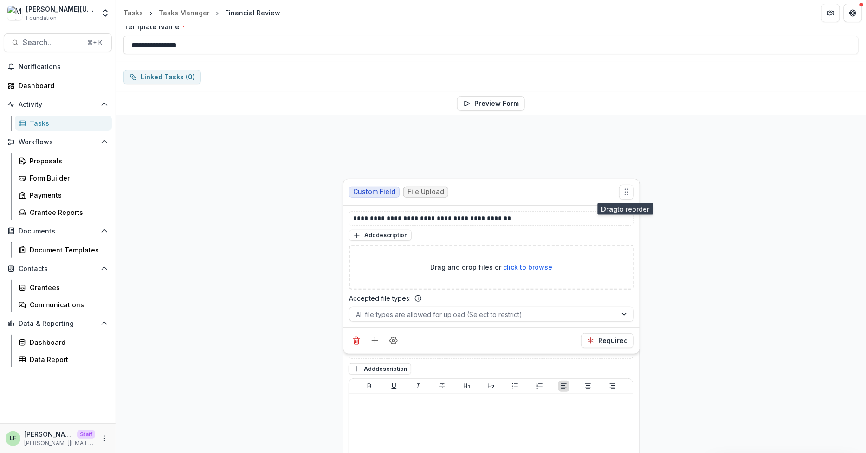
drag, startPoint x: 624, startPoint y: 405, endPoint x: 627, endPoint y: 192, distance: 213.4
click at [627, 190] on icon "Move field" at bounding box center [626, 191] width 9 height 9
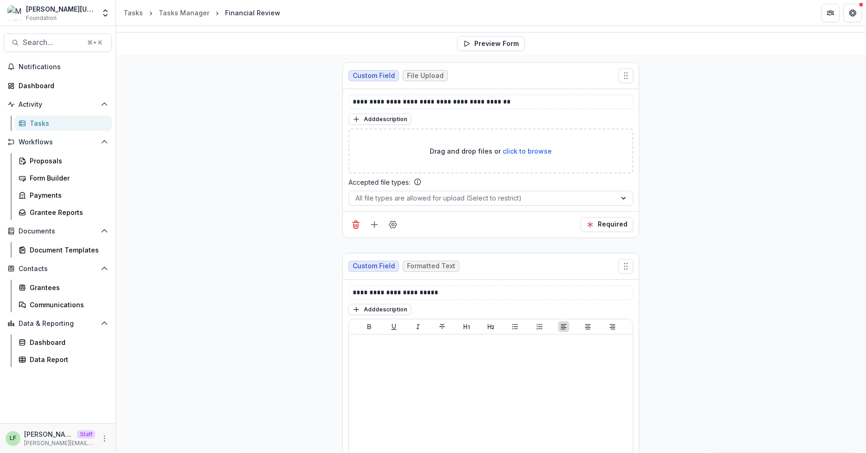
scroll to position [97, 0]
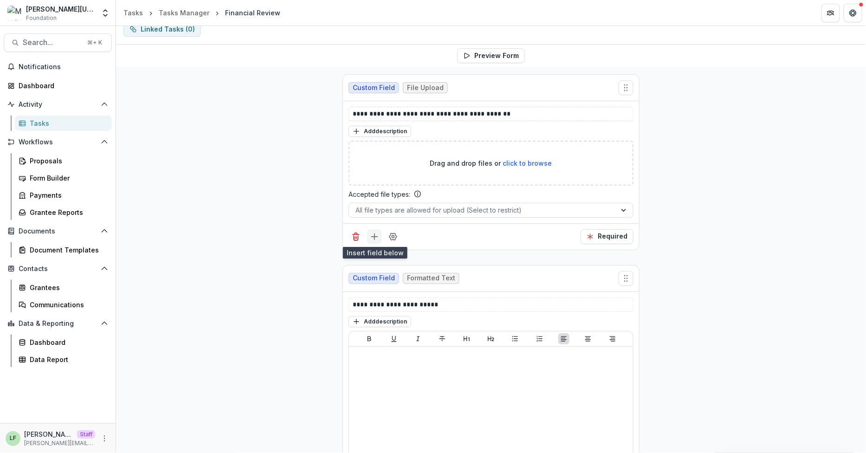
click at [374, 237] on line "Add field" at bounding box center [374, 236] width 0 height 6
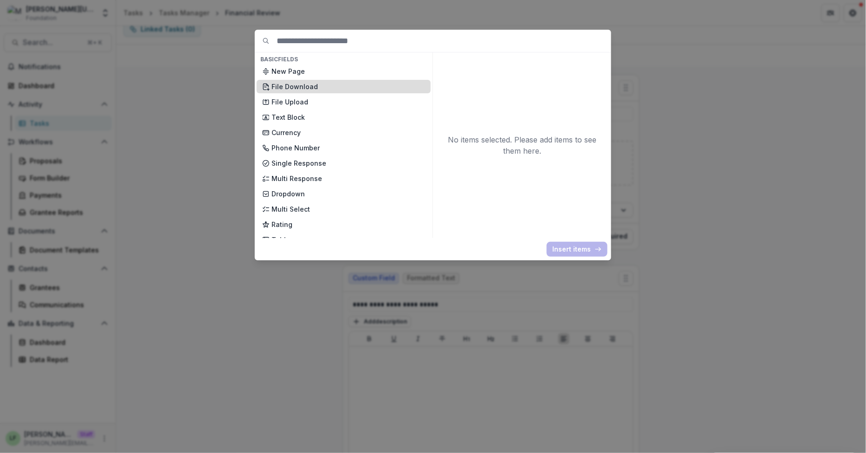
click at [344, 86] on p "File Download" at bounding box center [348, 87] width 154 height 10
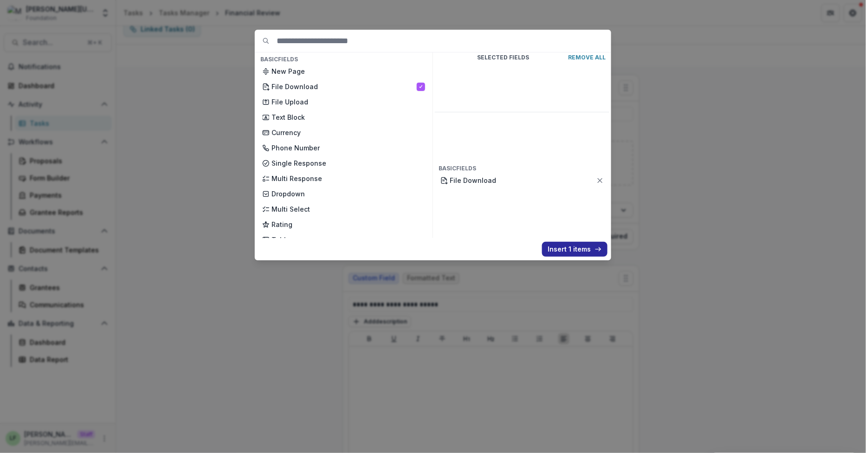
click at [574, 246] on button "Insert 1 items" at bounding box center [574, 249] width 65 height 15
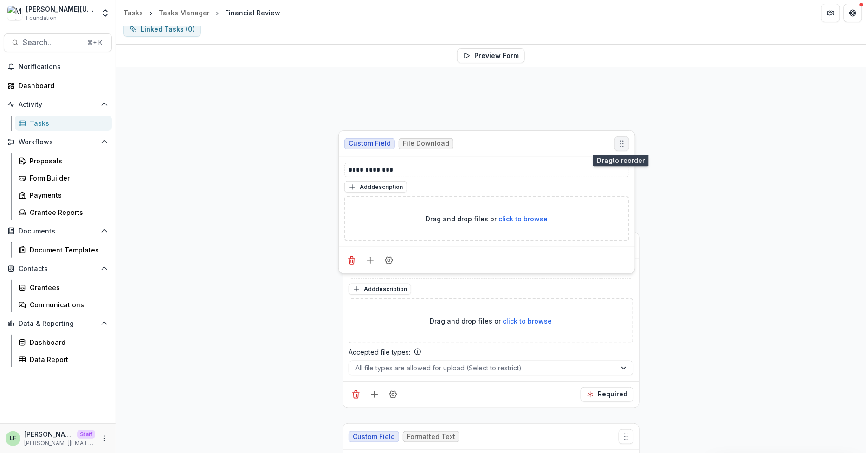
drag, startPoint x: 624, startPoint y: 276, endPoint x: 619, endPoint y: 142, distance: 133.7
click at [619, 142] on icon "Move field" at bounding box center [621, 143] width 9 height 9
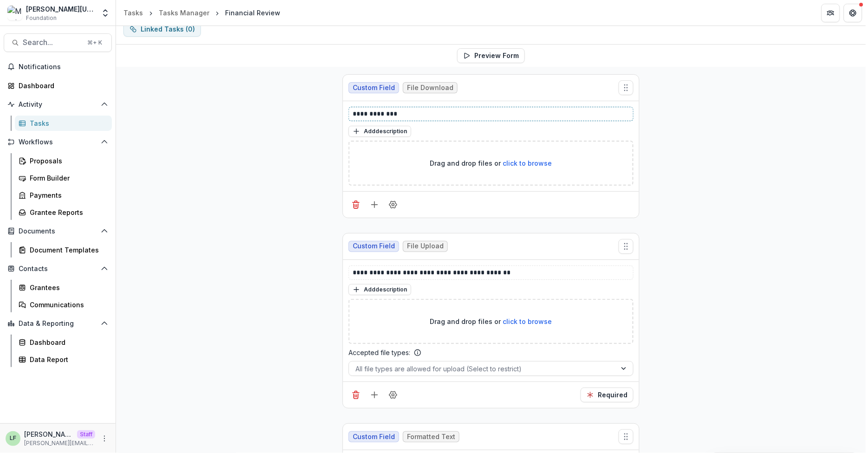
click at [407, 114] on p "**********" at bounding box center [491, 114] width 276 height 10
click at [521, 161] on span "click to browse" at bounding box center [527, 163] width 49 height 8
type input "**********"
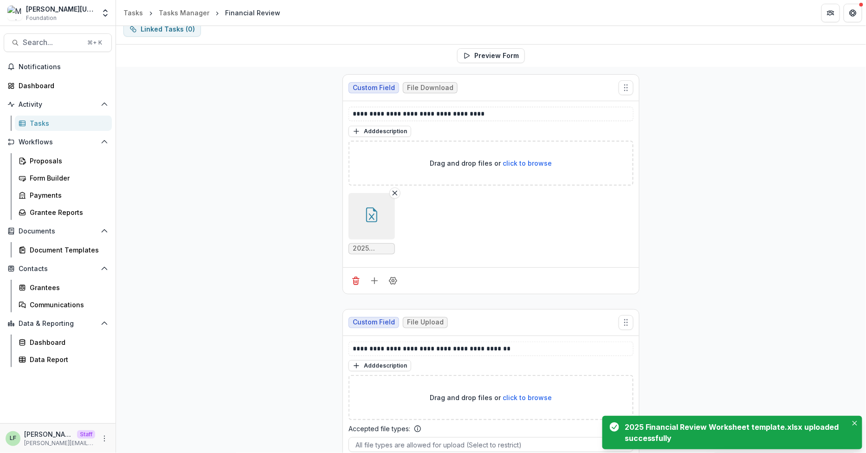
scroll to position [0, 0]
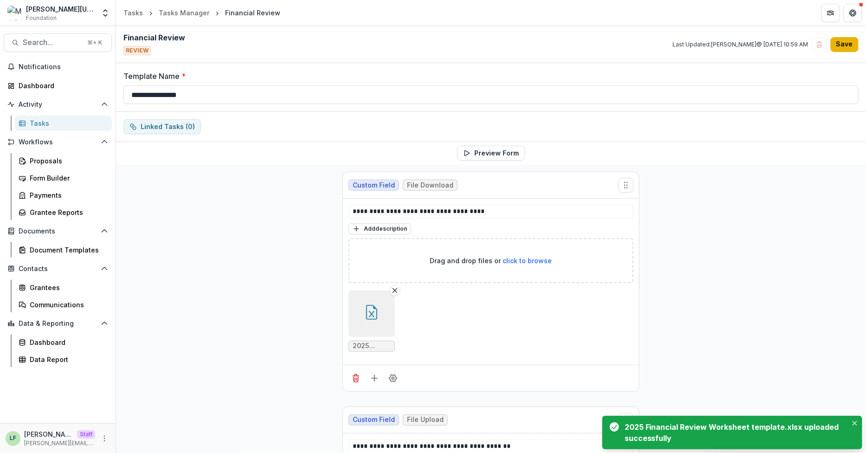
click at [767, 50] on button "Save" at bounding box center [844, 44] width 28 height 15
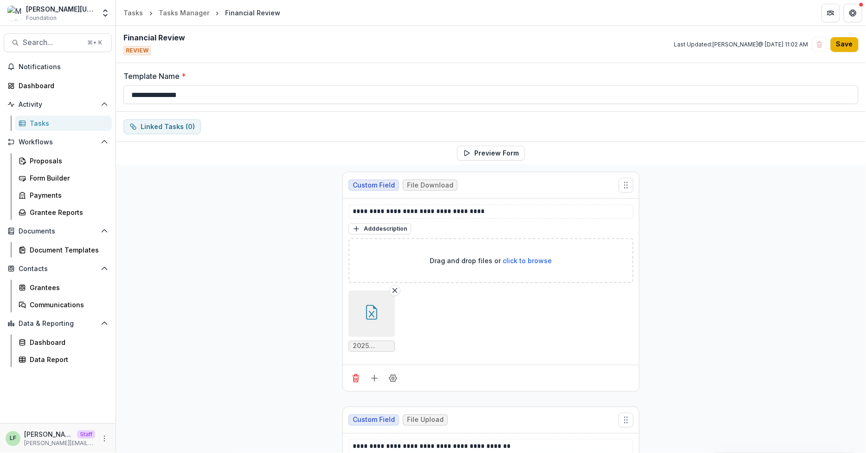
click at [767, 47] on button "Save" at bounding box center [844, 44] width 28 height 15
click at [49, 175] on div "Form Builder" at bounding box center [67, 178] width 75 height 10
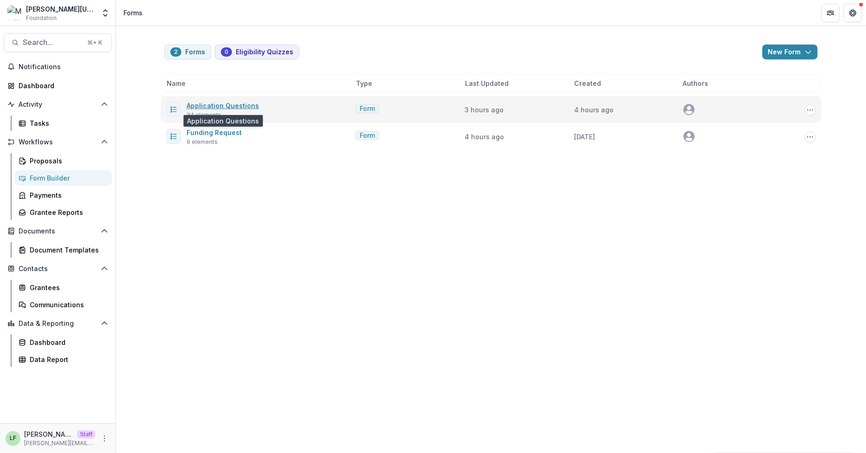
click at [212, 106] on link "Application Questions" at bounding box center [222, 106] width 72 height 8
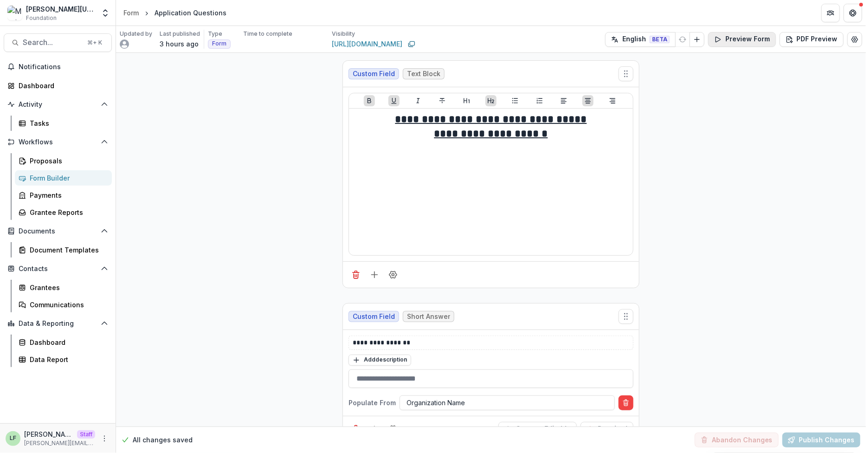
click at [739, 39] on button "Preview Form" at bounding box center [742, 39] width 68 height 15
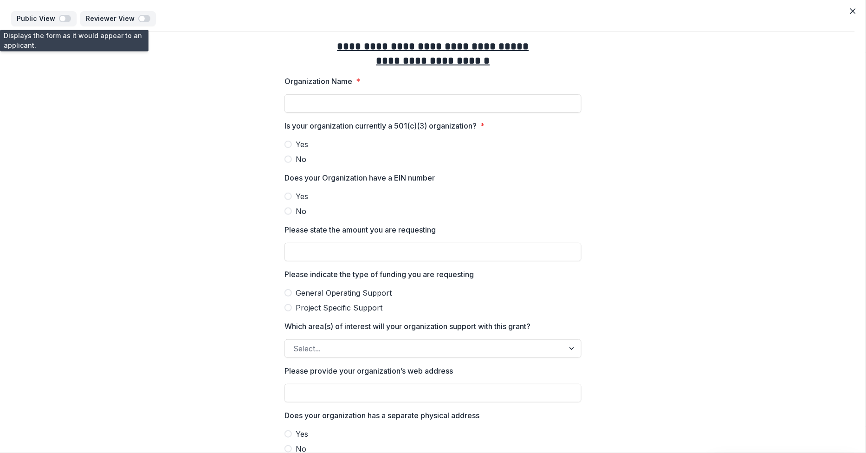
click at [302, 193] on span "Yes" at bounding box center [302, 196] width 13 height 11
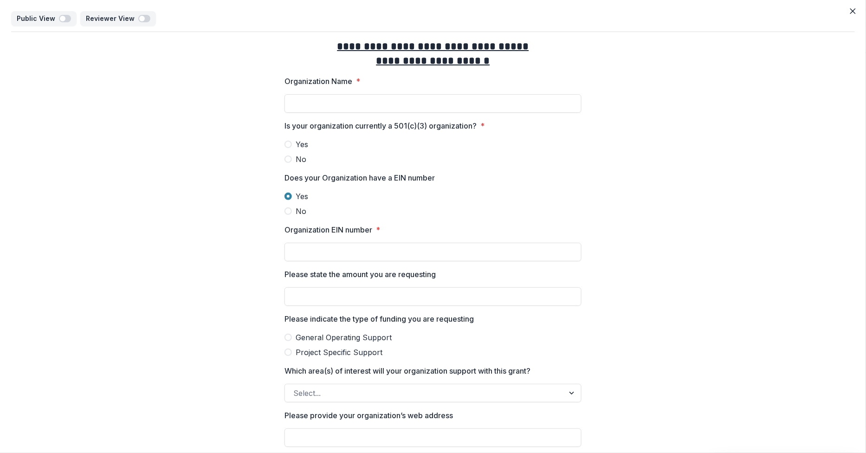
click at [302, 193] on span "Yes" at bounding box center [302, 196] width 13 height 11
click at [767, 6] on button "Close" at bounding box center [852, 11] width 15 height 15
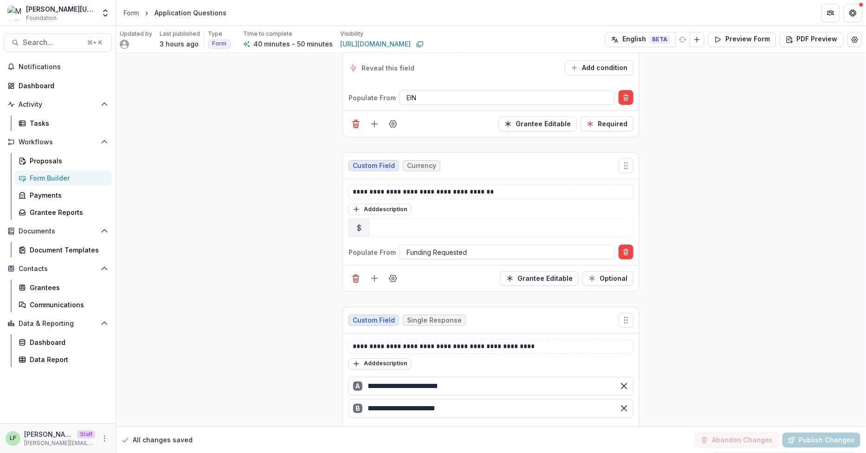
scroll to position [882, 0]
click at [625, 249] on icon "Delete condition" at bounding box center [626, 248] width 2 height 1
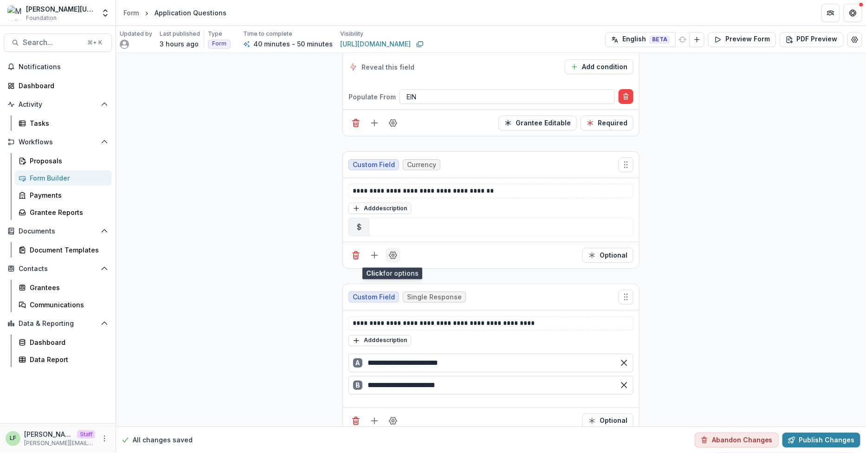
click at [393, 255] on circle "Field Settings" at bounding box center [393, 255] width 2 height 2
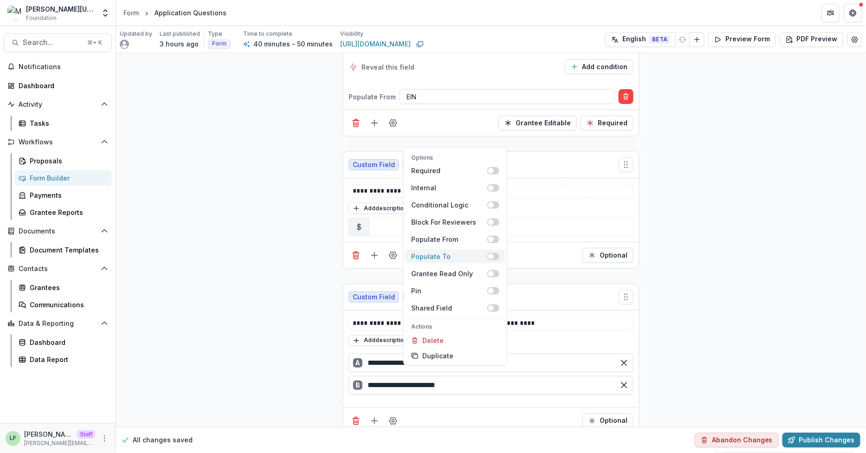
click at [491, 254] on span at bounding box center [491, 256] width 6 height 6
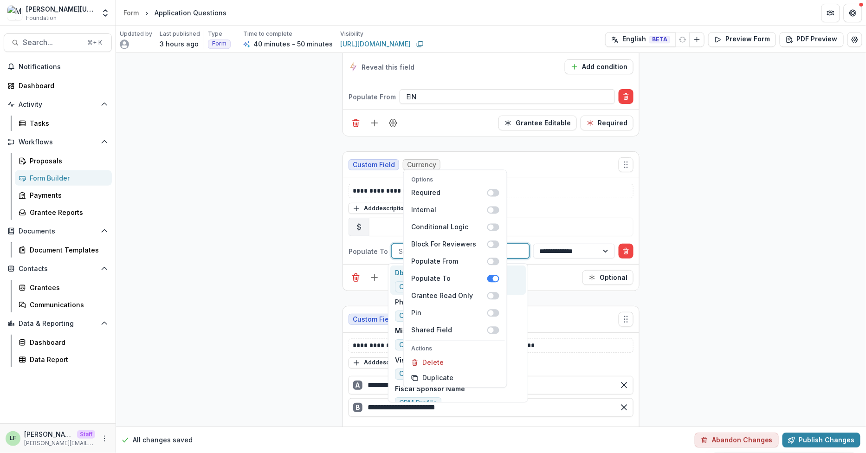
click at [521, 252] on div at bounding box center [461, 251] width 124 height 12
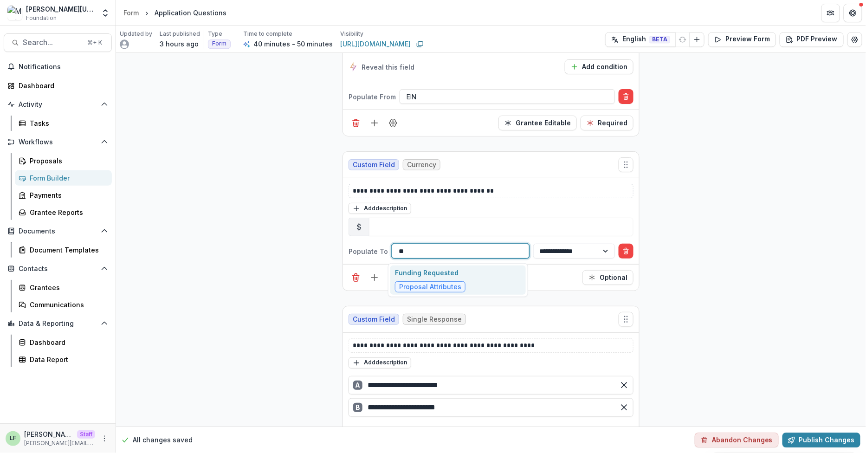
type input "***"
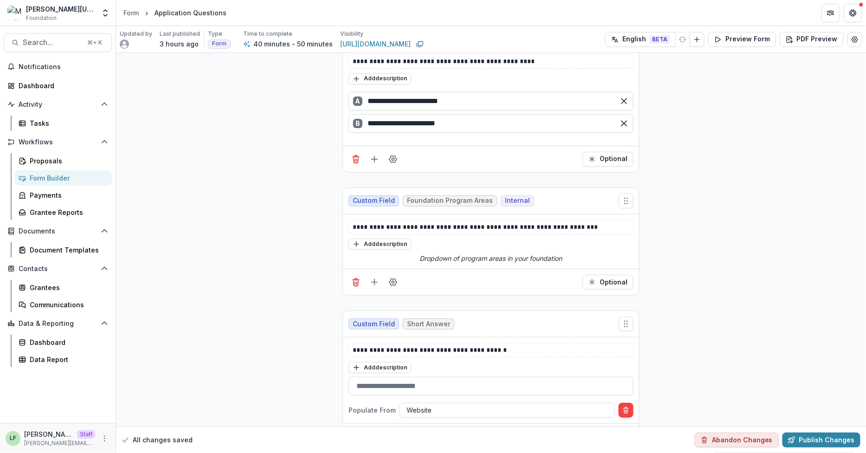
scroll to position [1168, 0]
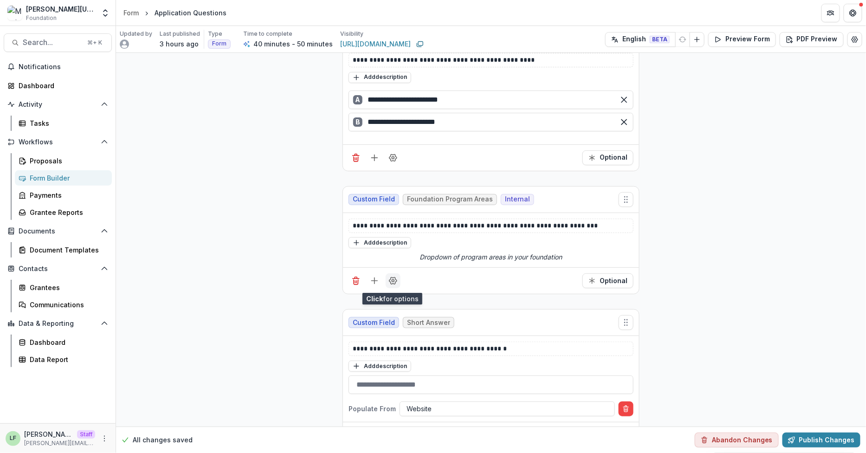
click at [392, 283] on icon "Field Settings" at bounding box center [392, 280] width 9 height 9
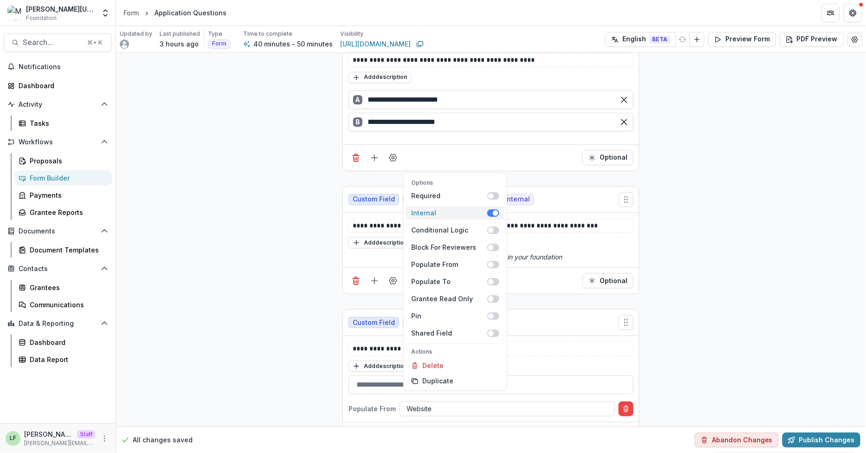
click at [490, 212] on span at bounding box center [493, 212] width 12 height 7
click at [489, 281] on span at bounding box center [491, 282] width 6 height 6
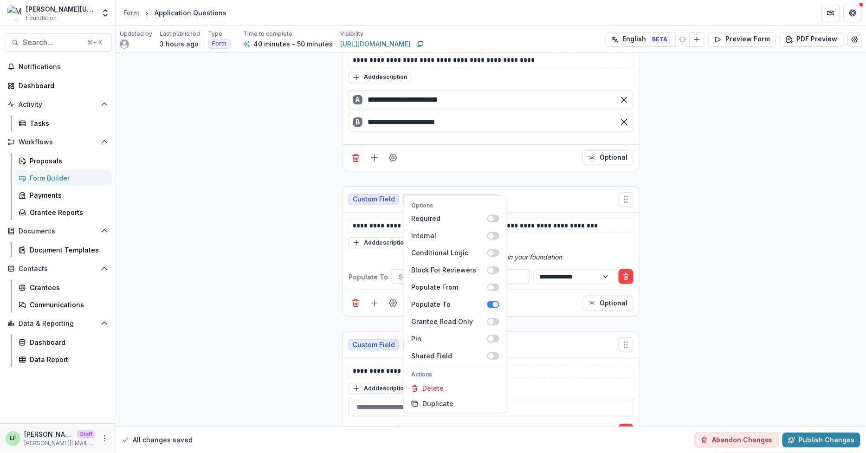
click at [524, 276] on div "Select populate to field" at bounding box center [460, 276] width 137 height 13
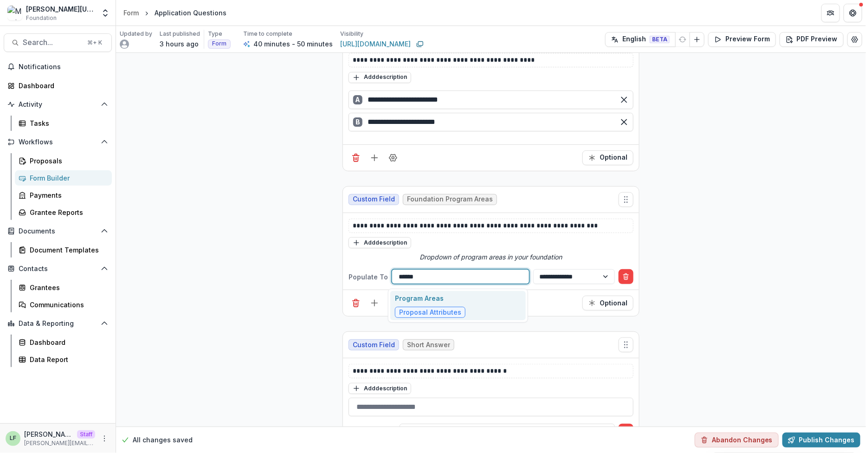
type input "*******"
click at [504, 301] on div "Program Areas Proposal Attributes" at bounding box center [457, 305] width 135 height 29
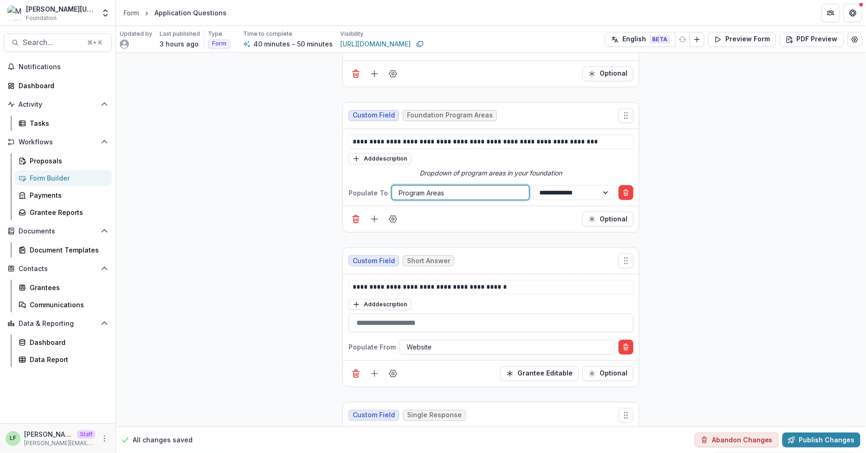
scroll to position [1257, 0]
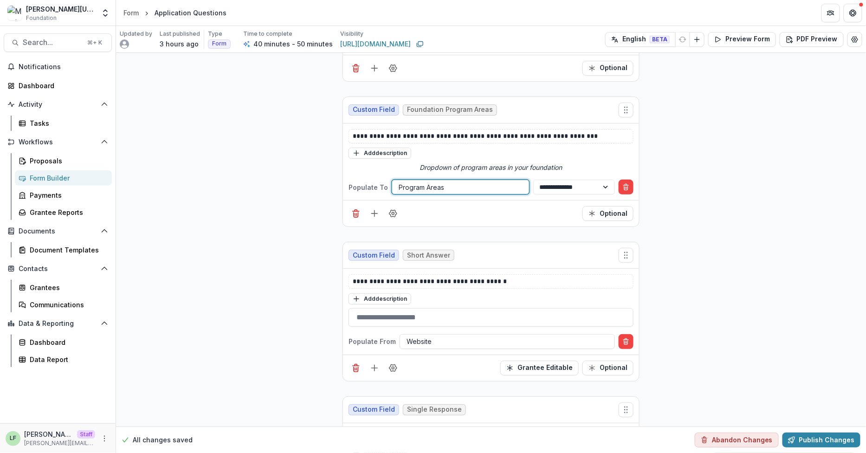
click at [537, 296] on div "Add description" at bounding box center [490, 298] width 285 height 12
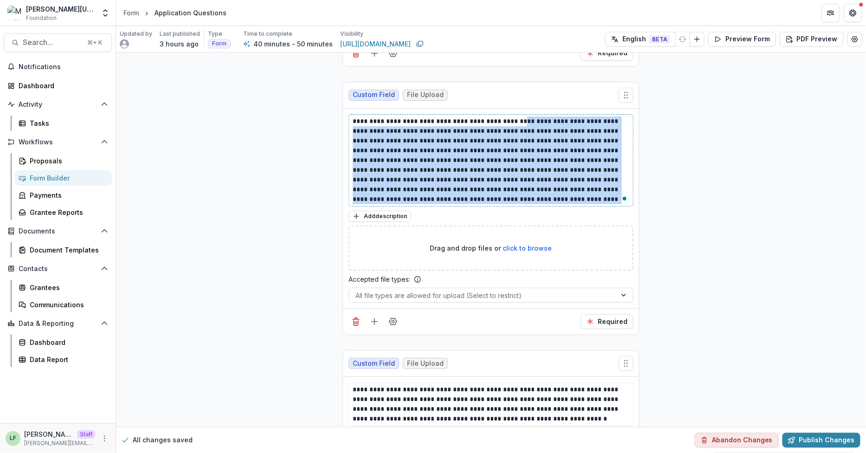
scroll to position [5825, 0]
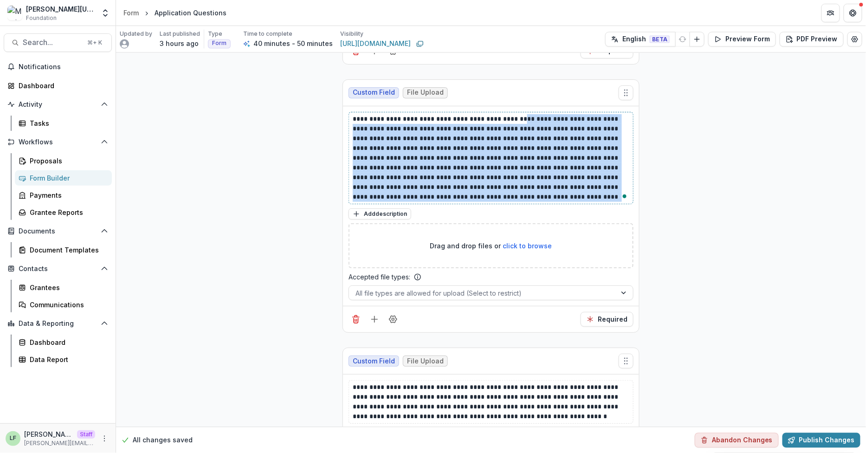
drag, startPoint x: 507, startPoint y: 155, endPoint x: 609, endPoint y: 213, distance: 117.4
click at [609, 213] on div "**********" at bounding box center [490, 206] width 285 height 189
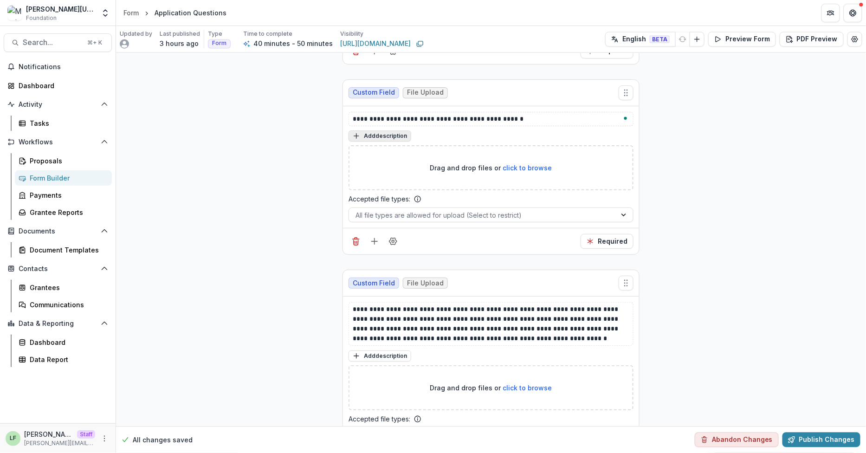
click at [388, 138] on button "Add description" at bounding box center [379, 135] width 63 height 11
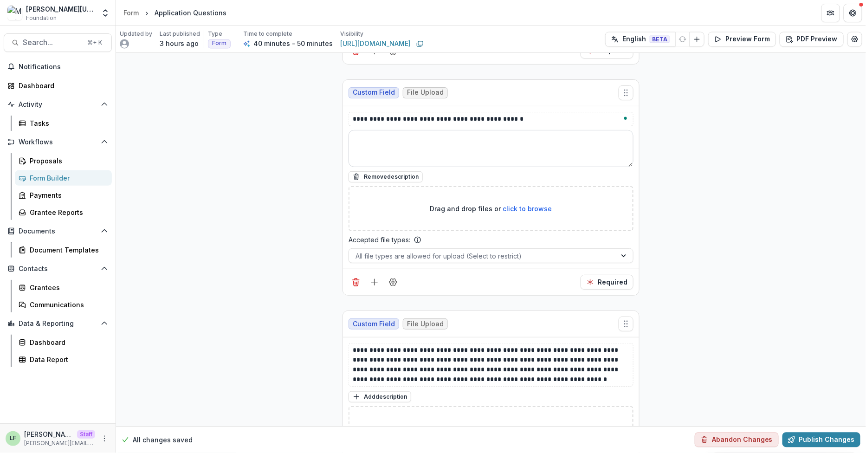
click at [418, 164] on textarea at bounding box center [490, 148] width 285 height 37
paste textarea "**********"
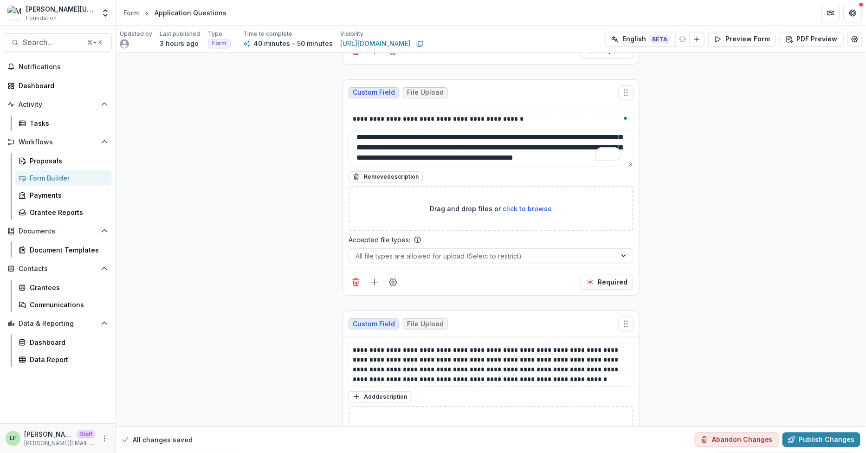
scroll to position [69, 0]
drag, startPoint x: 629, startPoint y: 168, endPoint x: 617, endPoint y: 268, distance: 100.9
click at [617, 268] on div "**********" at bounding box center [491, 187] width 296 height 163
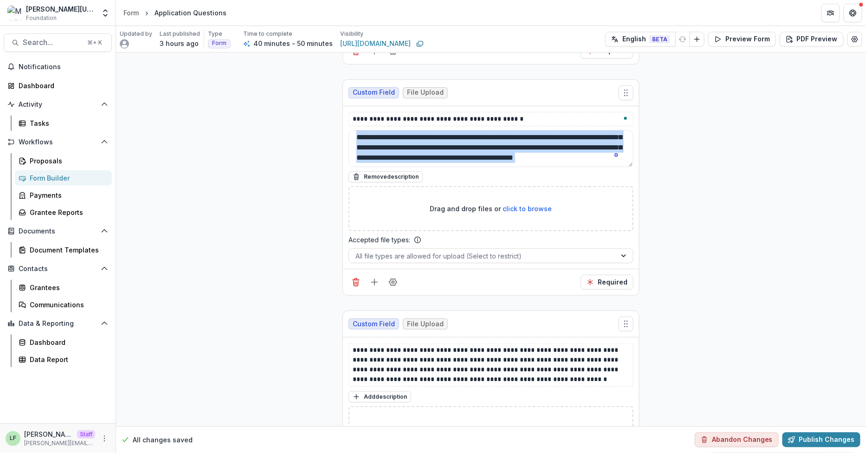
drag, startPoint x: 632, startPoint y: 170, endPoint x: 630, endPoint y: 174, distance: 5.4
click at [630, 175] on div "**********" at bounding box center [491, 187] width 296 height 163
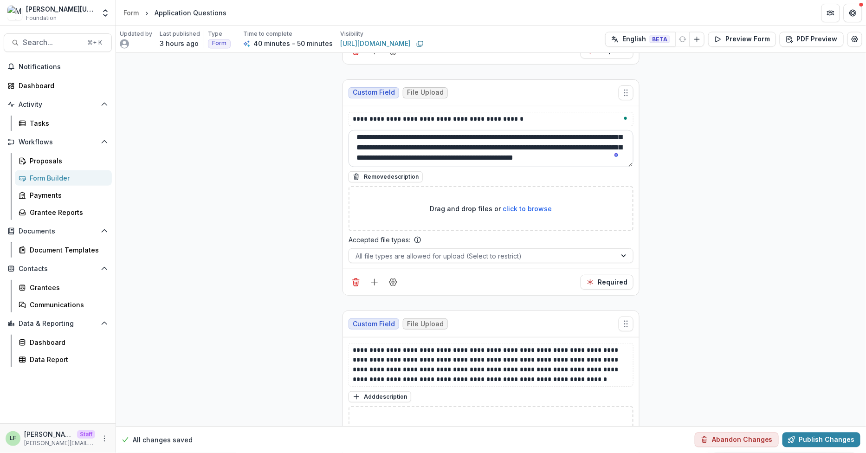
click at [628, 167] on textarea "**********" at bounding box center [490, 148] width 285 height 37
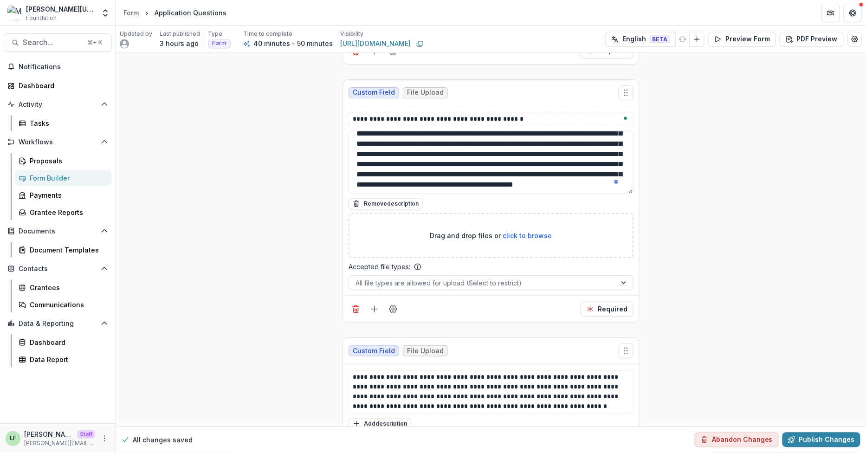
scroll to position [0, 0]
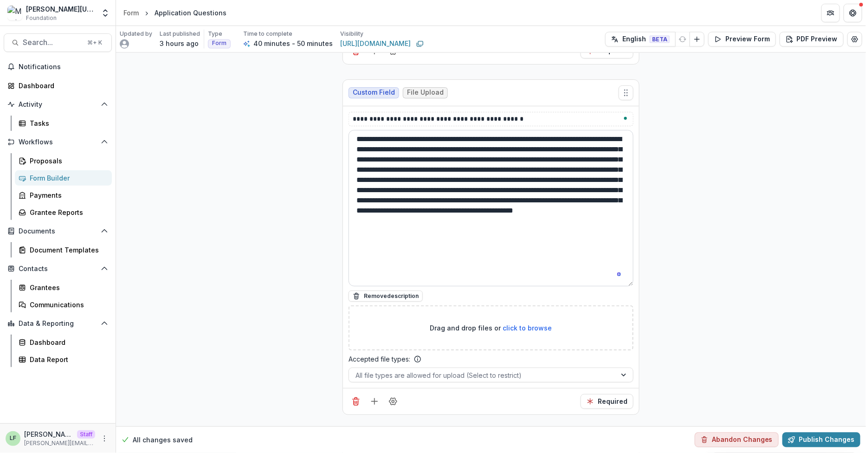
drag, startPoint x: 629, startPoint y: 169, endPoint x: 623, endPoint y: 291, distance: 122.6
click at [623, 286] on textarea "**********" at bounding box center [490, 208] width 285 height 156
click at [438, 143] on textarea "**********" at bounding box center [490, 209] width 285 height 159
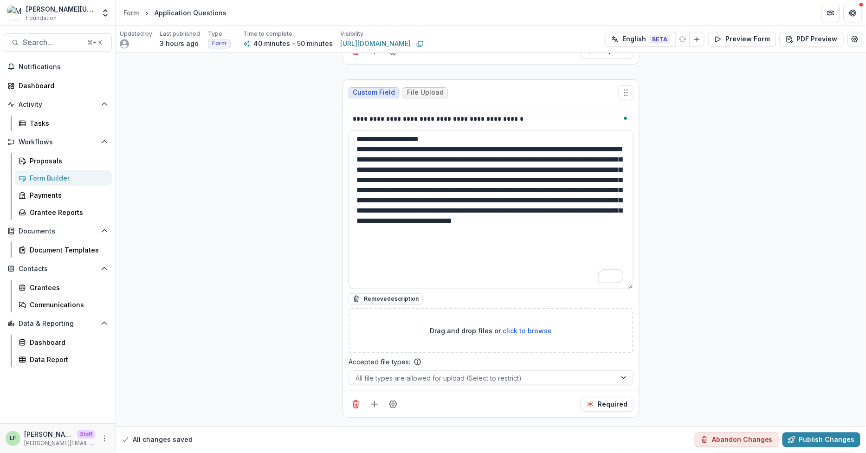
click at [400, 186] on textarea "**********" at bounding box center [490, 209] width 285 height 159
click at [428, 225] on textarea "**********" at bounding box center [490, 209] width 285 height 159
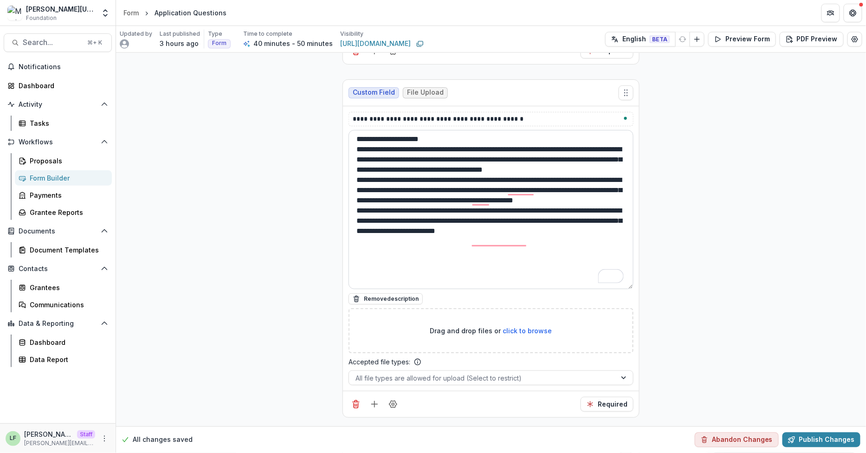
click at [561, 247] on textarea "**********" at bounding box center [490, 209] width 285 height 159
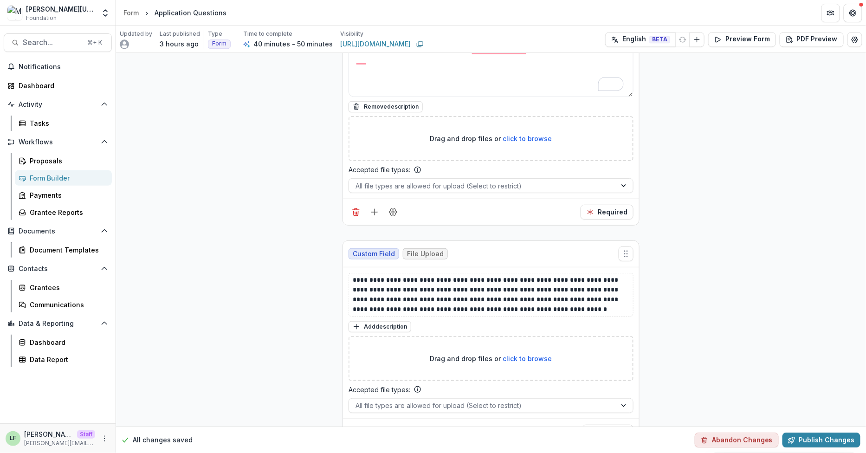
scroll to position [6045, 0]
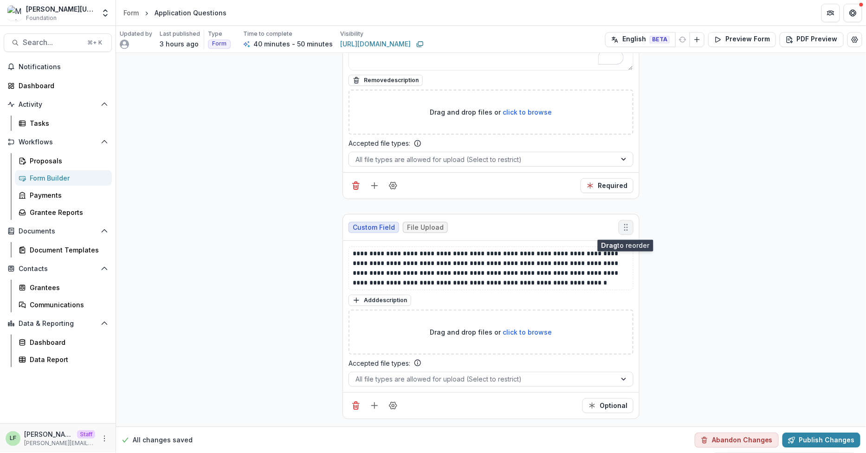
type textarea "**********"
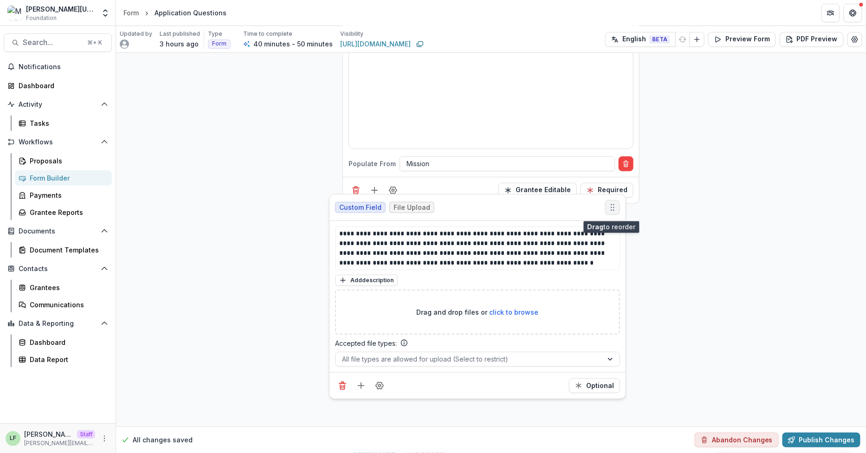
scroll to position [5266, 0]
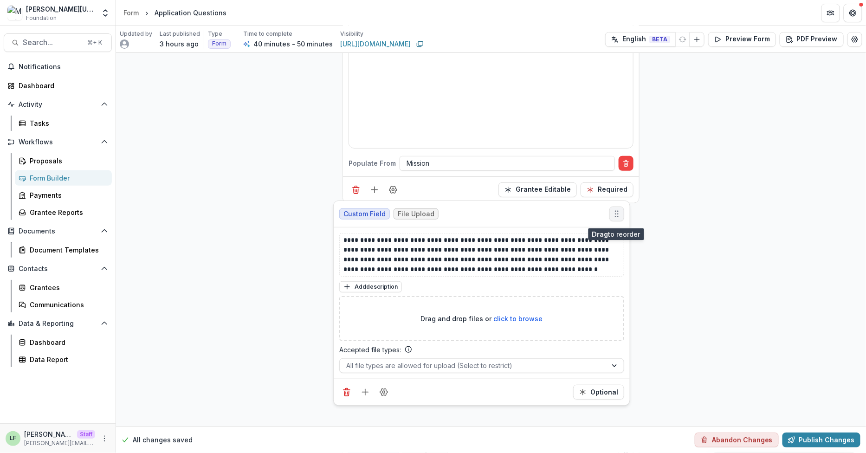
drag, startPoint x: 627, startPoint y: 231, endPoint x: 617, endPoint y: 218, distance: 15.6
click at [617, 218] on icon "Move field" at bounding box center [616, 213] width 9 height 9
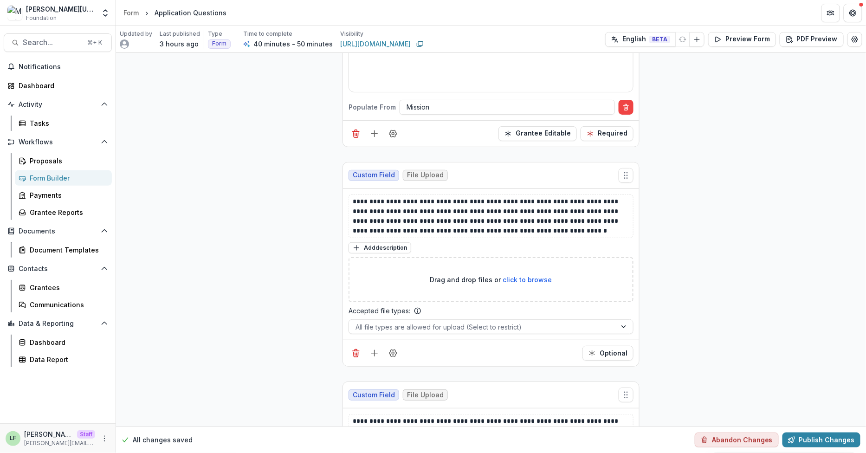
scroll to position [5323, 0]
click at [367, 355] on button "Add field" at bounding box center [374, 352] width 15 height 15
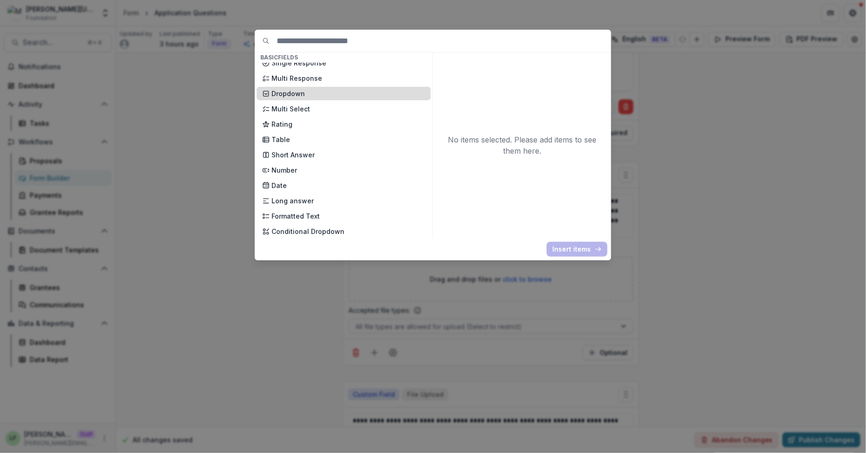
scroll to position [129, 0]
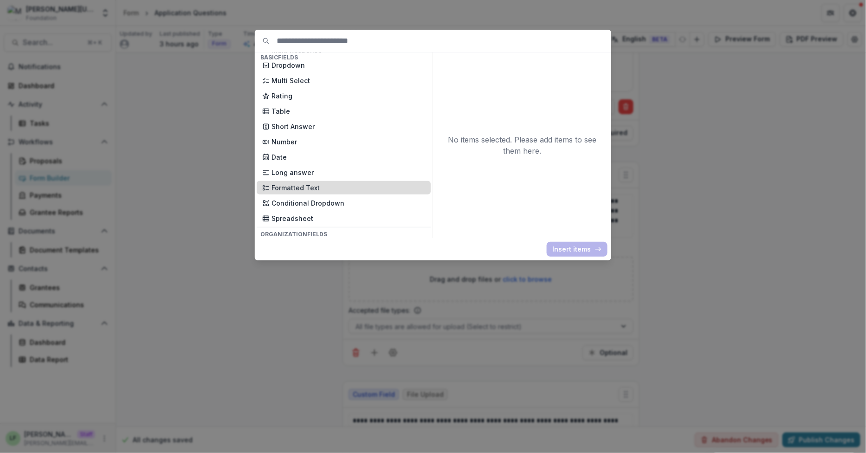
click at [309, 186] on p "Formatted Text" at bounding box center [348, 188] width 154 height 10
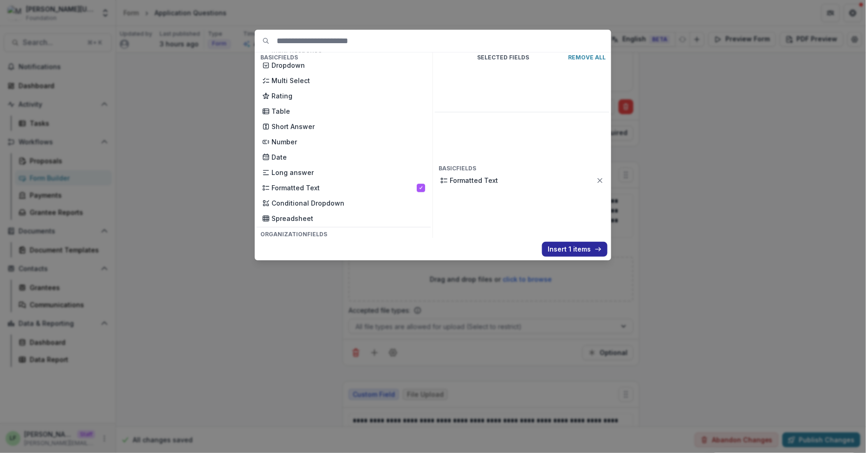
click at [579, 246] on button "Insert 1 items" at bounding box center [574, 249] width 65 height 15
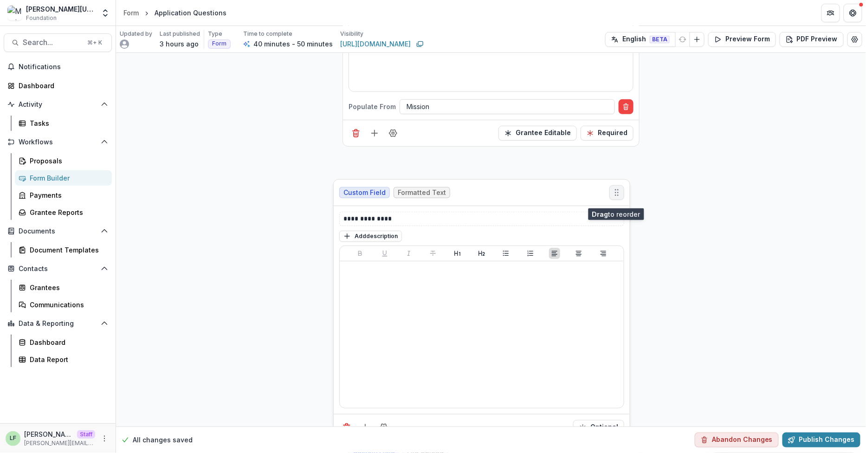
drag, startPoint x: 626, startPoint y: 392, endPoint x: 618, endPoint y: 197, distance: 195.0
click at [618, 197] on icon "Move field" at bounding box center [616, 192] width 9 height 9
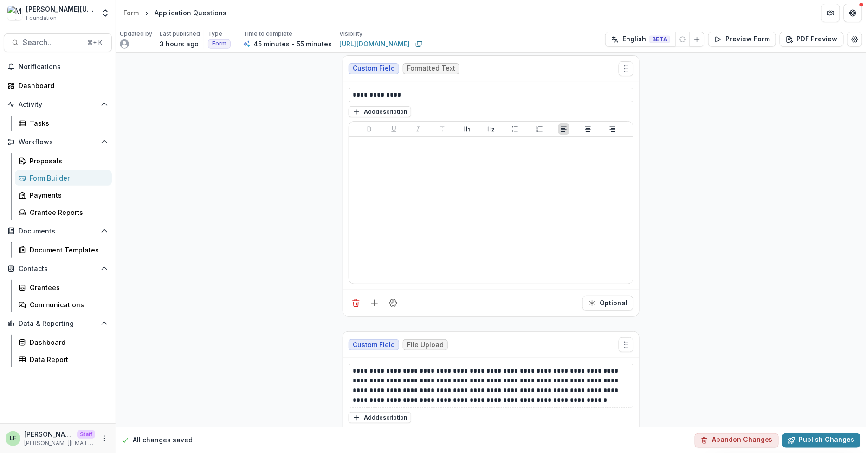
scroll to position [5478, 0]
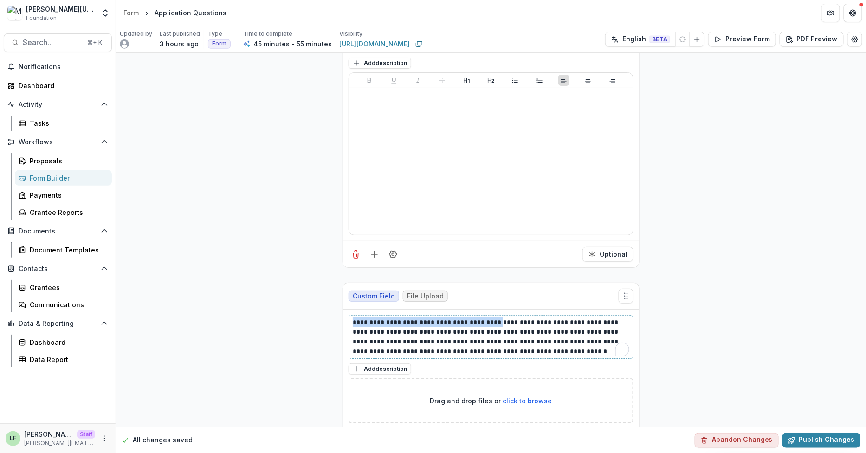
drag, startPoint x: 488, startPoint y: 328, endPoint x: 352, endPoint y: 323, distance: 136.5
click at [353, 323] on p "**********" at bounding box center [491, 336] width 276 height 39
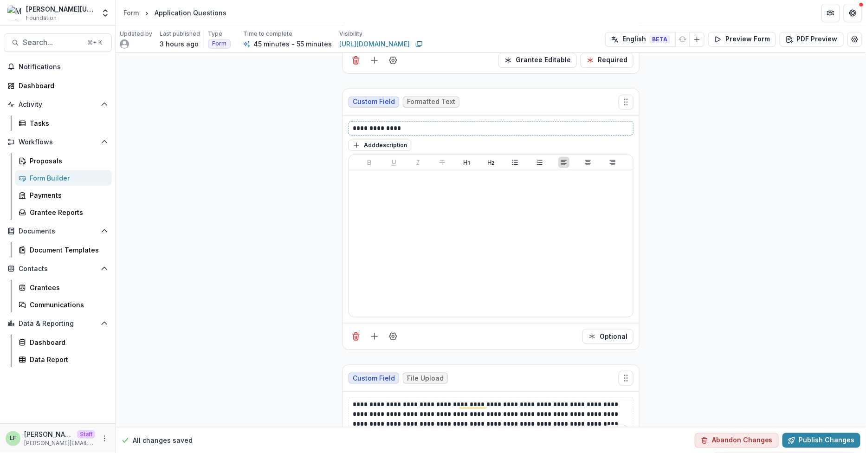
click at [420, 130] on p "**********" at bounding box center [491, 128] width 276 height 10
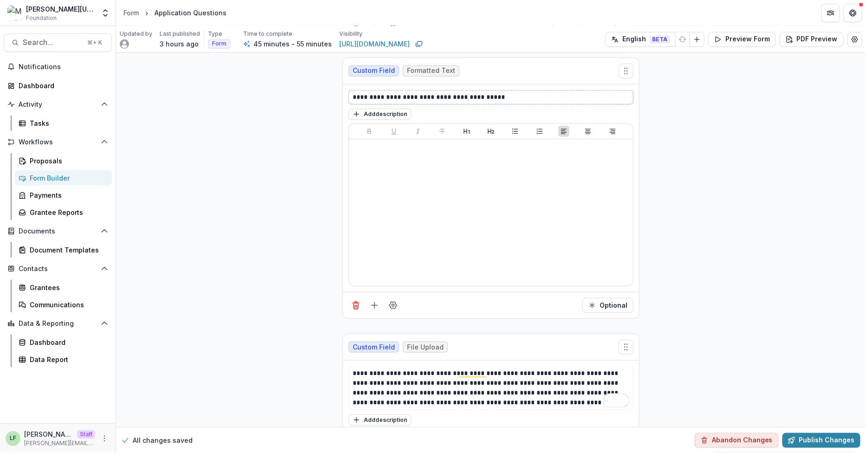
scroll to position [5434, 0]
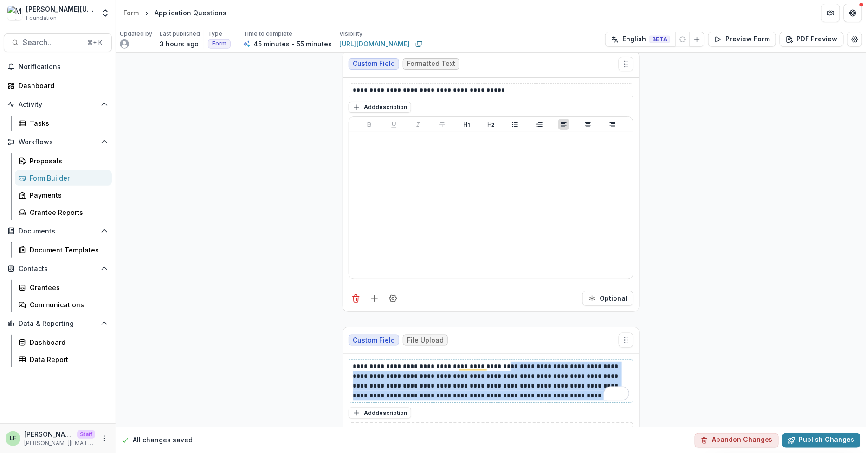
drag, startPoint x: 556, startPoint y: 402, endPoint x: 490, endPoint y: 371, distance: 72.8
click at [490, 371] on p "**********" at bounding box center [491, 380] width 276 height 39
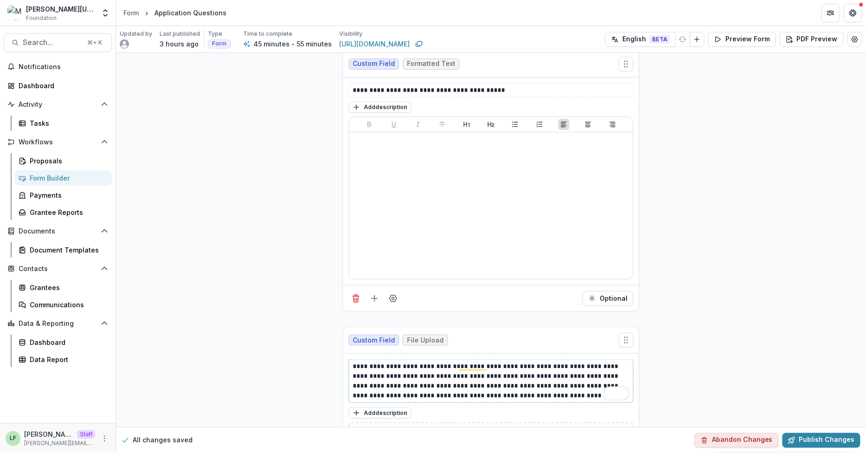
click at [545, 400] on p "**********" at bounding box center [491, 380] width 276 height 39
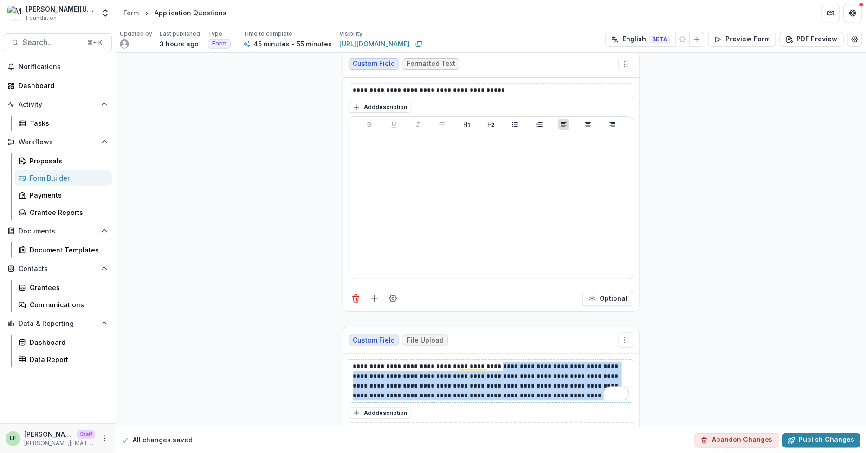
drag, startPoint x: 555, startPoint y: 401, endPoint x: 489, endPoint y: 372, distance: 72.7
click at [489, 372] on p "**********" at bounding box center [491, 380] width 276 height 39
click at [388, 113] on button "Add description" at bounding box center [379, 107] width 63 height 11
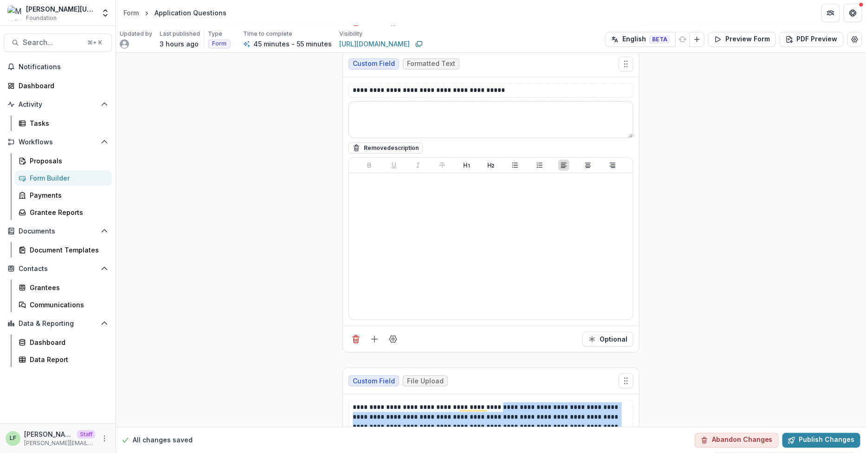
click at [400, 138] on textarea at bounding box center [490, 119] width 285 height 37
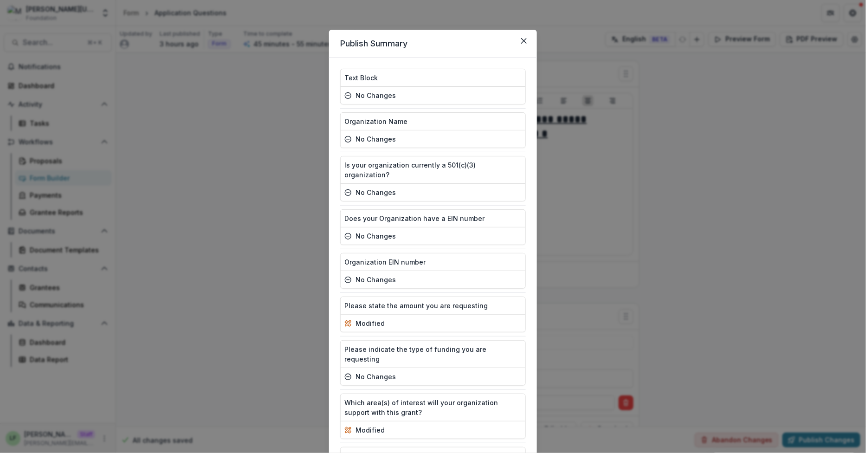
scroll to position [1434, 0]
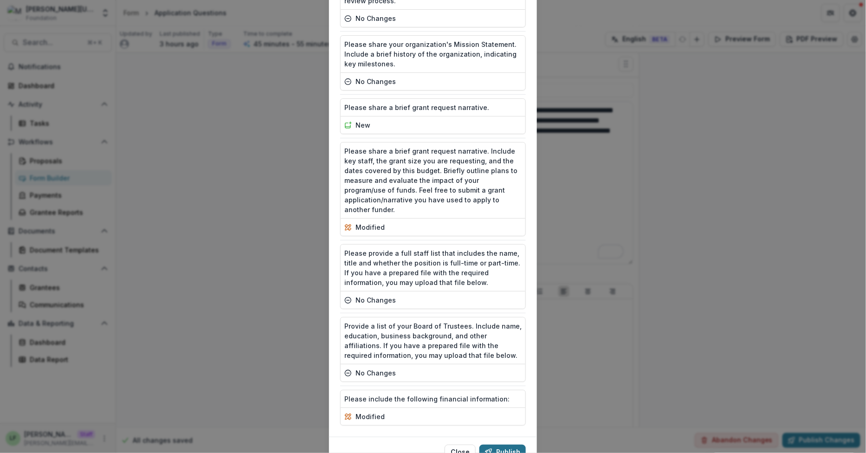
click at [506, 444] on button "Publish" at bounding box center [502, 451] width 46 height 15
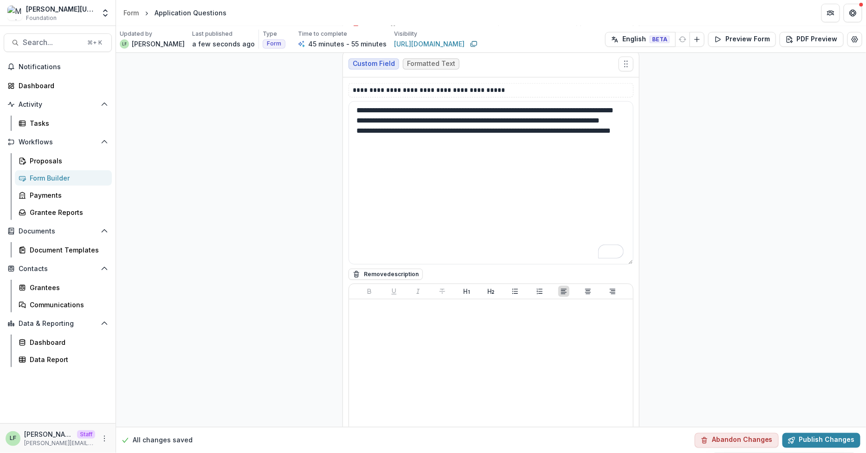
click at [842, 430] on div "All changes saved Abandon Changes Publish Changes" at bounding box center [491, 439] width 750 height 26
click at [842, 438] on button "Publish Changes" at bounding box center [821, 439] width 78 height 15
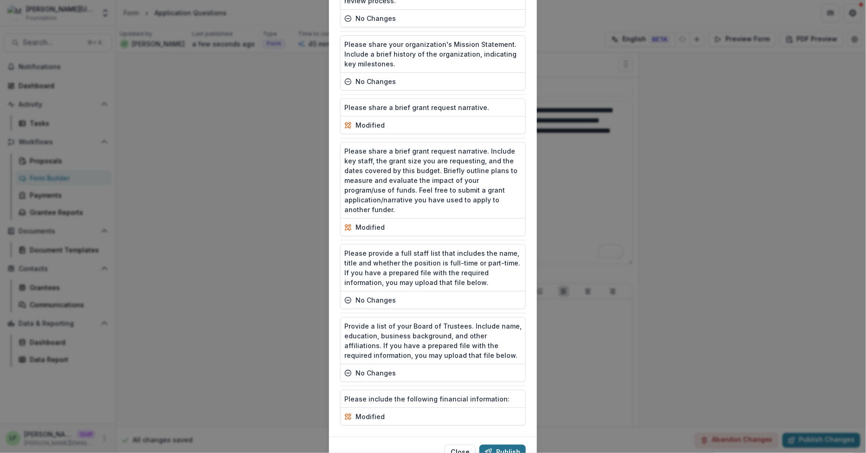
click at [510, 444] on button "Publish" at bounding box center [502, 451] width 46 height 15
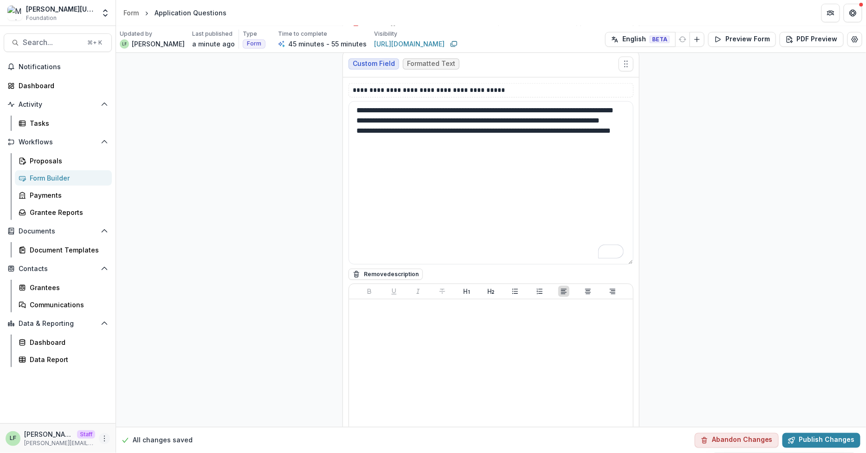
click at [103, 438] on icon "More" at bounding box center [104, 438] width 7 height 7
click at [144, 415] on link "User Settings" at bounding box center [165, 418] width 99 height 15
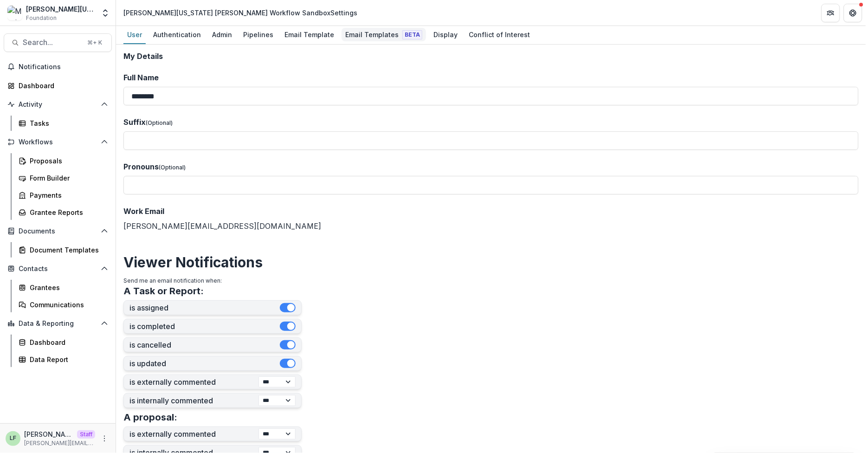
click at [363, 37] on div "Email Templates Beta" at bounding box center [383, 34] width 84 height 13
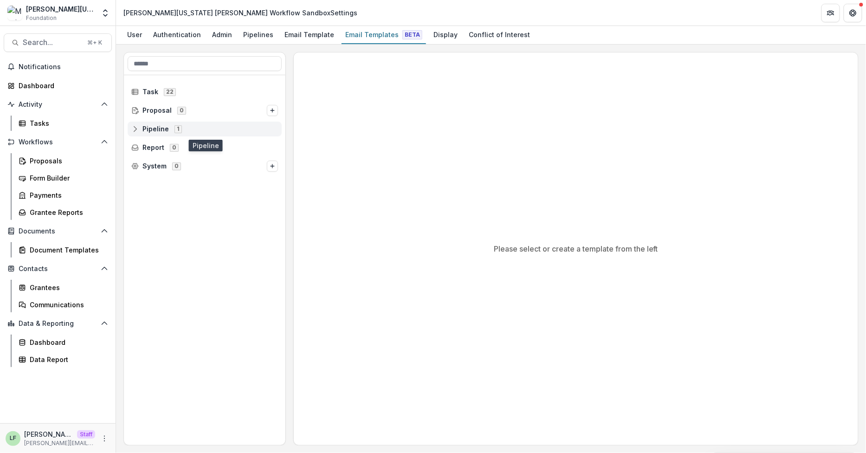
click at [134, 130] on circle at bounding box center [135, 131] width 2 height 2
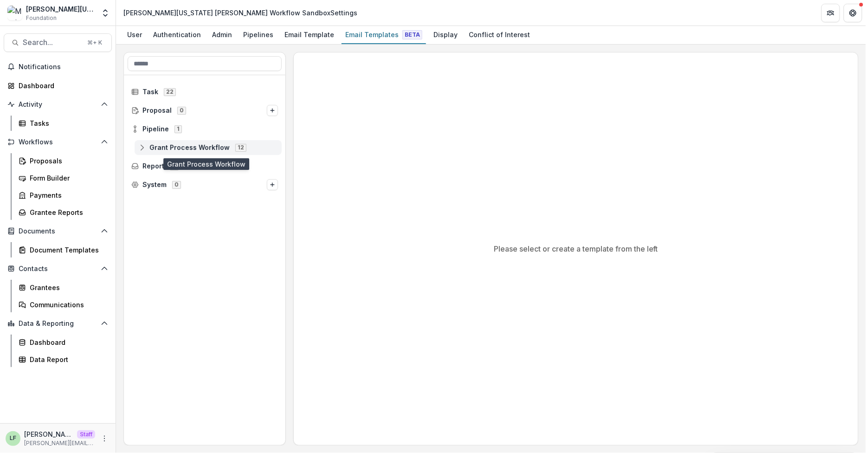
click at [141, 150] on icon at bounding box center [141, 147] width 7 height 7
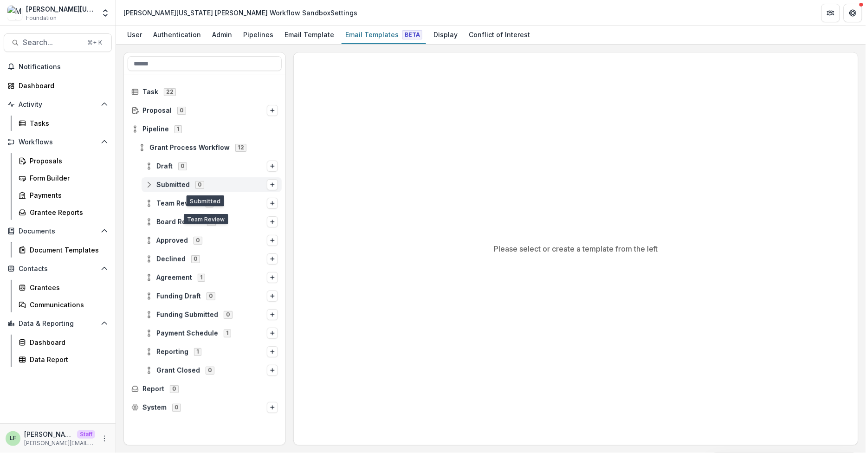
click at [147, 186] on icon at bounding box center [148, 184] width 7 height 7
click at [270, 185] on icon "Options" at bounding box center [273, 185] width 6 height 6
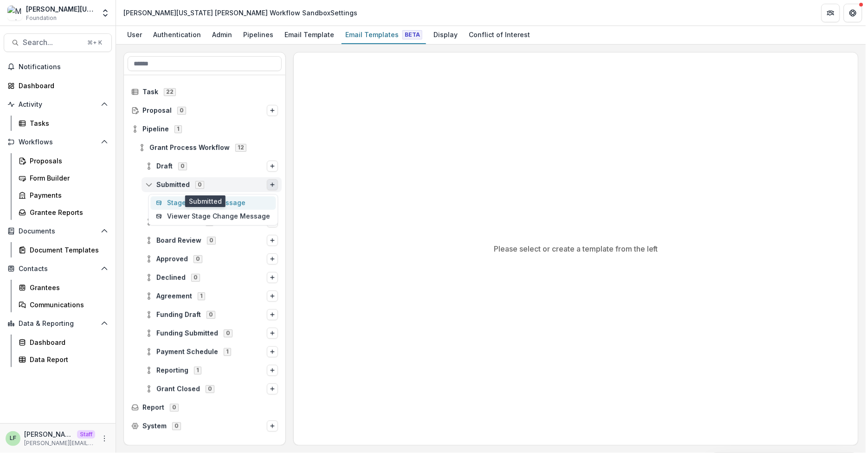
click at [260, 201] on button "Stage Change Message" at bounding box center [212, 202] width 125 height 13
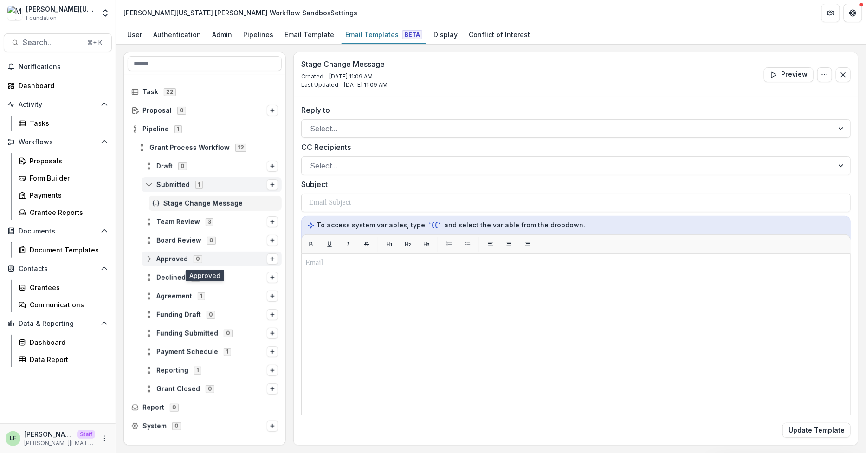
click at [144, 260] on div "Approved 0" at bounding box center [211, 258] width 140 height 15
click at [270, 259] on icon "Options" at bounding box center [273, 259] width 6 height 6
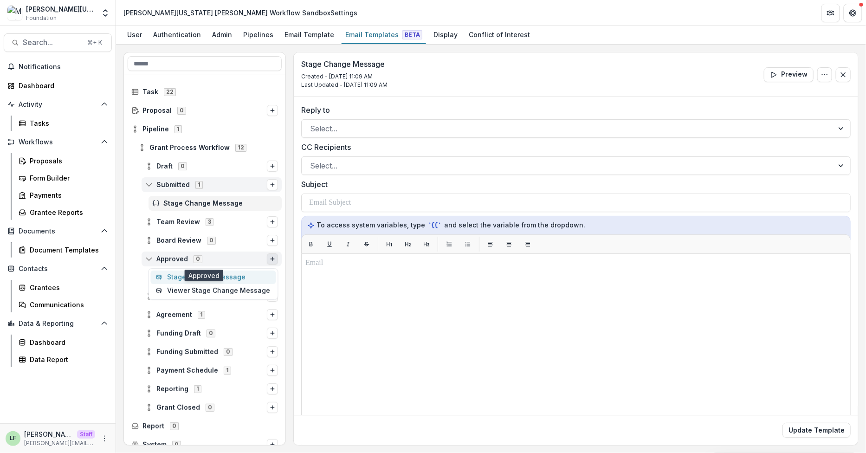
click at [256, 280] on button "Stage Change Message" at bounding box center [212, 276] width 125 height 13
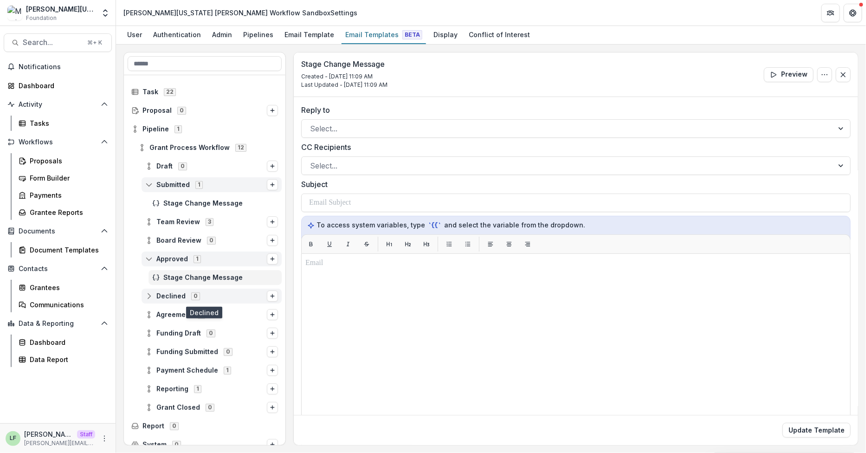
click at [145, 296] on icon at bounding box center [148, 295] width 7 height 7
click at [267, 296] on button "Options" at bounding box center [272, 295] width 11 height 11
click at [250, 317] on button "Stage Change Message" at bounding box center [212, 314] width 125 height 13
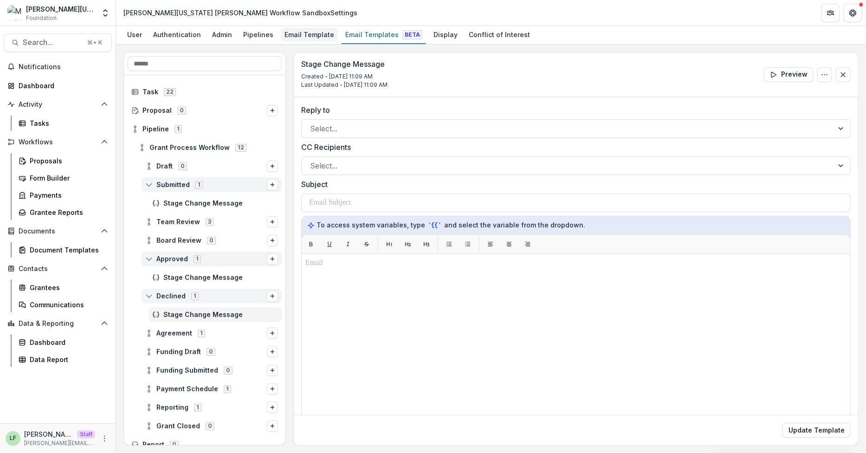
click at [307, 33] on div "Email Template" at bounding box center [309, 34] width 57 height 13
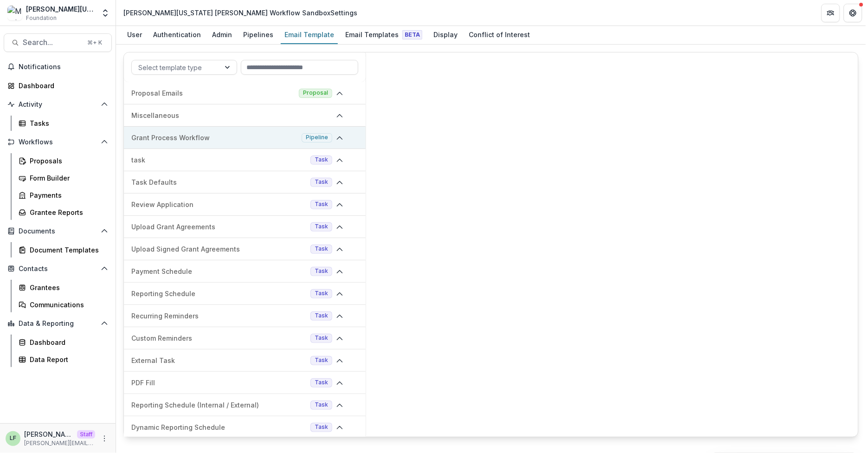
click at [231, 133] on p "Grant Process Workflow" at bounding box center [214, 138] width 167 height 10
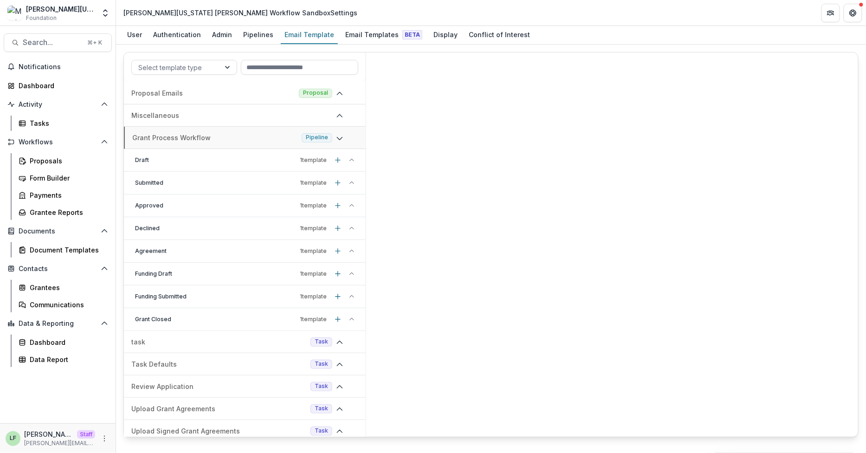
click at [211, 203] on p "Approved" at bounding box center [215, 205] width 161 height 8
click at [206, 229] on div "Award Email" at bounding box center [245, 228] width 242 height 10
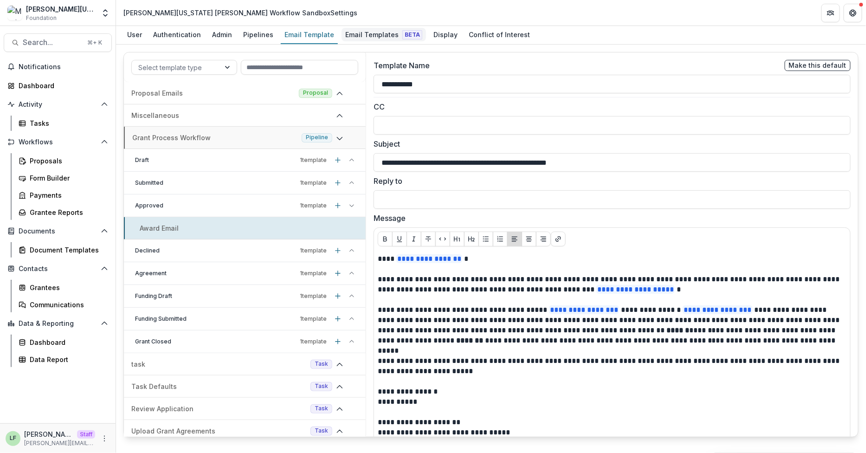
click at [345, 29] on div "Email Templates Beta" at bounding box center [383, 34] width 84 height 13
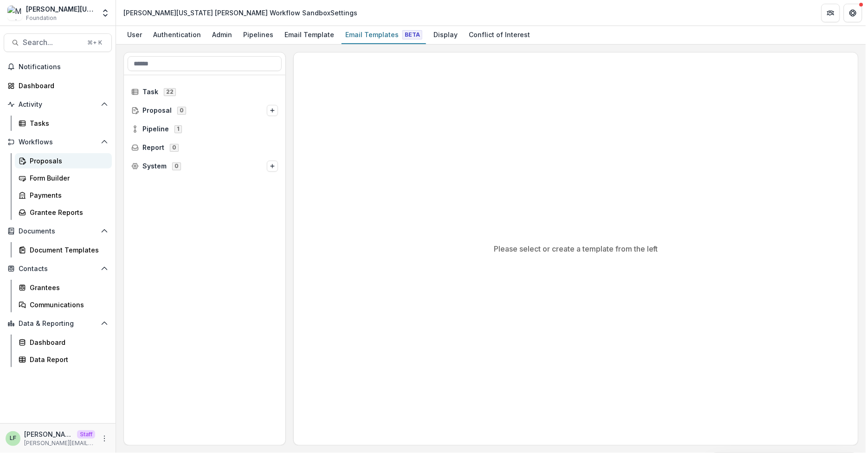
click at [65, 163] on div "Proposals" at bounding box center [67, 161] width 75 height 10
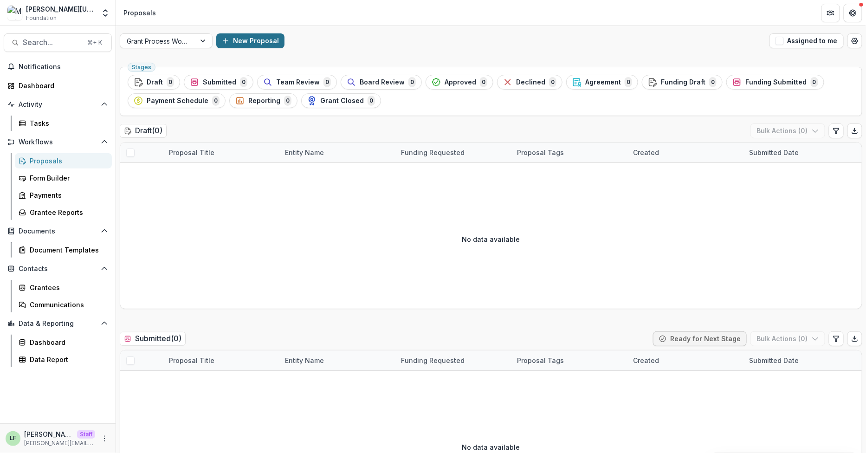
click at [250, 42] on button "New Proposal" at bounding box center [250, 40] width 68 height 15
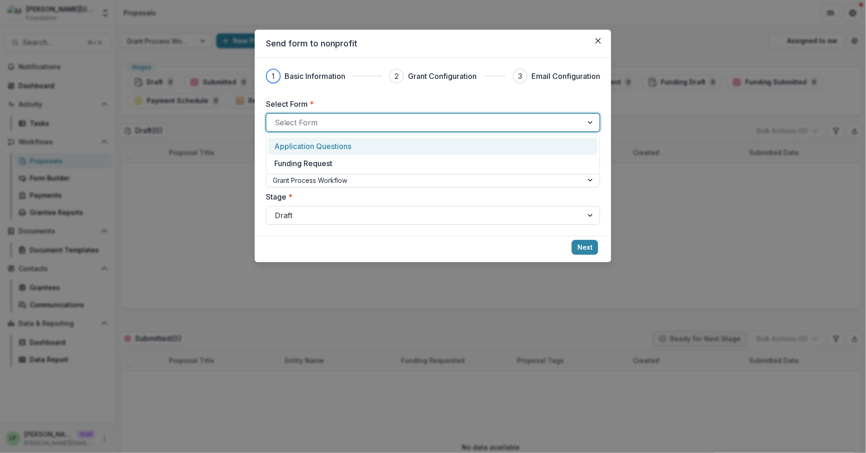
click at [361, 121] on div at bounding box center [425, 122] width 300 height 13
click at [357, 148] on div "Application Questions" at bounding box center [432, 146] width 317 height 11
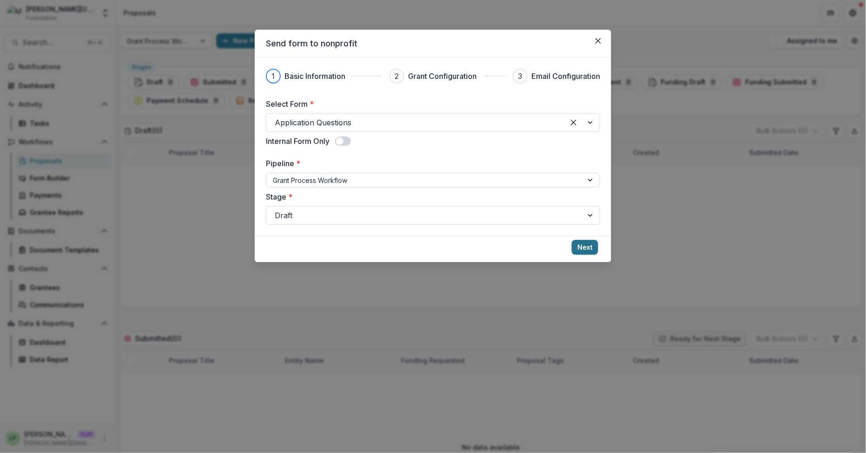
click at [587, 254] on button "Next" at bounding box center [585, 247] width 26 height 15
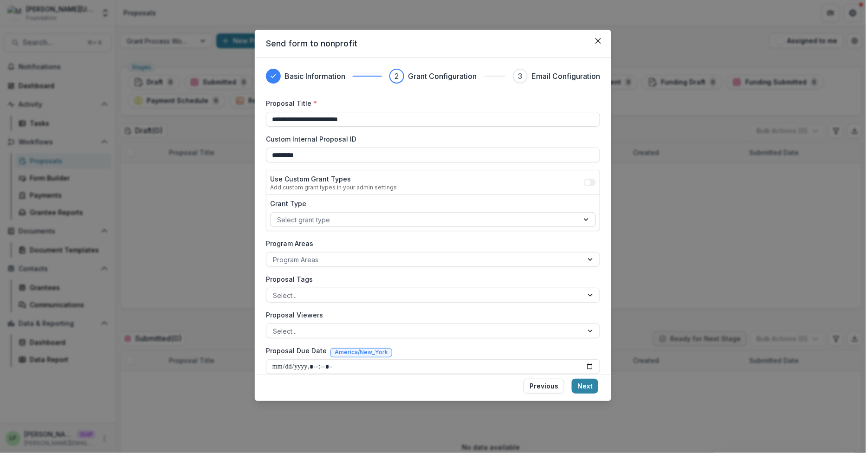
click at [500, 222] on div at bounding box center [424, 220] width 295 height 12
click at [505, 199] on label "Grant Type" at bounding box center [430, 204] width 320 height 10
click at [279, 215] on input "Grant Type" at bounding box center [278, 220] width 2 height 10
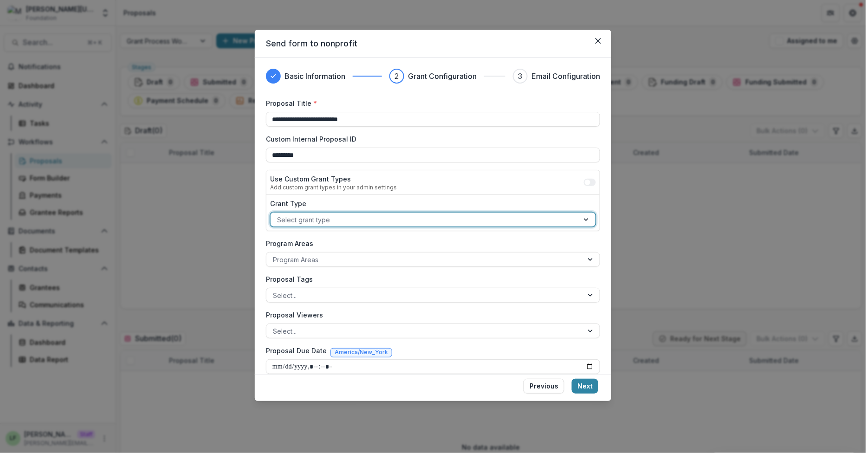
scroll to position [10, 0]
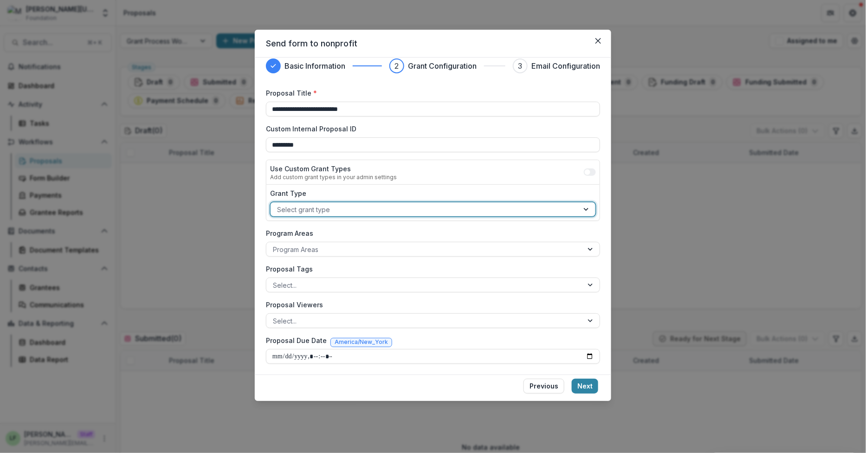
click at [505, 205] on div at bounding box center [424, 210] width 295 height 12
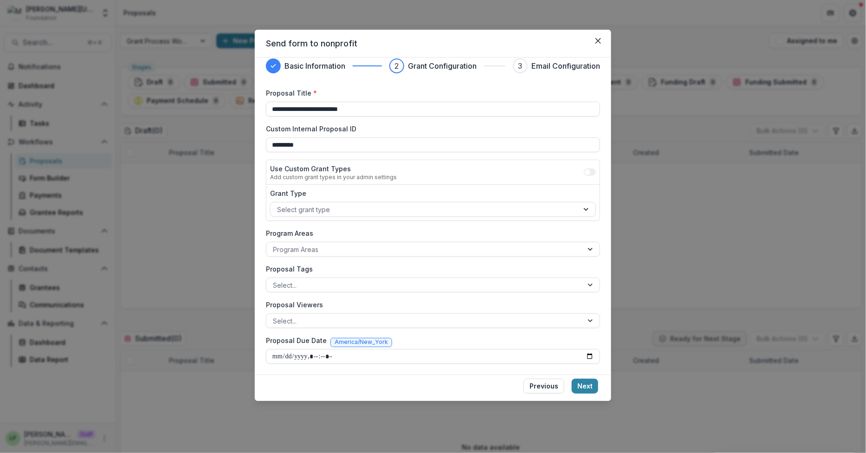
click at [511, 172] on div "Use Custom Grant Types Add custom grant types in your admin settings" at bounding box center [432, 172] width 333 height 25
click at [591, 387] on button "Next" at bounding box center [585, 386] width 26 height 15
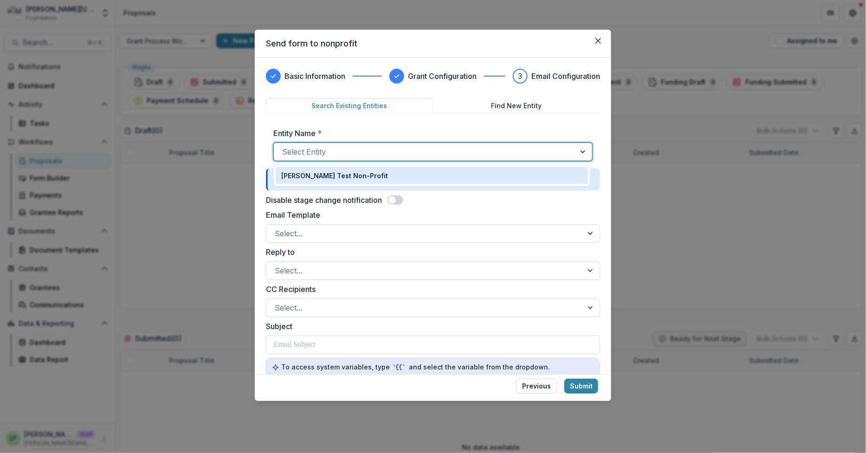
click at [373, 149] on div at bounding box center [424, 151] width 285 height 13
click at [360, 174] on div "Lucy Test Non-Profit" at bounding box center [431, 176] width 301 height 10
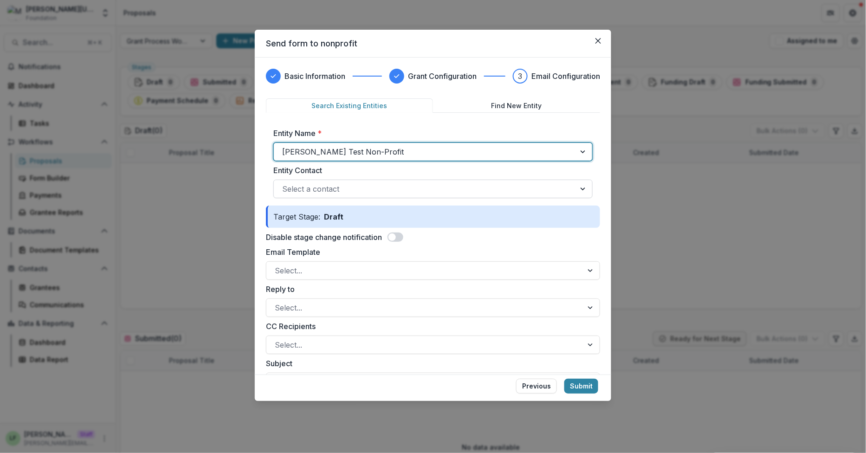
click at [357, 185] on div at bounding box center [424, 188] width 285 height 13
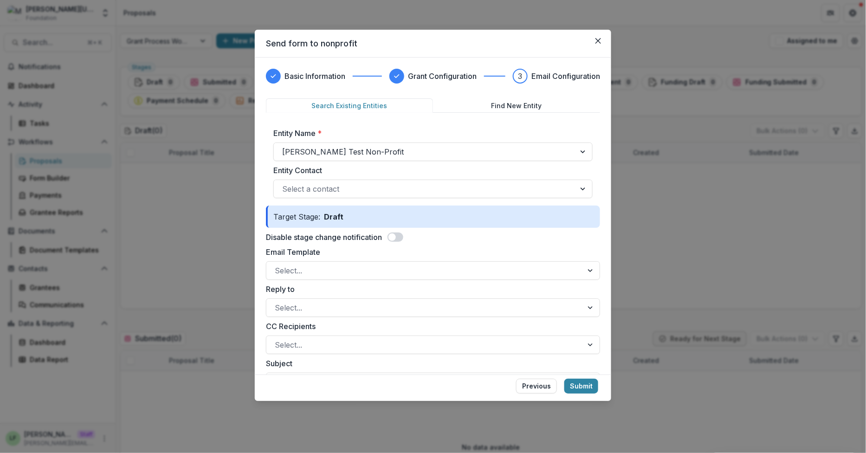
click at [444, 199] on div "Entity Name * Lucy Test Non-Profit Entity Contact Select a contact" at bounding box center [433, 162] width 334 height 85
click at [395, 239] on span at bounding box center [391, 236] width 7 height 7
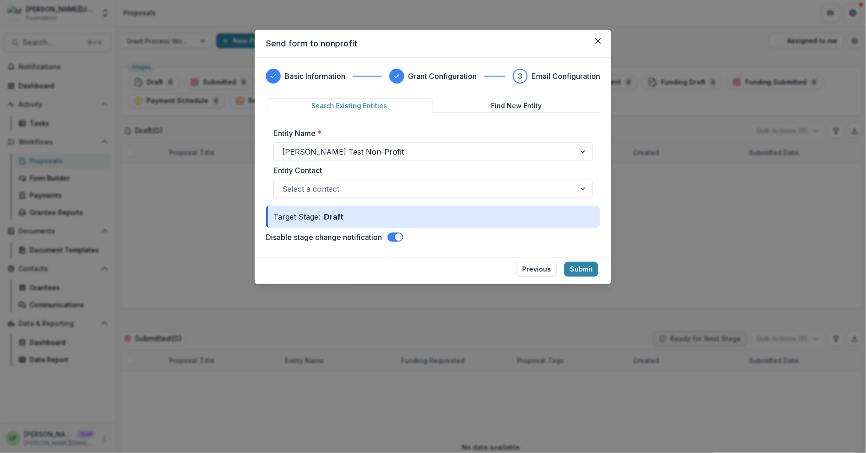
click at [523, 112] on button "Find New Entity" at bounding box center [516, 105] width 167 height 14
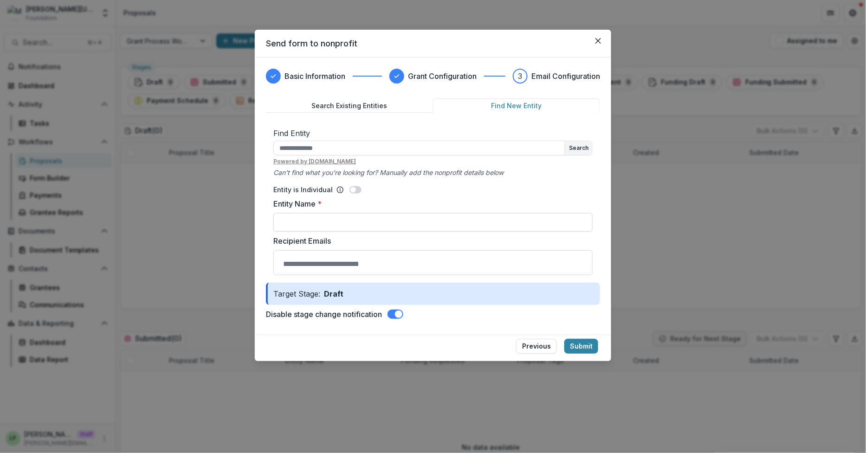
click at [374, 226] on input "Entity Name *" at bounding box center [432, 222] width 319 height 19
type input "**********"
click at [370, 271] on input "Recipient Emails" at bounding box center [433, 263] width 315 height 19
type input "**********"
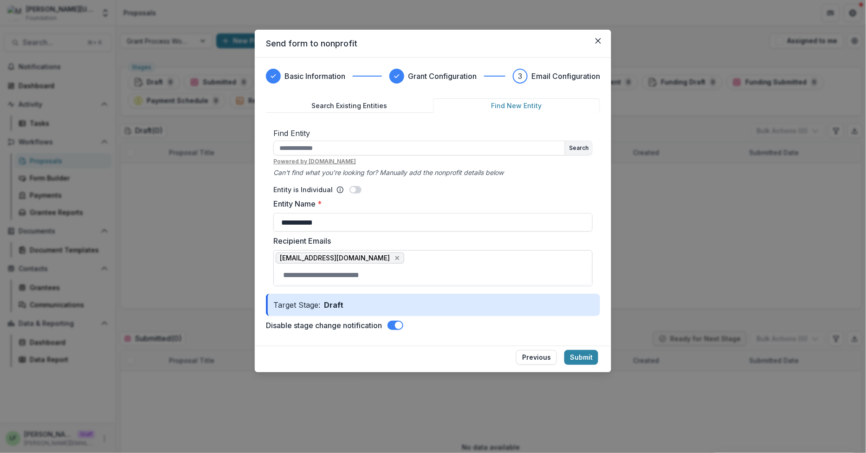
click at [577, 348] on footer "Previous Submit" at bounding box center [433, 359] width 356 height 26
click at [580, 360] on button "Submit" at bounding box center [581, 357] width 34 height 15
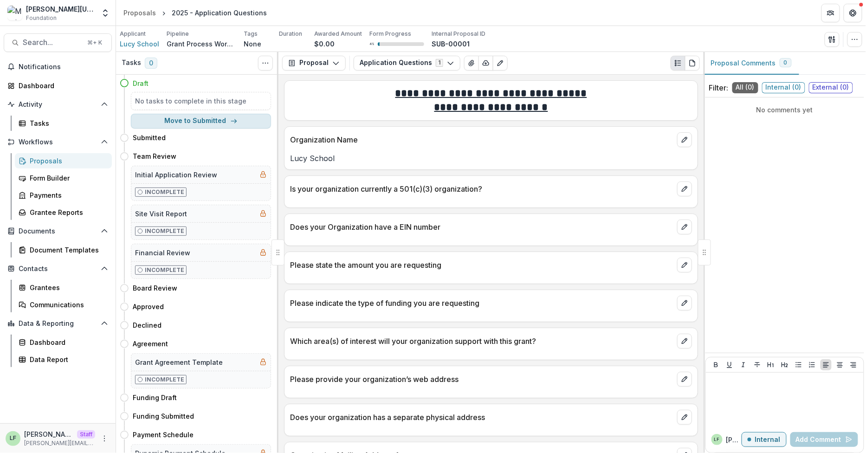
click at [230, 124] on icon "button" at bounding box center [233, 120] width 7 height 7
select select "*********"
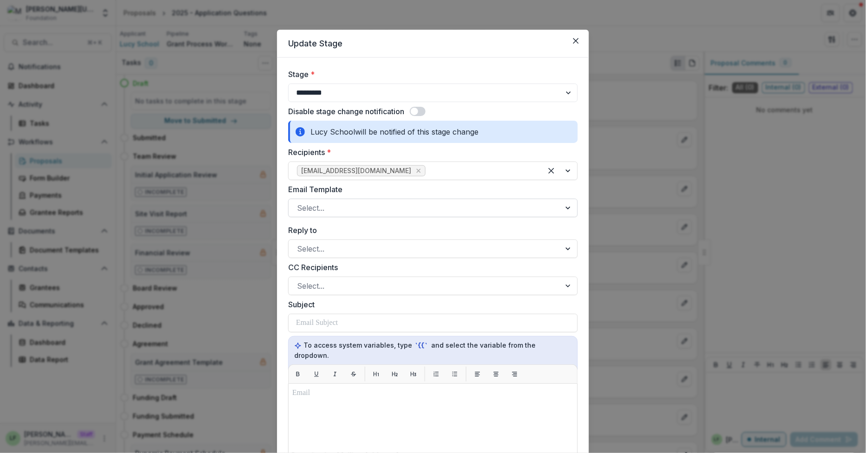
click at [393, 211] on div at bounding box center [424, 207] width 255 height 13
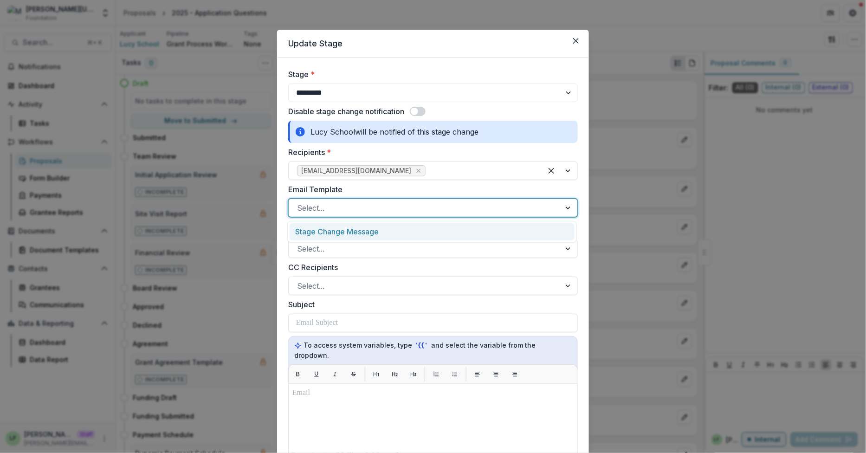
click at [387, 229] on div "Stage Change Message" at bounding box center [431, 231] width 285 height 17
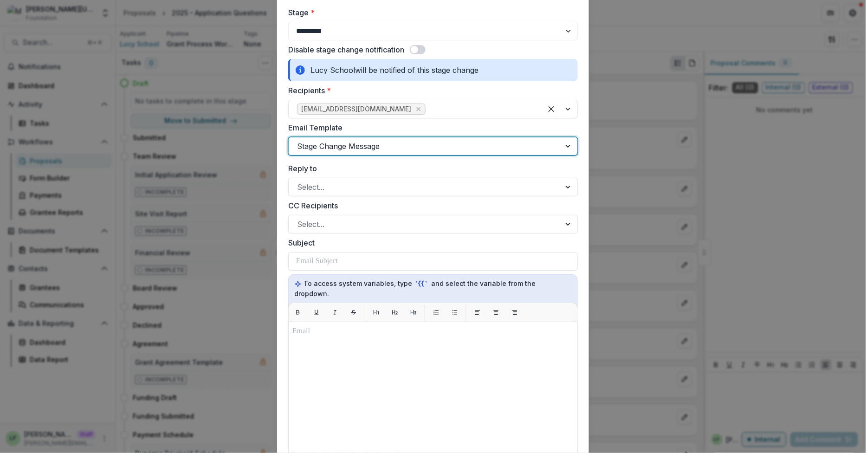
scroll to position [54, 0]
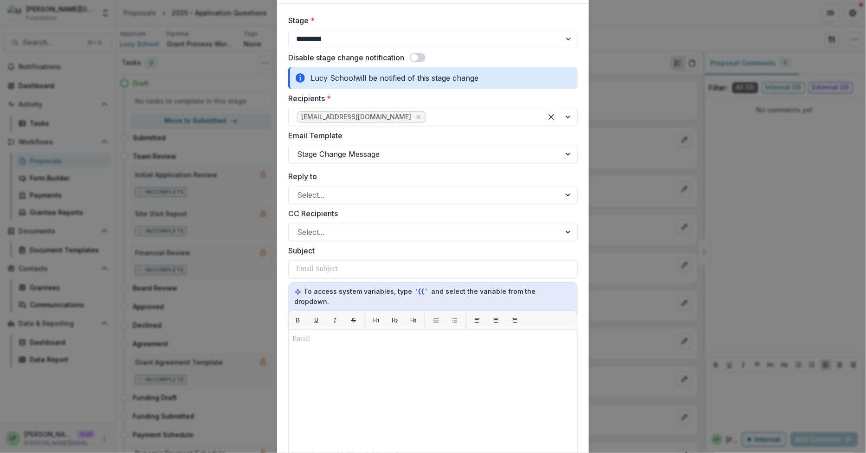
click at [416, 58] on span at bounding box center [414, 57] width 7 height 7
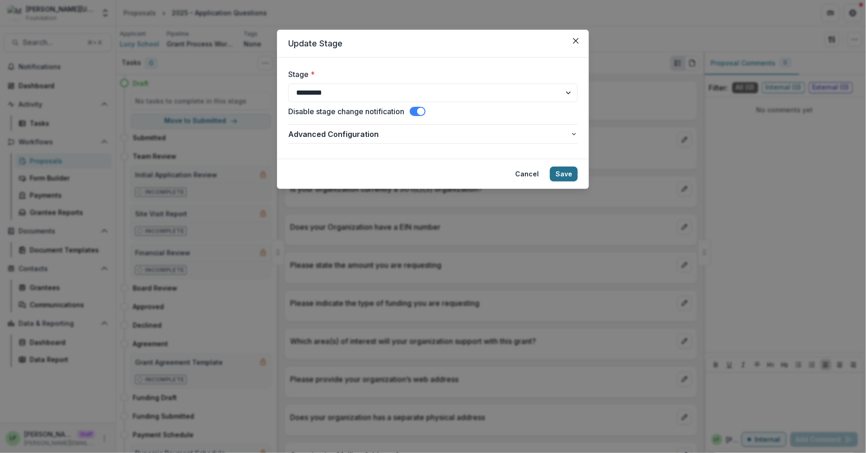
click at [560, 177] on button "Save" at bounding box center [564, 174] width 28 height 15
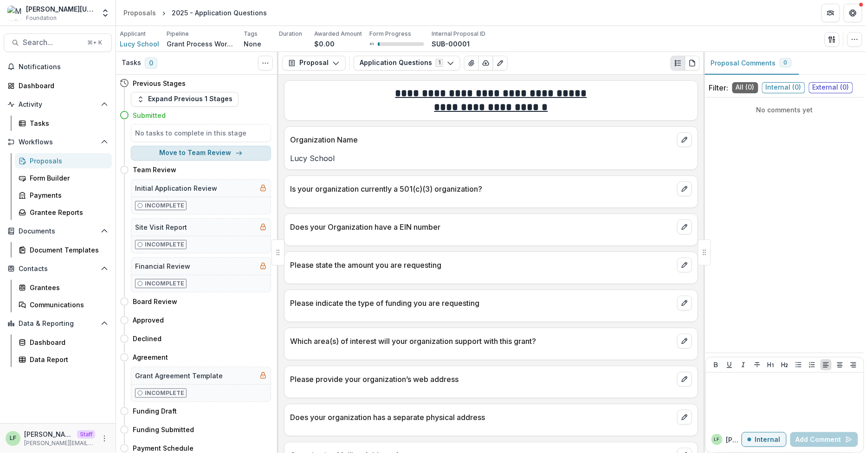
click at [190, 153] on button "Move to Team Review" at bounding box center [201, 153] width 140 height 15
select select "**********"
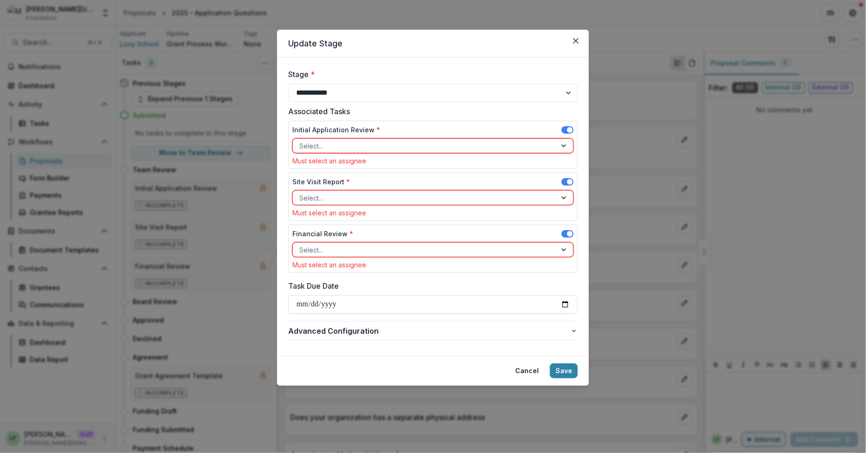
click at [445, 147] on div at bounding box center [424, 146] width 251 height 12
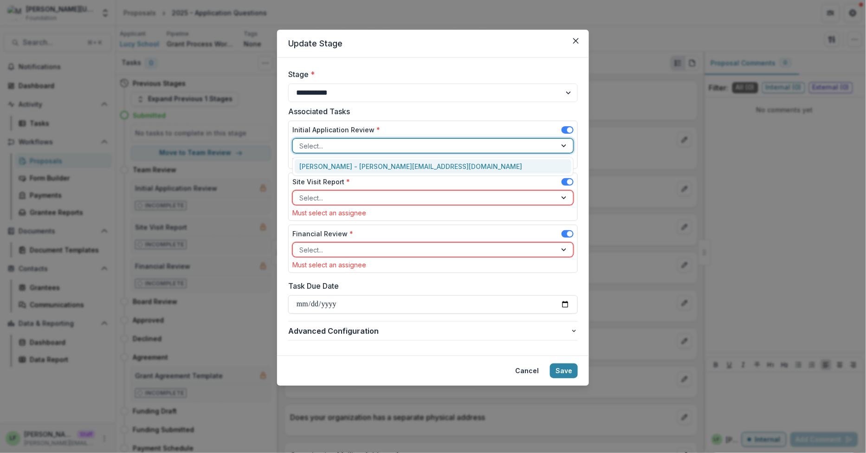
click at [443, 164] on div "Lucy Fey - lucy@trytemelio.com" at bounding box center [433, 166] width 276 height 14
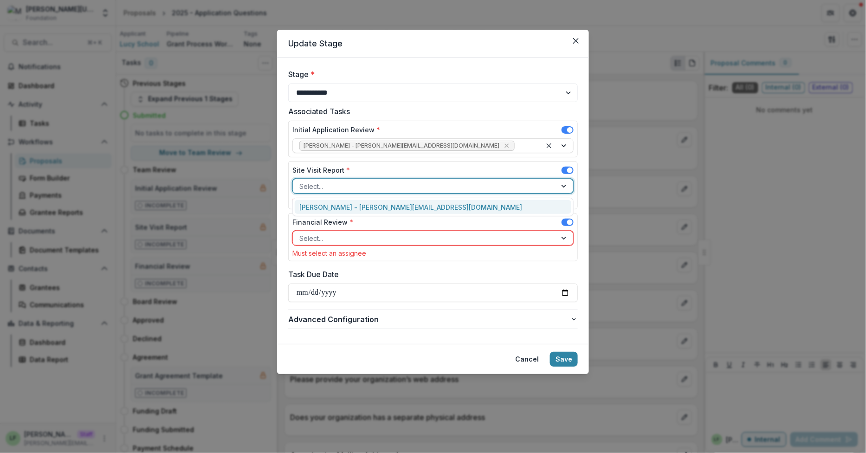
click at [435, 189] on div at bounding box center [424, 186] width 251 height 12
click at [434, 209] on div "Lucy Fey - lucy@trytemelio.com" at bounding box center [433, 207] width 276 height 14
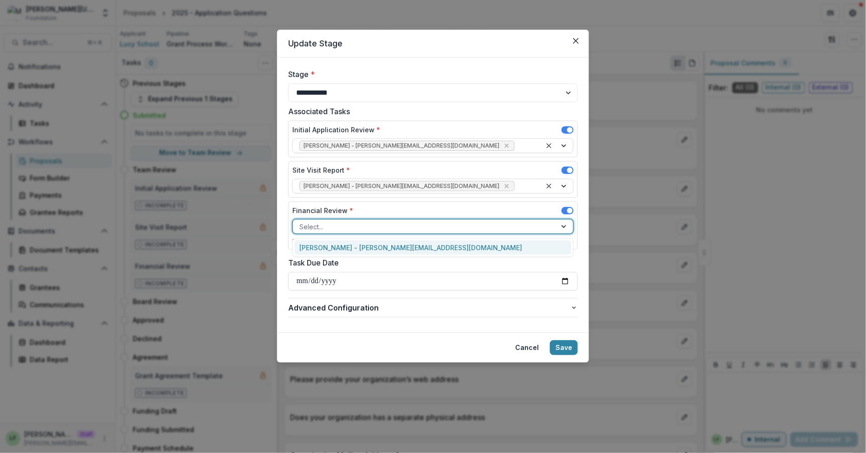
click at [433, 221] on div at bounding box center [424, 227] width 251 height 12
click at [432, 244] on div "Lucy Fey - lucy@trytemelio.com" at bounding box center [433, 247] width 276 height 14
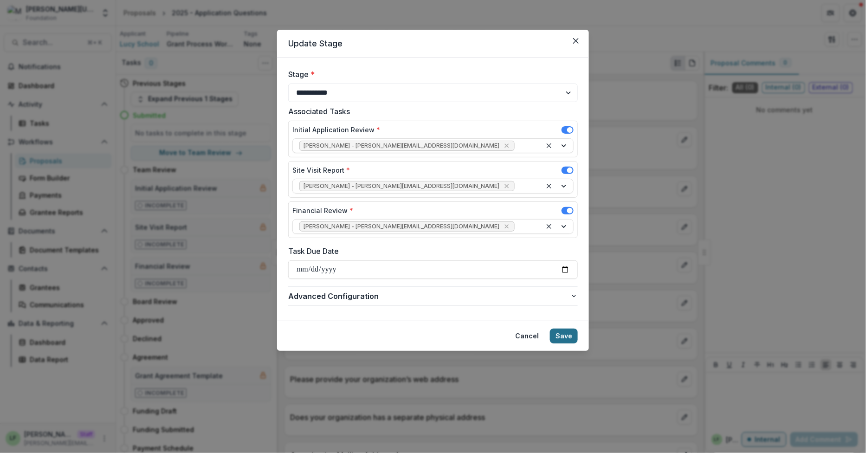
click at [568, 335] on button "Save" at bounding box center [564, 335] width 28 height 15
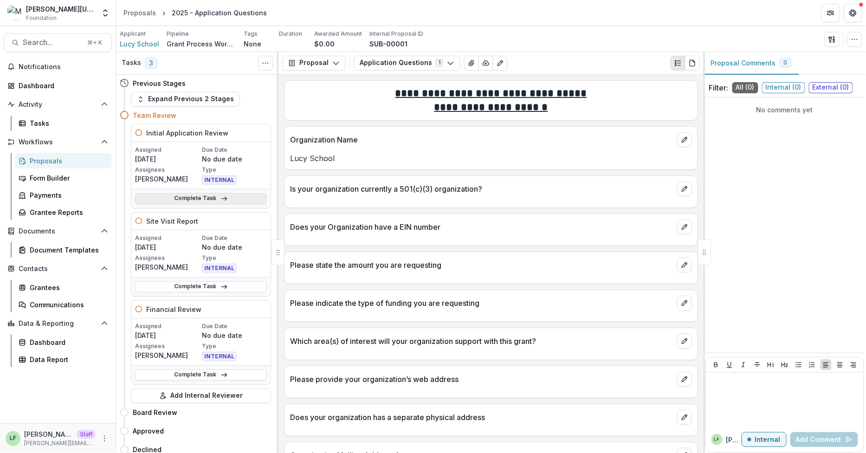
click at [192, 197] on link "Complete Task" at bounding box center [201, 198] width 132 height 11
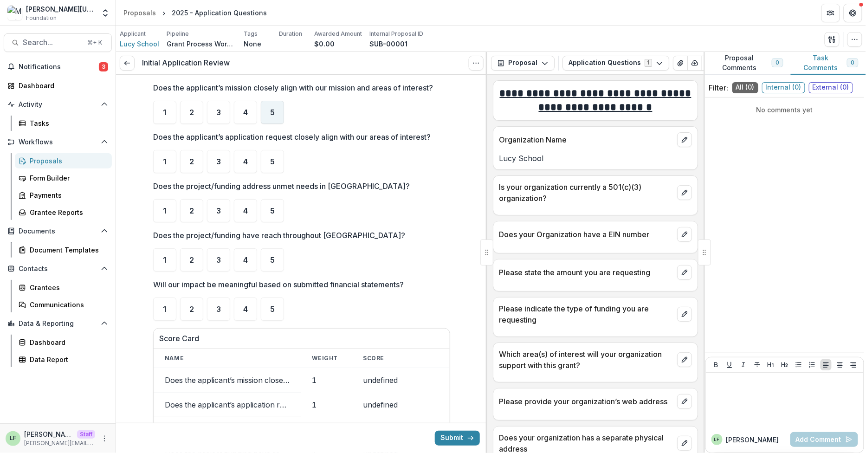
click at [267, 110] on div "5" at bounding box center [272, 112] width 23 height 23
click at [243, 159] on span "4" at bounding box center [245, 161] width 5 height 7
click at [244, 213] on span "4" at bounding box center [245, 210] width 5 height 7
click at [277, 267] on div "5" at bounding box center [272, 259] width 23 height 23
click at [248, 307] on div "4" at bounding box center [245, 308] width 23 height 23
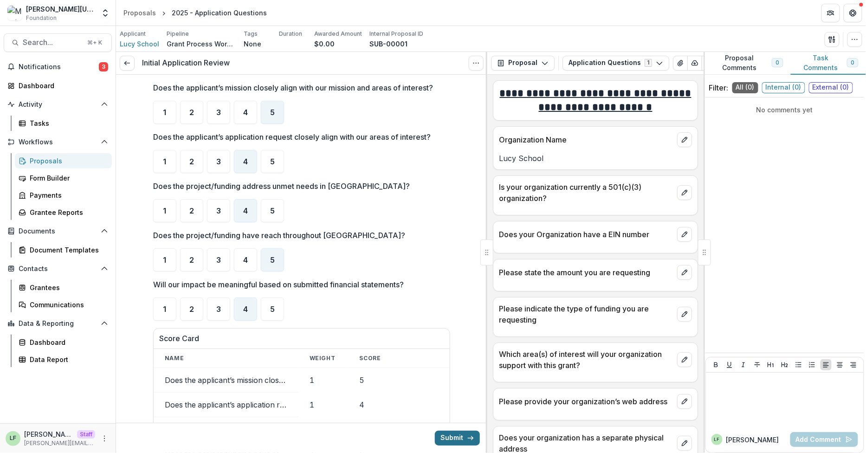
click at [459, 435] on button "Submit" at bounding box center [457, 438] width 45 height 15
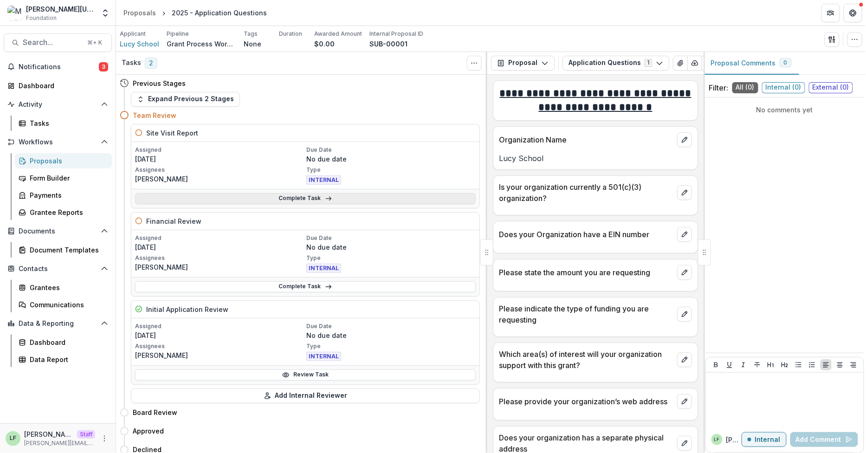
click at [219, 196] on link "Complete Task" at bounding box center [305, 198] width 341 height 11
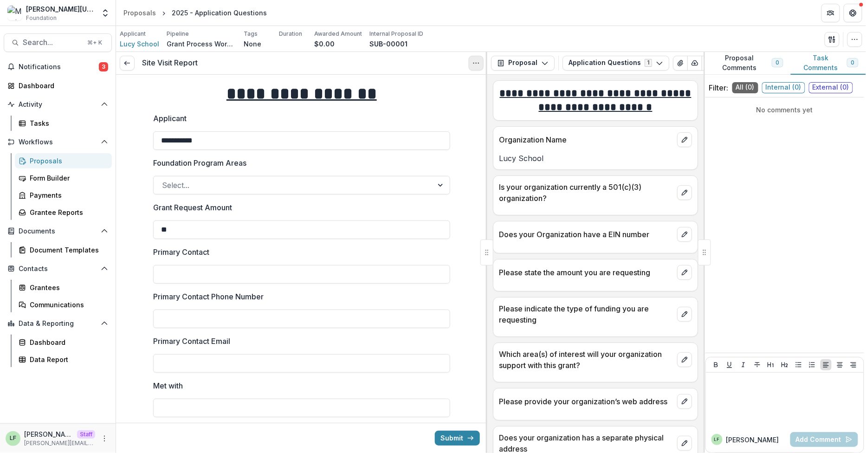
click at [475, 65] on icon "Options" at bounding box center [475, 62] width 7 height 7
click at [441, 99] on button "Cancel Task" at bounding box center [431, 103] width 99 height 15
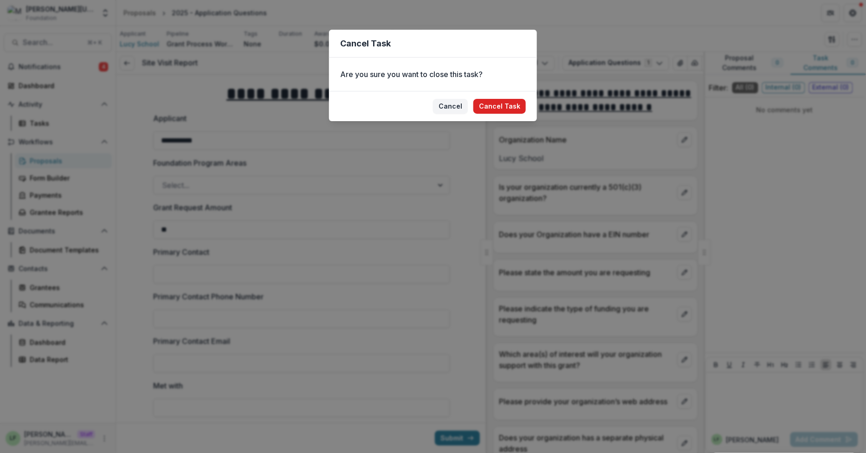
click at [504, 103] on button "Cancel Task" at bounding box center [499, 106] width 52 height 15
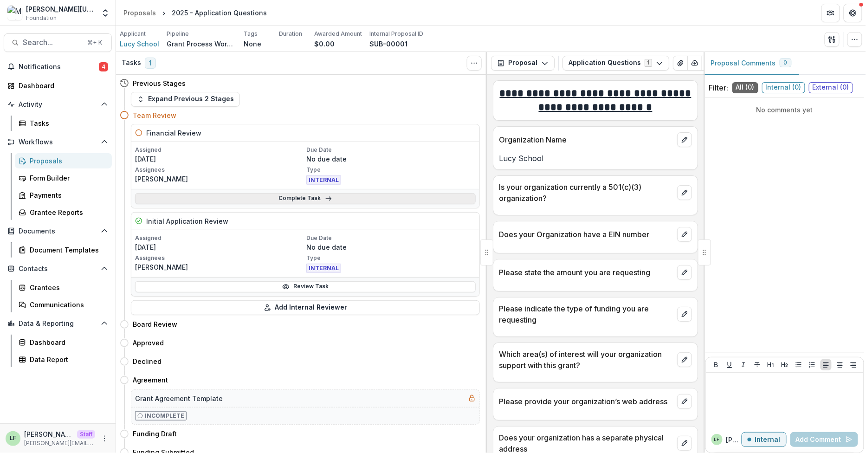
click at [303, 194] on link "Complete Task" at bounding box center [305, 198] width 341 height 11
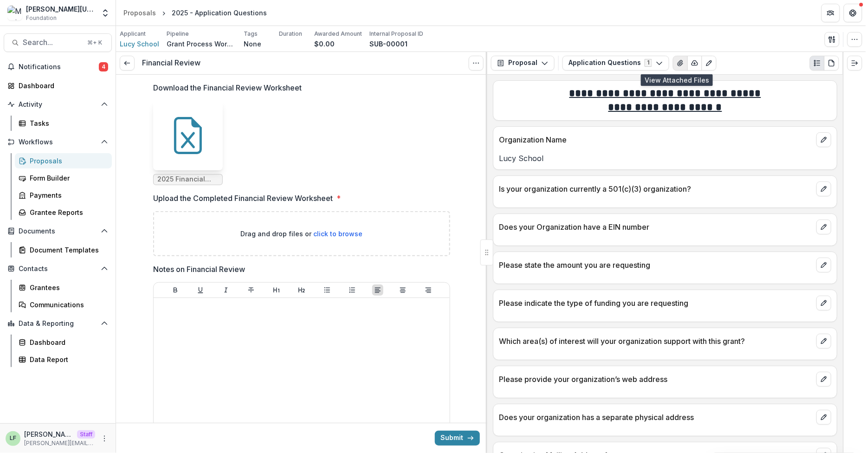
click at [677, 64] on icon "View Attached Files" at bounding box center [679, 63] width 5 height 6
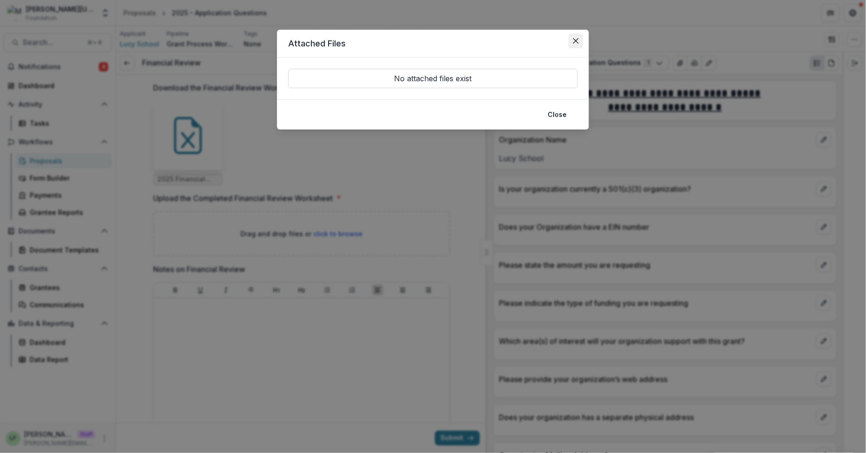
click at [573, 42] on icon "Close" at bounding box center [576, 41] width 6 height 6
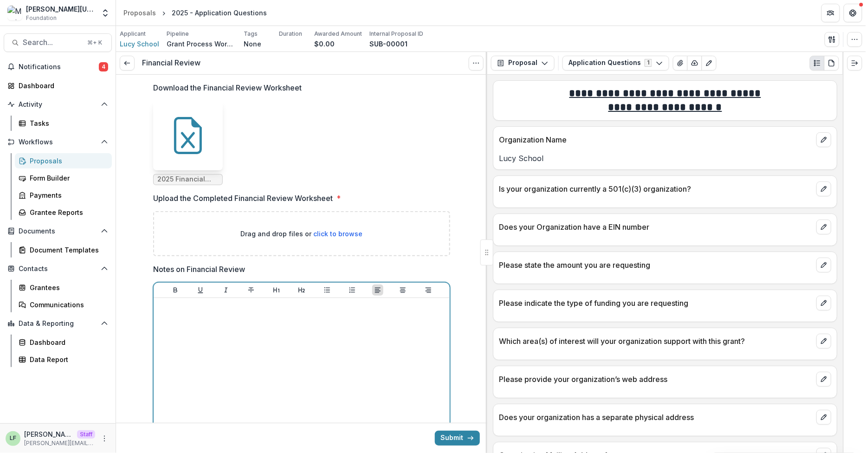
click at [244, 395] on div at bounding box center [301, 371] width 289 height 139
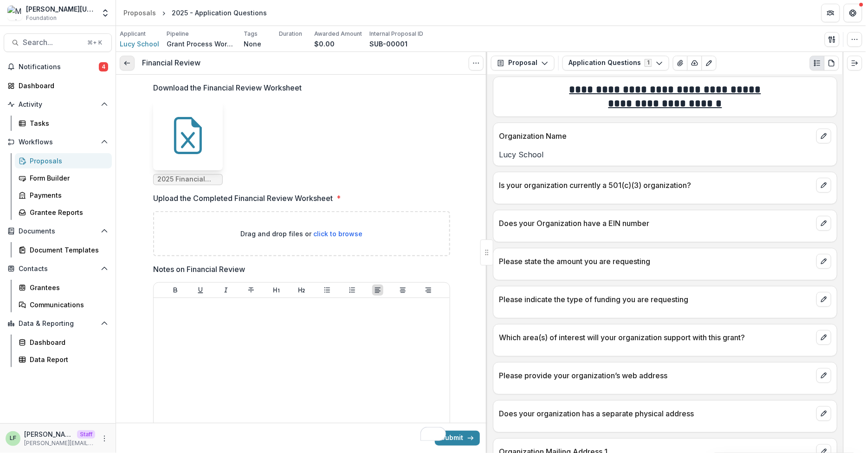
click at [128, 66] on icon at bounding box center [126, 62] width 7 height 7
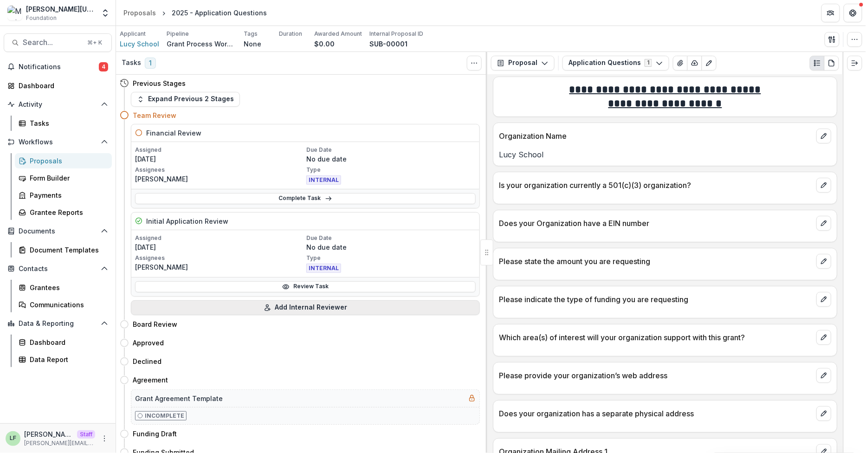
click at [292, 309] on button "Add Internal Reviewer" at bounding box center [305, 307] width 349 height 15
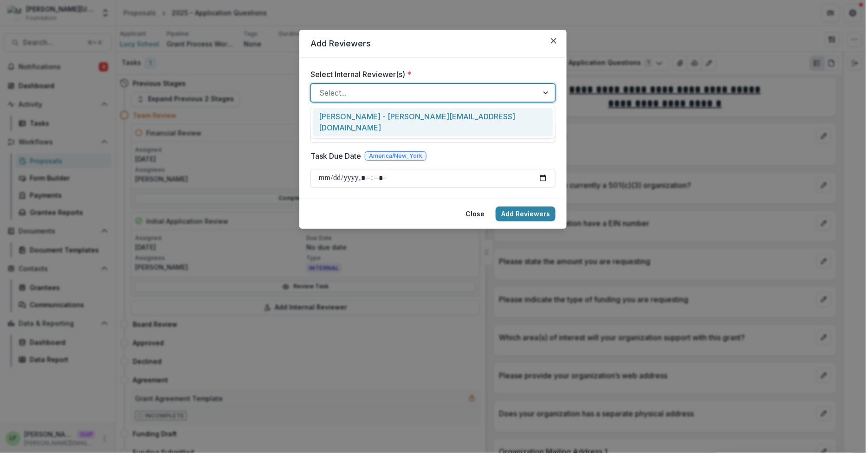
click at [410, 91] on div at bounding box center [424, 92] width 211 height 13
click at [409, 112] on div "Lucy Fey - lucy@trytemelio.com" at bounding box center [433, 122] width 240 height 28
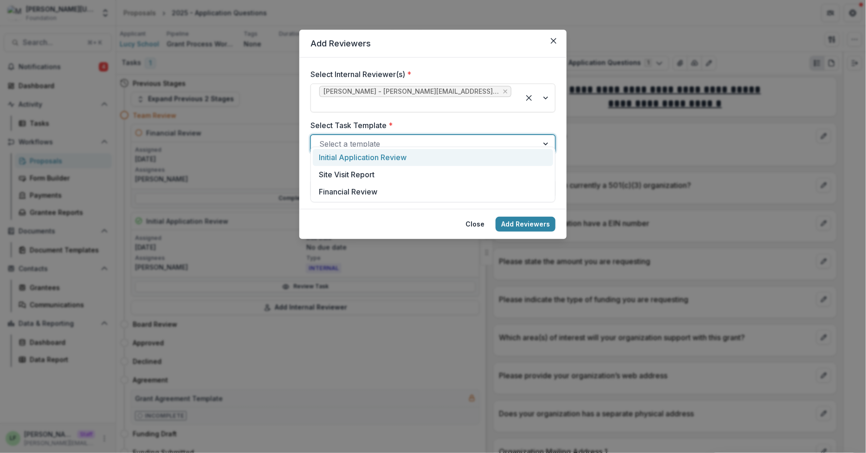
click at [406, 137] on div at bounding box center [424, 143] width 211 height 13
click at [382, 172] on div "Site Visit Report" at bounding box center [433, 174] width 240 height 17
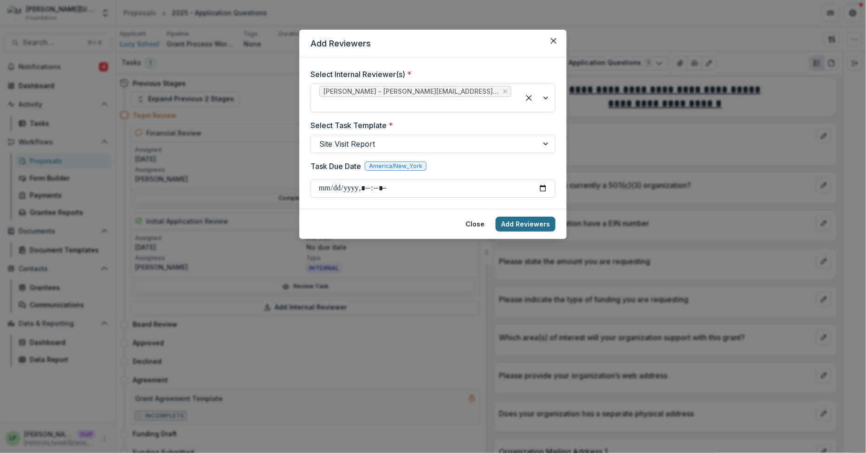
click at [536, 217] on button "Add Reviewers" at bounding box center [525, 224] width 60 height 15
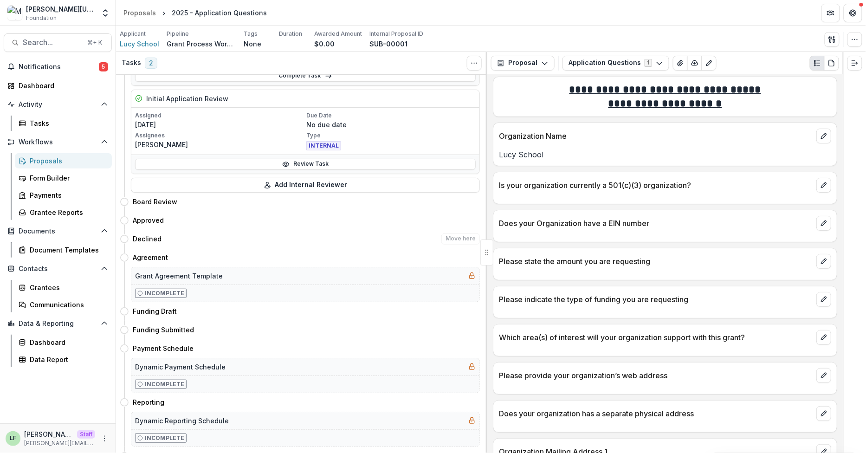
scroll to position [224, 0]
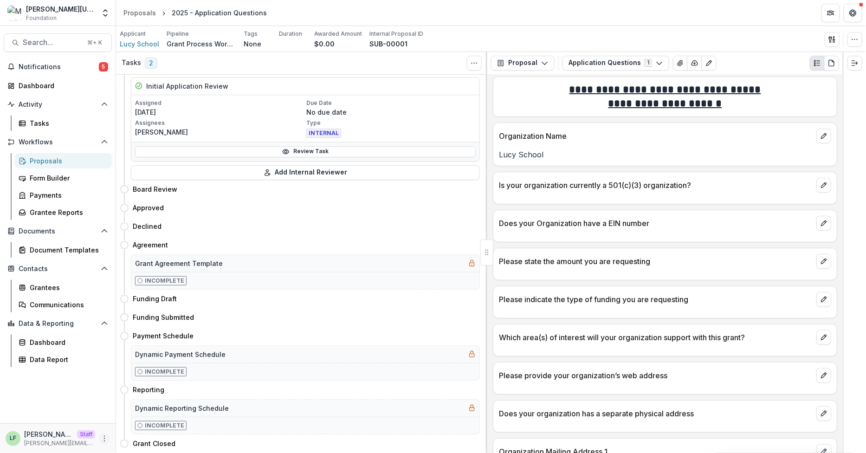
click at [101, 437] on icon "More" at bounding box center [104, 438] width 7 height 7
click at [145, 417] on link "User Settings" at bounding box center [165, 418] width 99 height 15
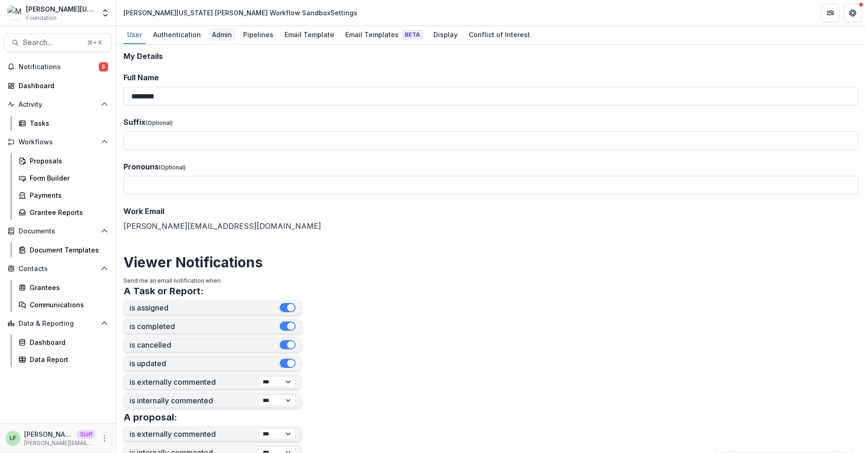
click at [221, 39] on div "Admin" at bounding box center [221, 34] width 27 height 13
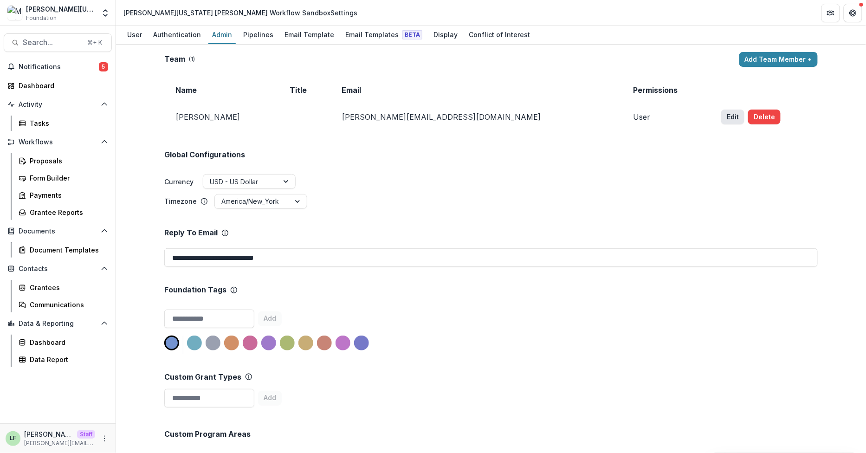
click at [721, 122] on button "Edit" at bounding box center [732, 116] width 23 height 15
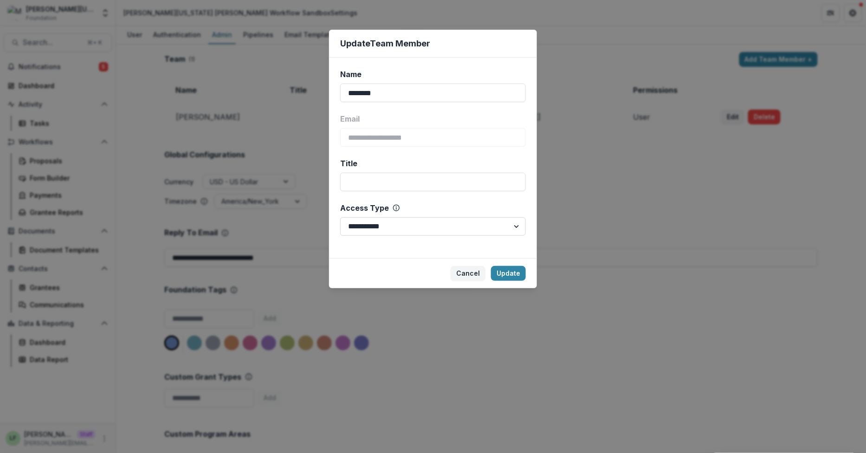
click at [470, 232] on select "**********" at bounding box center [433, 226] width 186 height 19
select select "*****"
click at [503, 273] on button "Update" at bounding box center [508, 273] width 35 height 15
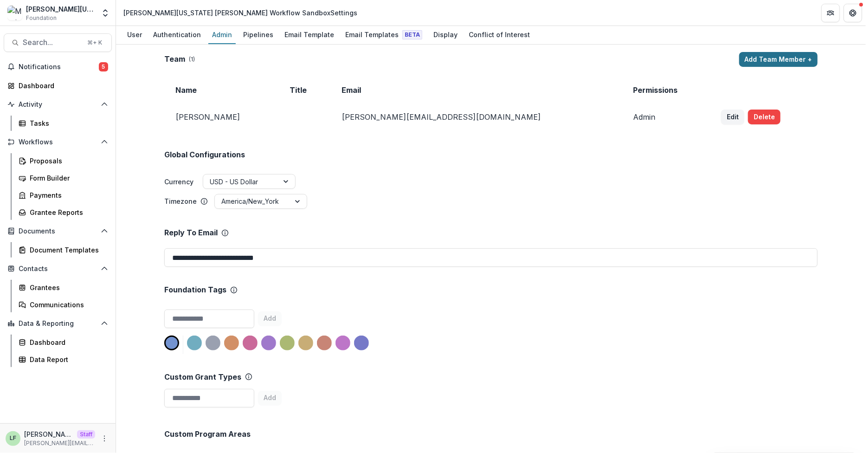
click at [781, 64] on button "Add Team Member +" at bounding box center [778, 59] width 78 height 15
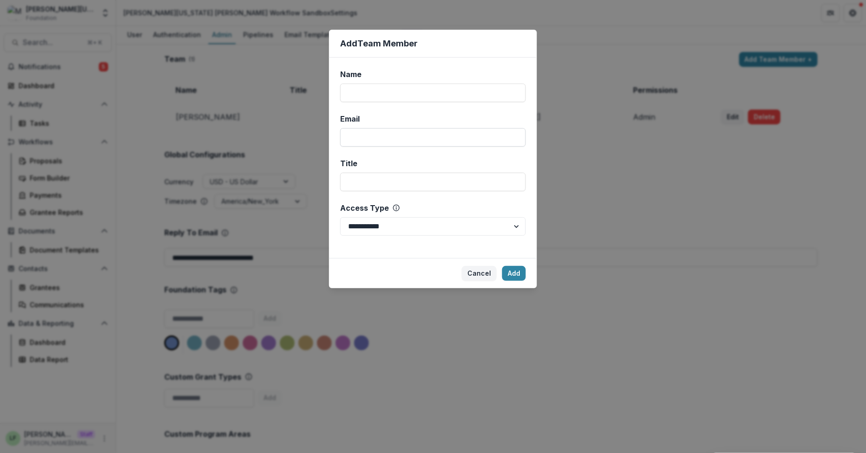
click at [468, 135] on input "Email" at bounding box center [433, 137] width 186 height 19
paste input "**********"
type input "**********"
click at [431, 96] on input "Name" at bounding box center [433, 93] width 186 height 19
type input "********"
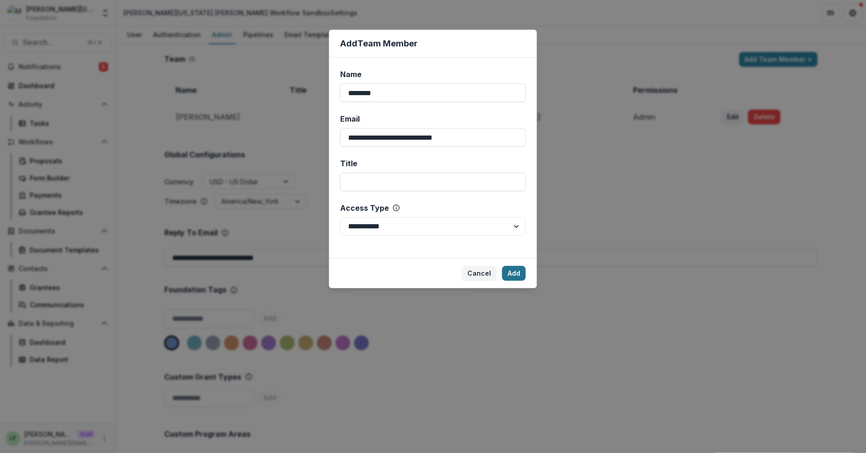
click at [511, 273] on button "Add" at bounding box center [514, 273] width 24 height 15
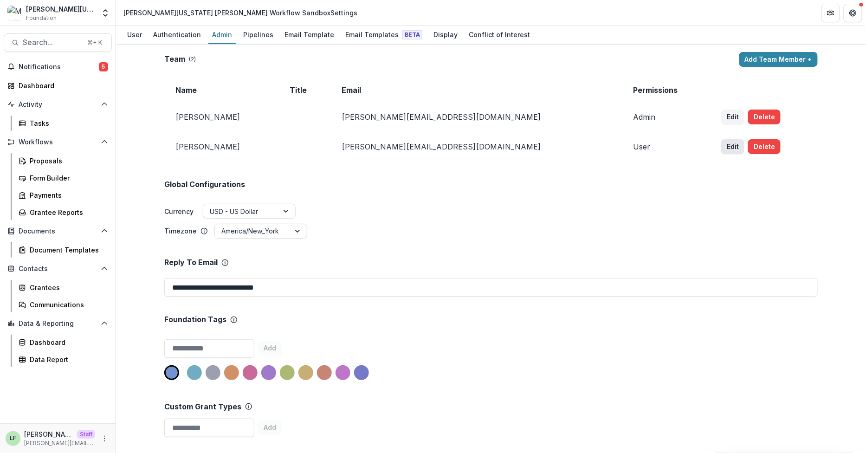
click at [721, 142] on button "Edit" at bounding box center [732, 146] width 23 height 15
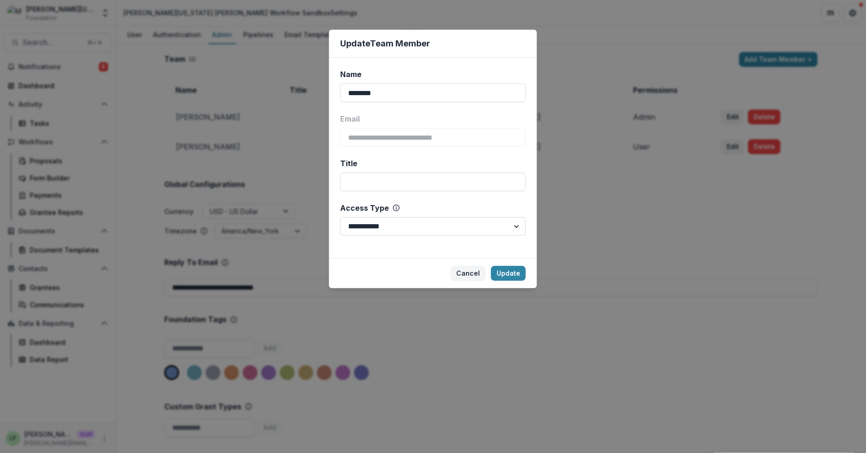
click at [465, 222] on select "**********" at bounding box center [433, 226] width 186 height 19
select select "*****"
click at [505, 273] on button "Update" at bounding box center [508, 273] width 35 height 15
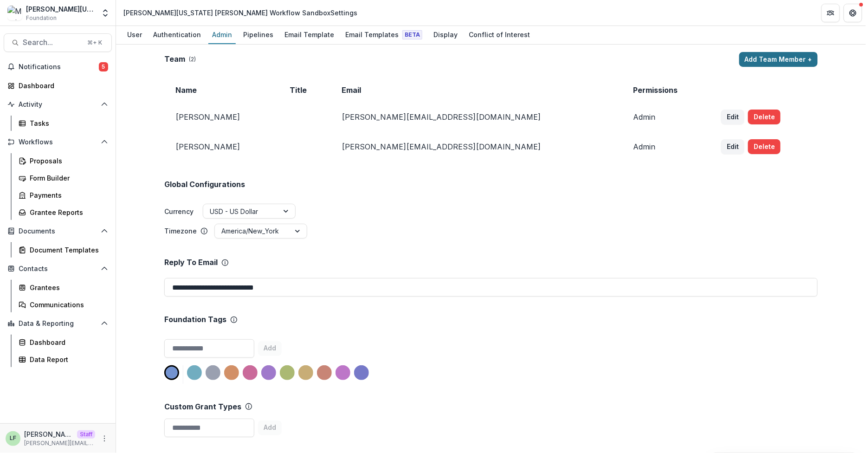
click at [778, 57] on button "Add Team Member +" at bounding box center [778, 59] width 78 height 15
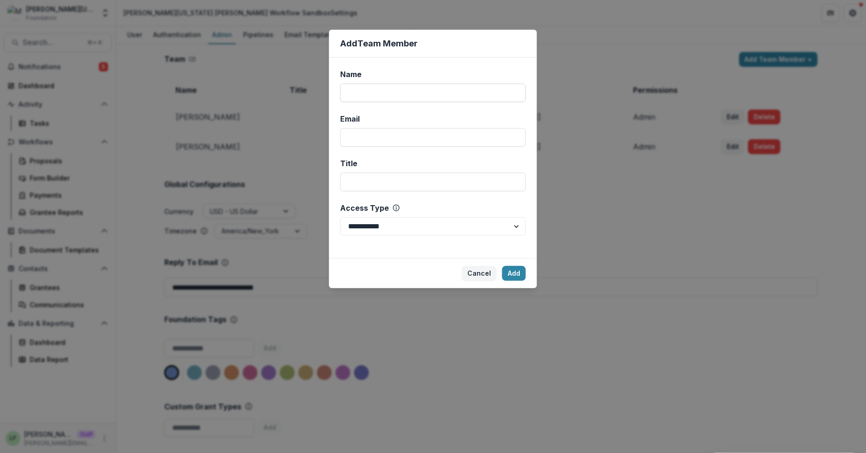
click at [406, 96] on input "Name" at bounding box center [433, 93] width 186 height 19
paste input "**********"
type input "**********"
click at [455, 142] on input "Email" at bounding box center [433, 137] width 186 height 19
paste input "**********"
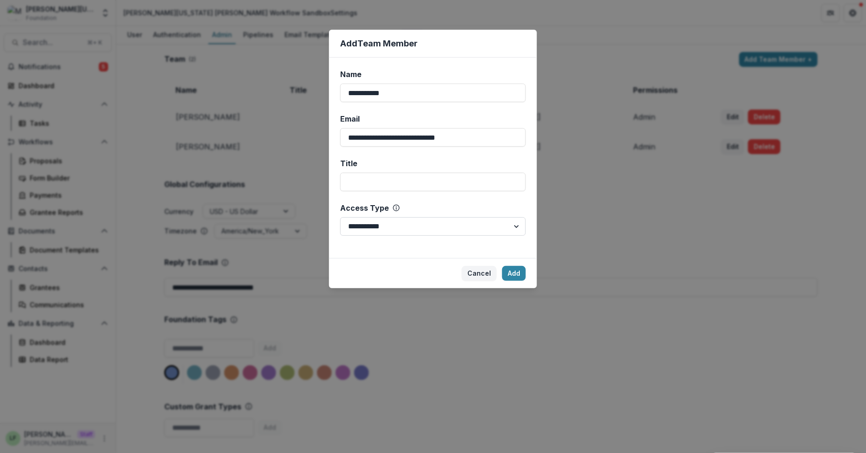
type input "**********"
click at [456, 230] on select "**********" at bounding box center [433, 226] width 186 height 19
select select "*****"
click at [511, 275] on button "Add" at bounding box center [514, 273] width 24 height 15
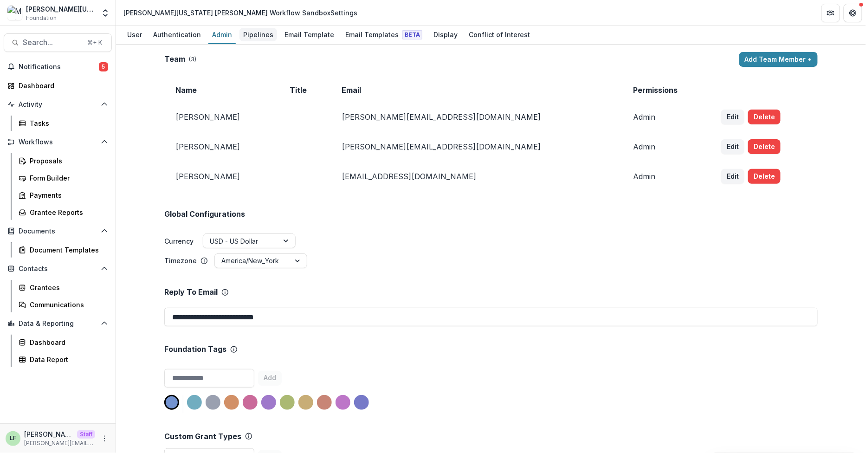
click at [255, 34] on div "Pipelines" at bounding box center [258, 34] width 38 height 13
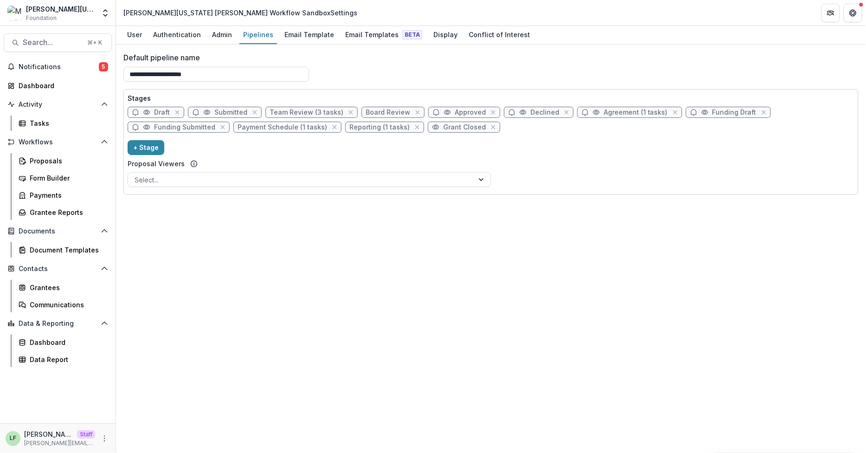
click at [299, 113] on span "Team Review (3 tasks)" at bounding box center [307, 113] width 74 height 8
select select "******"
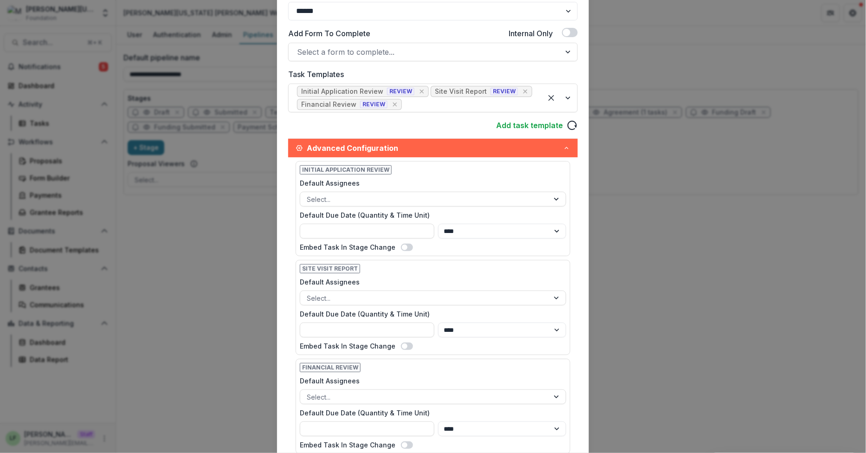
scroll to position [205, 0]
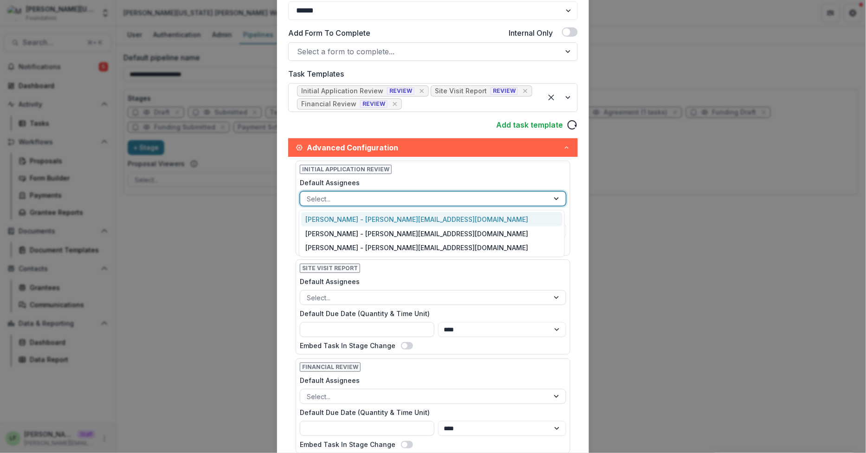
click at [357, 197] on div at bounding box center [425, 199] width 236 height 12
click at [357, 219] on div "Amy Beba - abeba@mwstarrettfoundation.org" at bounding box center [432, 219] width 262 height 14
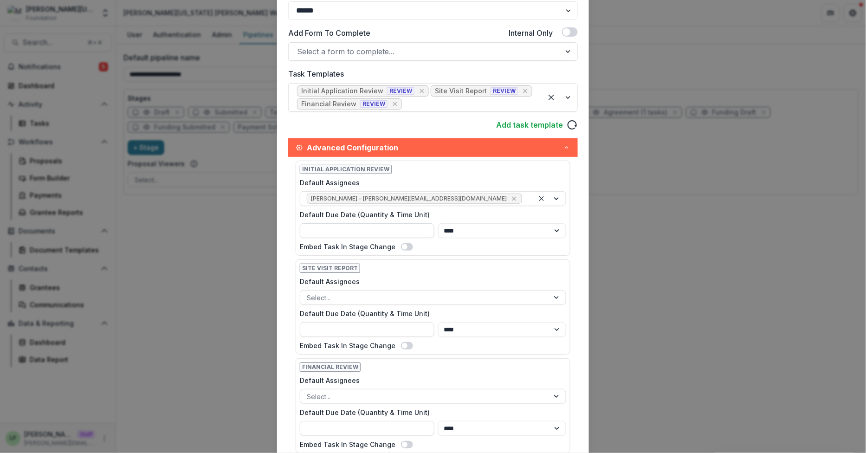
click at [329, 231] on input "Default Due Date (Quantity & Time Unit)" at bounding box center [367, 230] width 135 height 15
type input "*"
click at [449, 241] on div "Initial Application Review Default Assignees Amy Beba - abeba@mwstarrettfoundat…" at bounding box center [433, 208] width 275 height 95
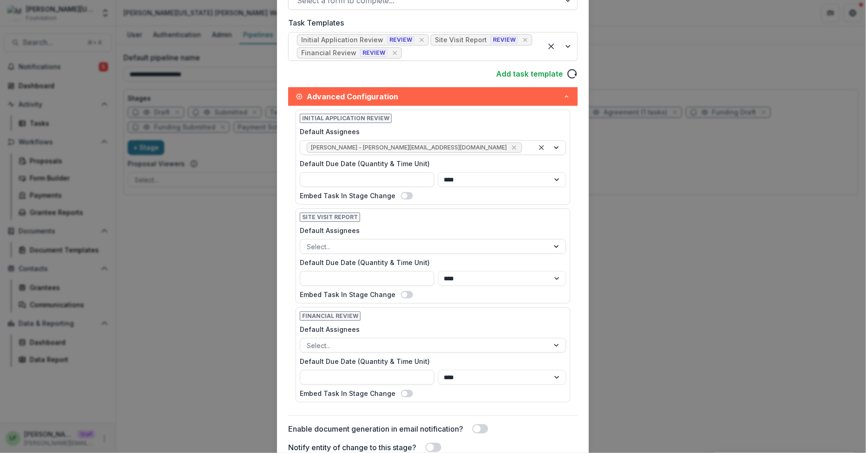
scroll to position [260, 0]
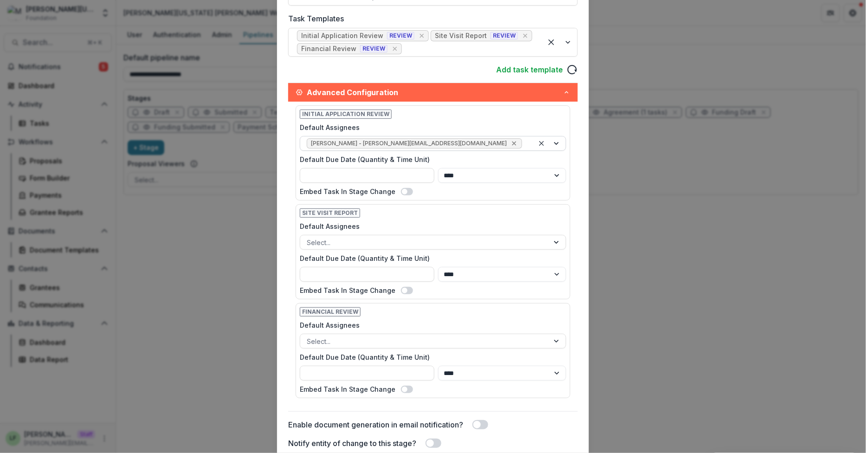
click at [510, 146] on icon "Remove Amy Beba - abeba@mwstarrettfoundation.org" at bounding box center [513, 143] width 7 height 7
click at [335, 178] on input "*" at bounding box center [367, 175] width 135 height 15
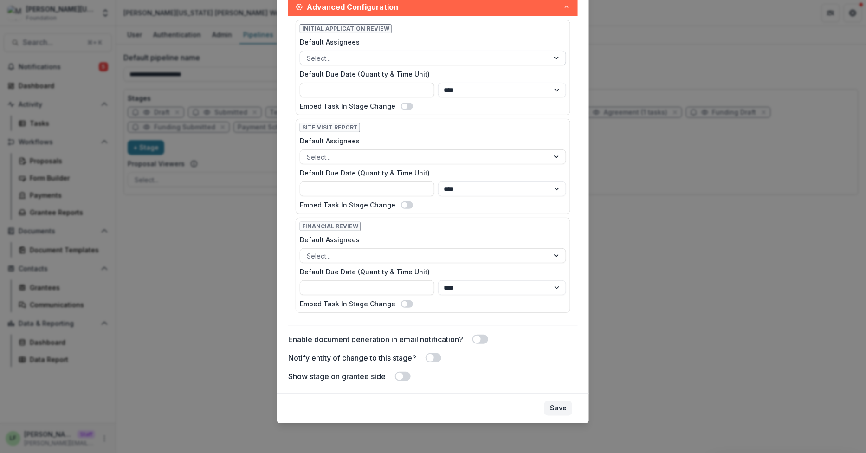
click at [555, 404] on button "Save" at bounding box center [558, 408] width 28 height 15
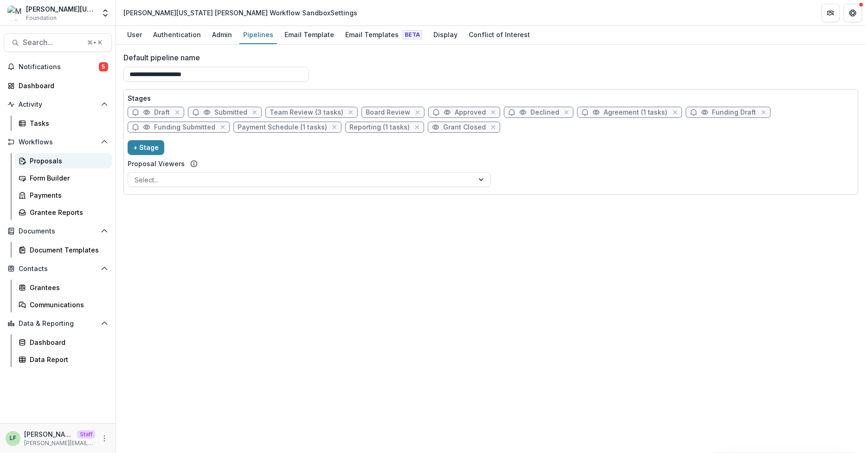
click at [54, 157] on div "Proposals" at bounding box center [67, 161] width 75 height 10
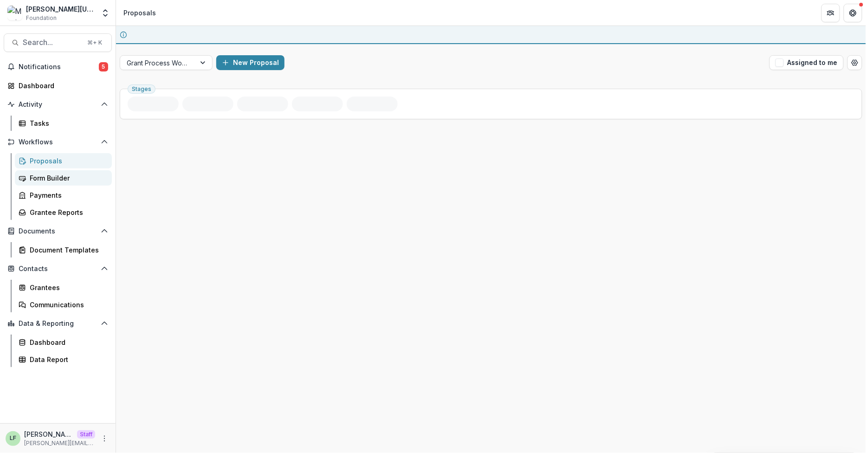
click at [54, 178] on div "Form Builder" at bounding box center [67, 178] width 75 height 10
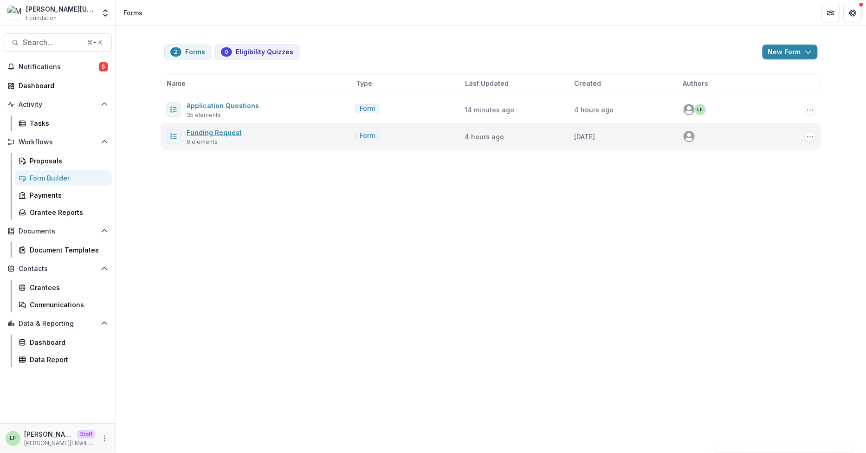
click at [233, 131] on link "Funding Request" at bounding box center [213, 133] width 55 height 8
